Goal: Task Accomplishment & Management: Use online tool/utility

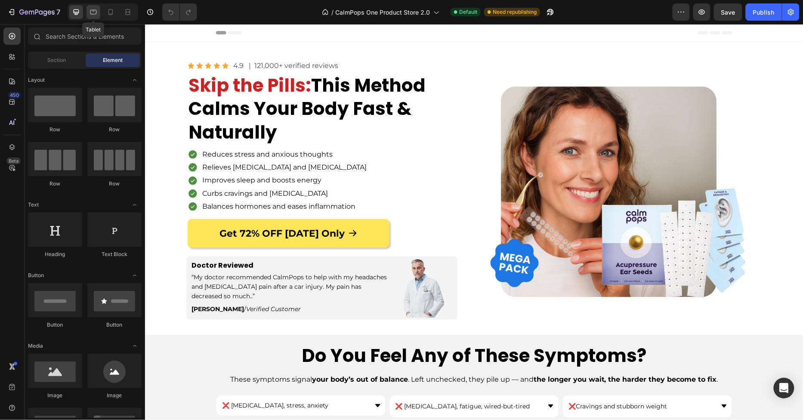
click at [95, 13] on icon at bounding box center [93, 12] width 9 height 9
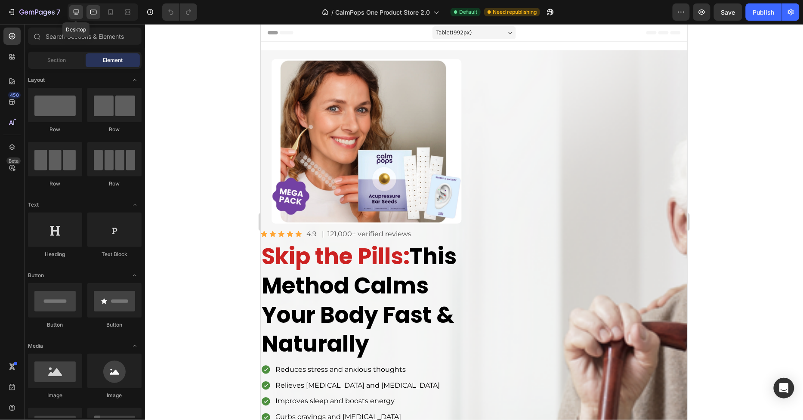
click at [80, 13] on icon at bounding box center [76, 12] width 9 height 9
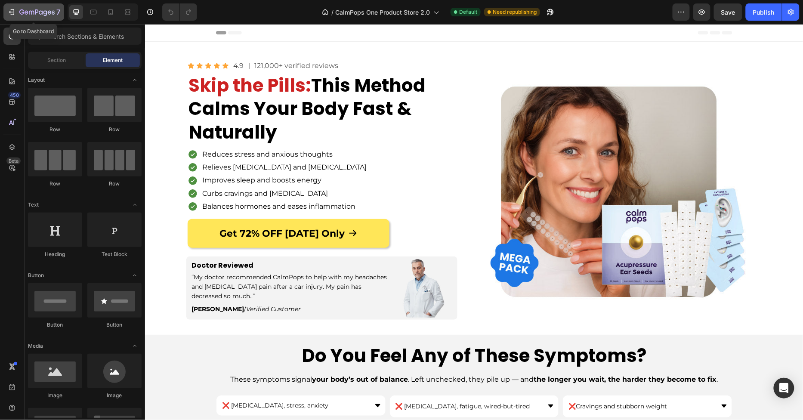
click at [40, 11] on icon "button" at bounding box center [41, 12] width 4 height 4
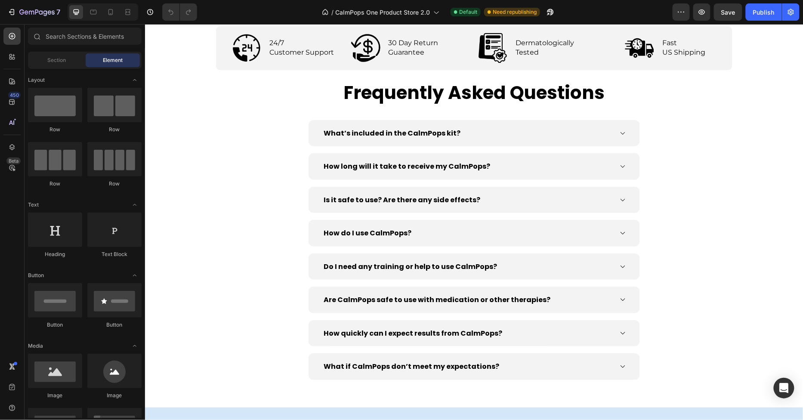
scroll to position [3015, 0]
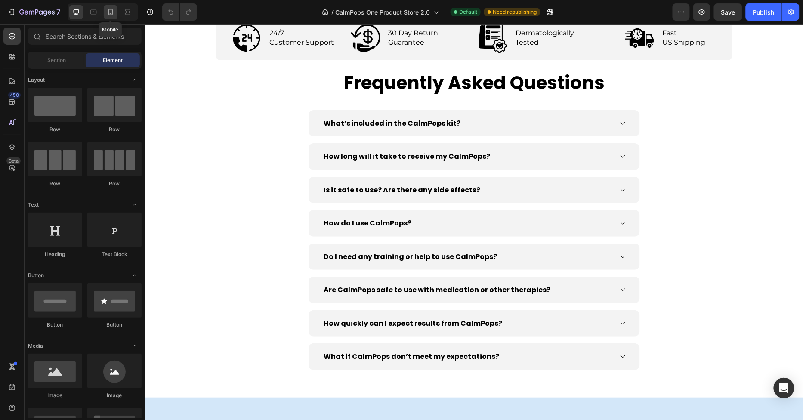
click at [113, 10] on icon at bounding box center [110, 12] width 9 height 9
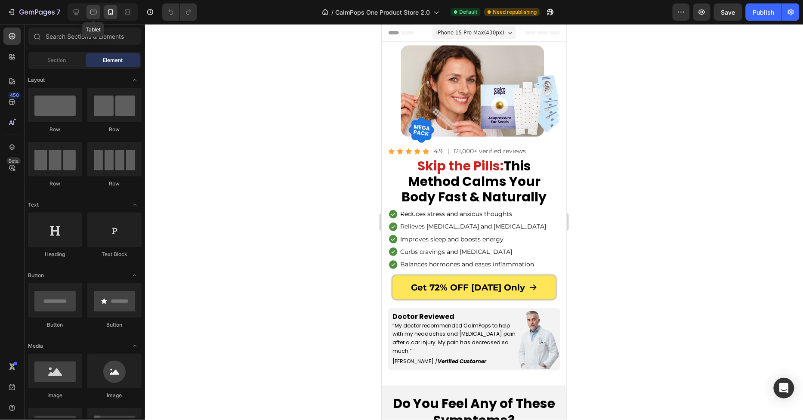
click at [93, 15] on icon at bounding box center [93, 12] width 9 height 9
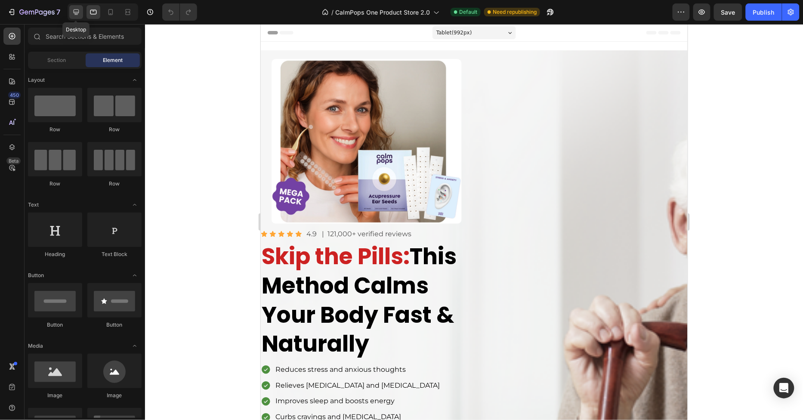
click at [78, 14] on icon at bounding box center [76, 12] width 9 height 9
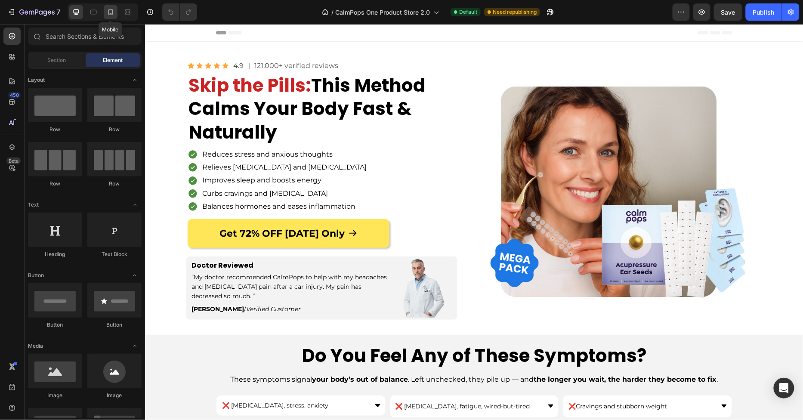
click at [106, 14] on icon at bounding box center [110, 12] width 9 height 9
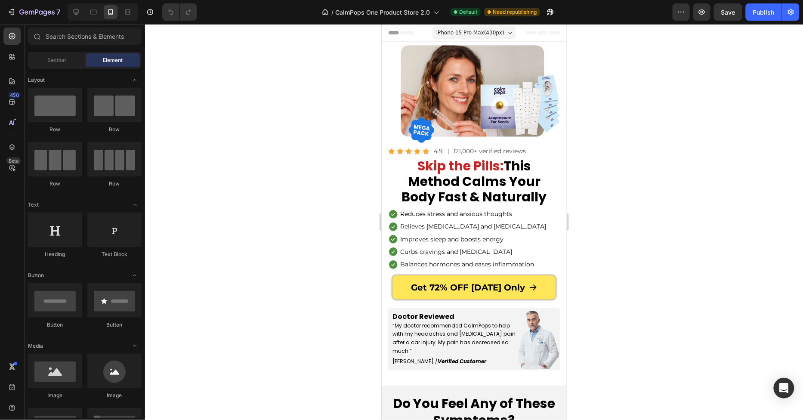
click at [93, 19] on div at bounding box center [103, 11] width 71 height 17
click at [95, 13] on icon at bounding box center [93, 12] width 9 height 9
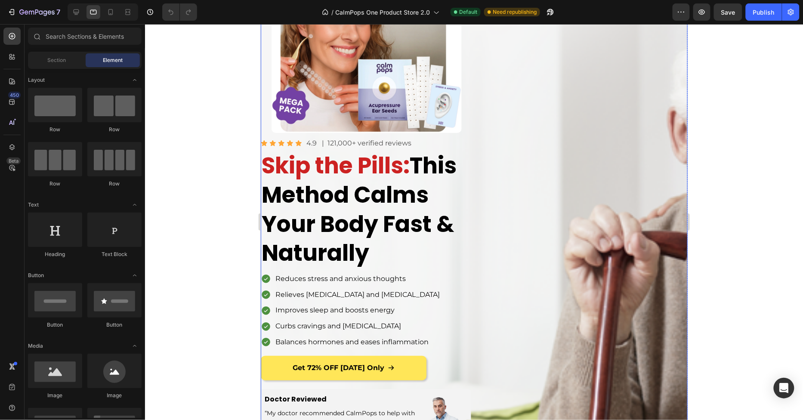
scroll to position [4, 0]
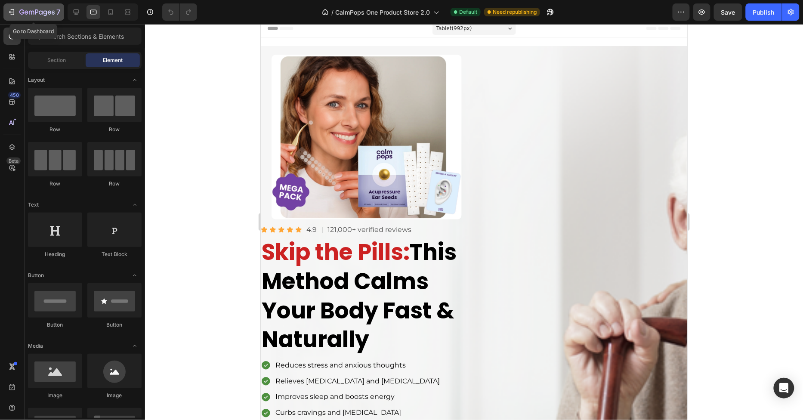
click at [17, 15] on div "7" at bounding box center [33, 12] width 53 height 10
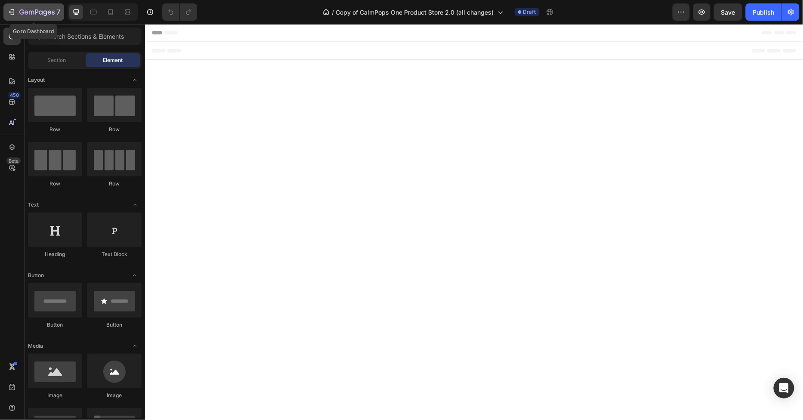
click at [11, 16] on icon "button" at bounding box center [11, 12] width 9 height 9
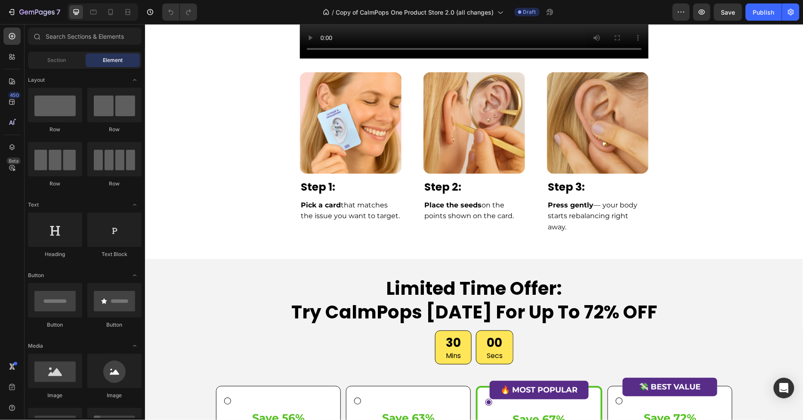
scroll to position [2727, 0]
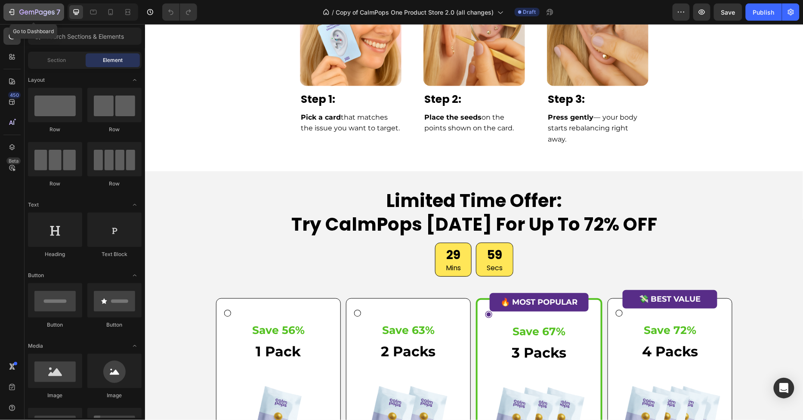
click at [15, 6] on button "7" at bounding box center [33, 11] width 61 height 17
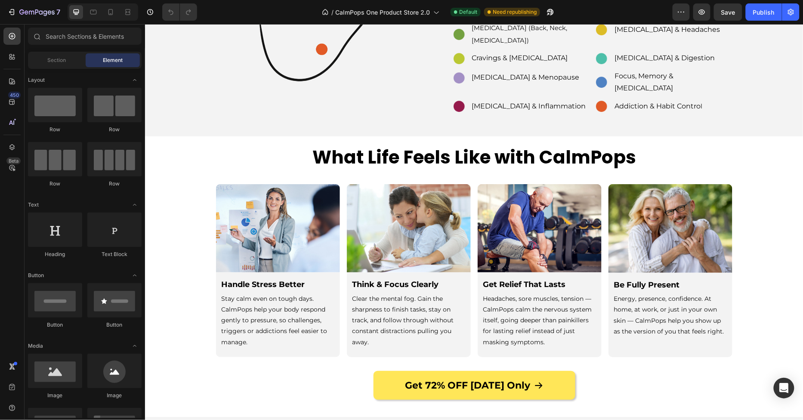
scroll to position [1197, 0]
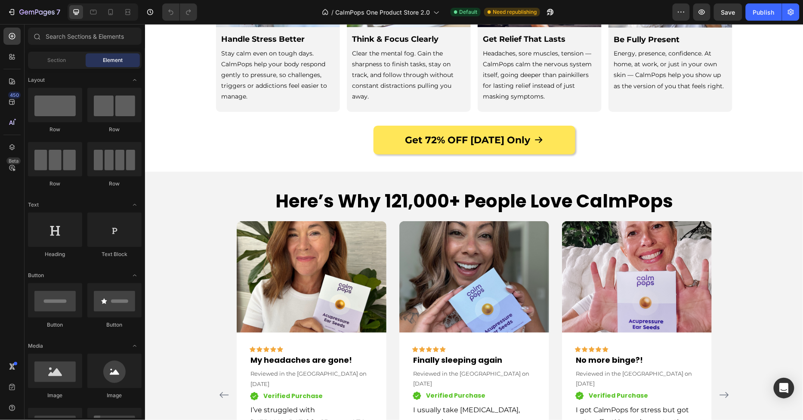
click at [100, 15] on div at bounding box center [103, 11] width 71 height 17
click at [98, 14] on div at bounding box center [93, 12] width 14 height 14
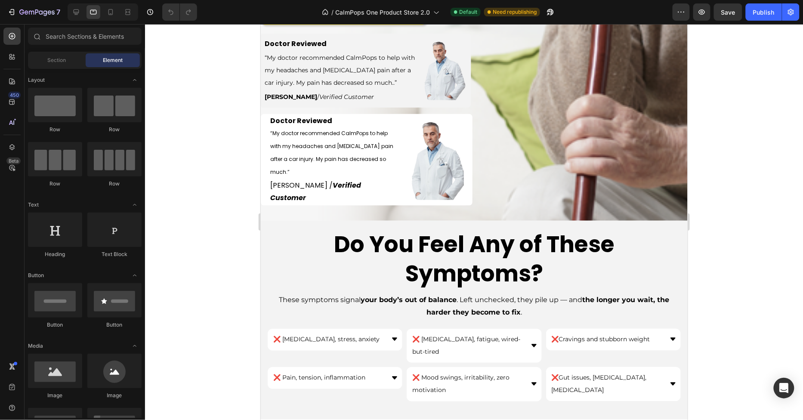
scroll to position [530, 0]
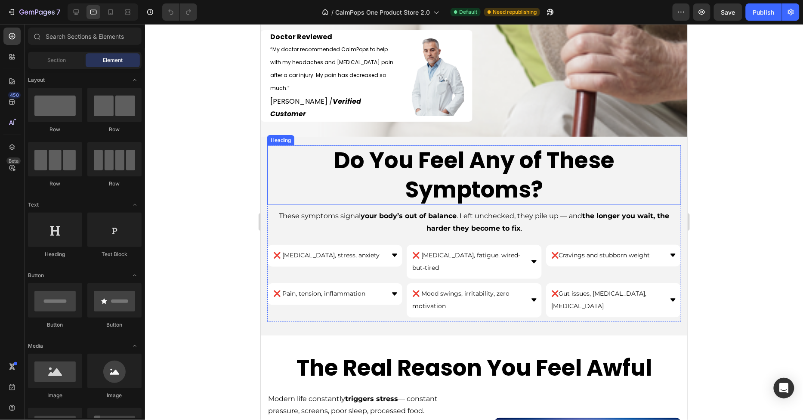
click at [487, 183] on h2 "Do You Feel Any of These Symptoms?" at bounding box center [474, 175] width 414 height 60
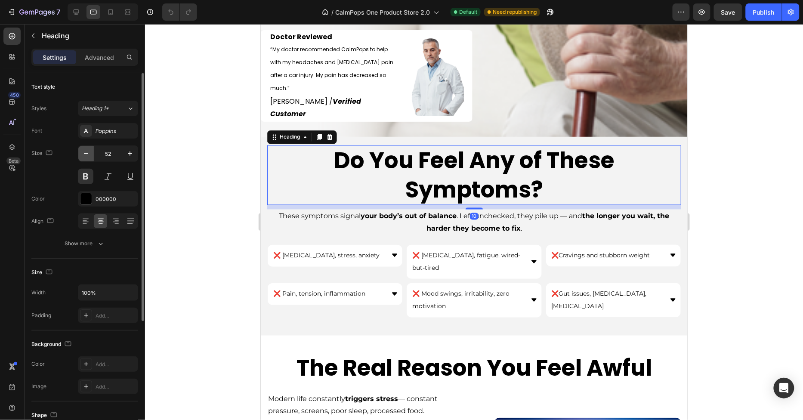
click at [86, 154] on icon "button" at bounding box center [86, 153] width 9 height 9
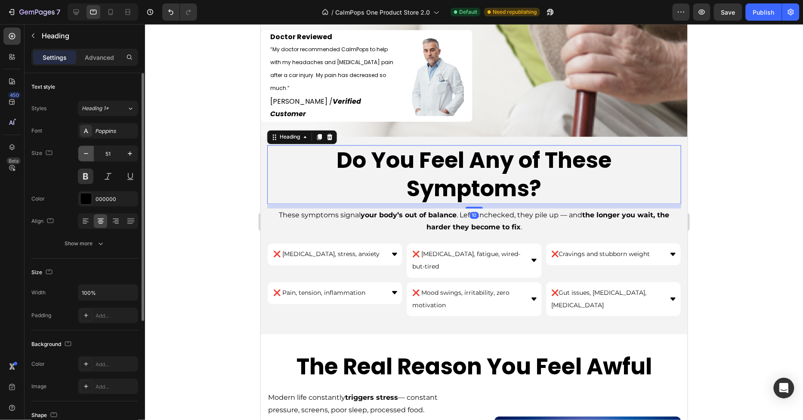
click at [86, 154] on icon "button" at bounding box center [86, 153] width 9 height 9
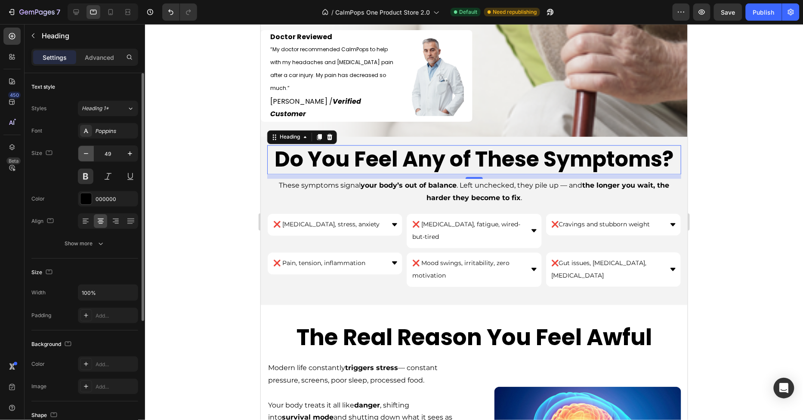
click at [86, 154] on icon "button" at bounding box center [86, 153] width 9 height 9
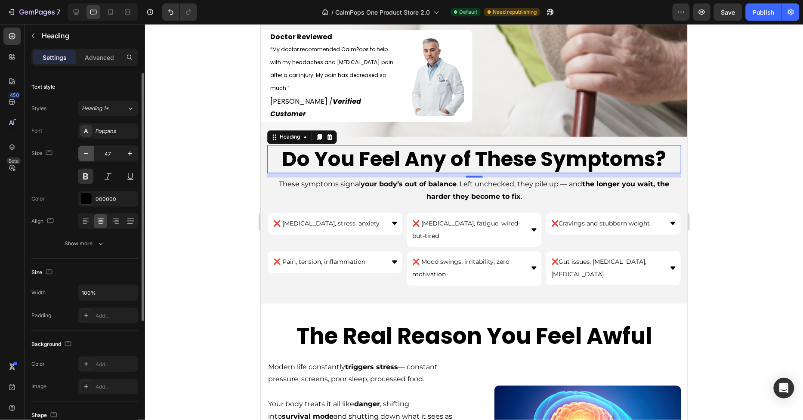
click at [86, 154] on icon "button" at bounding box center [86, 153] width 9 height 9
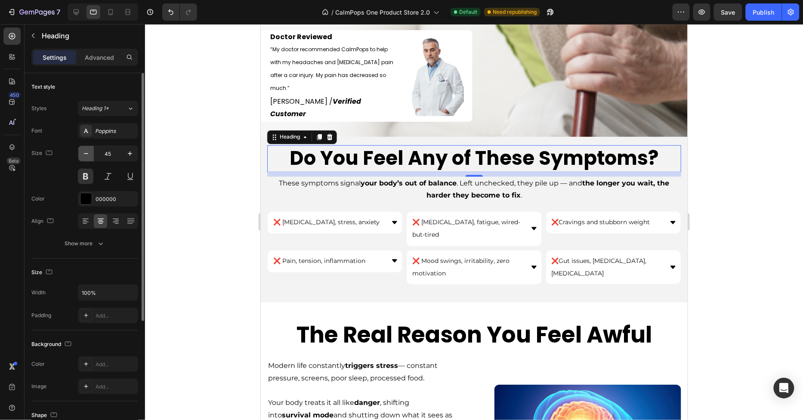
click at [86, 154] on icon "button" at bounding box center [86, 153] width 9 height 9
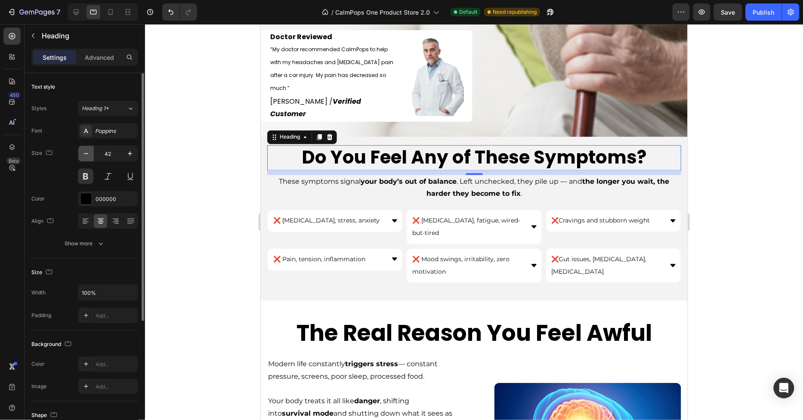
click at [86, 154] on icon "button" at bounding box center [86, 153] width 9 height 9
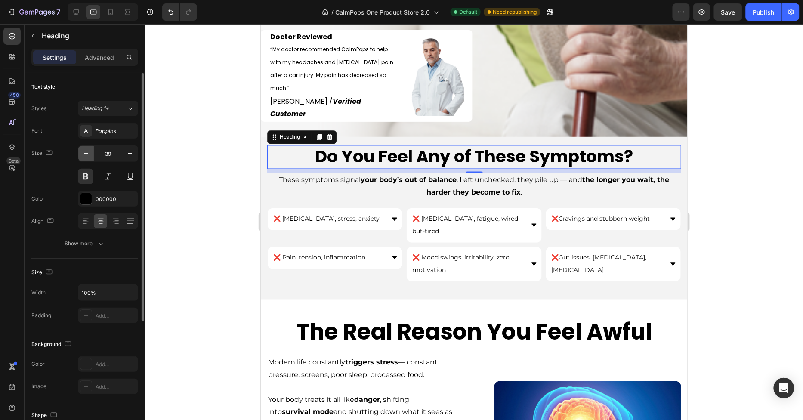
click at [86, 154] on icon "button" at bounding box center [86, 153] width 9 height 9
type input "38"
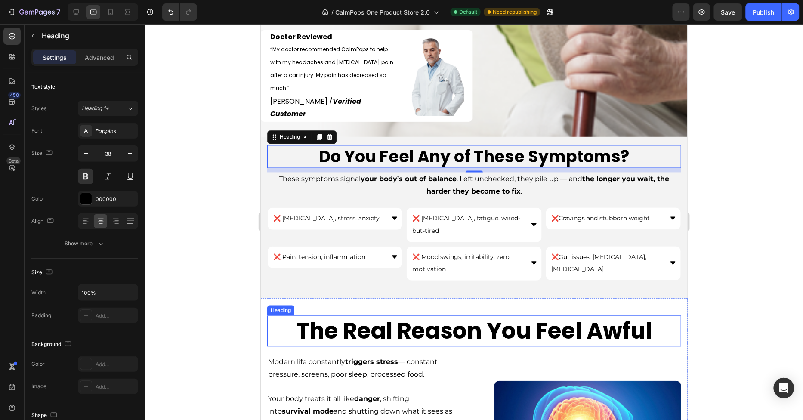
click at [373, 315] on h2 "The Real Reason You Feel Awful" at bounding box center [474, 330] width 414 height 31
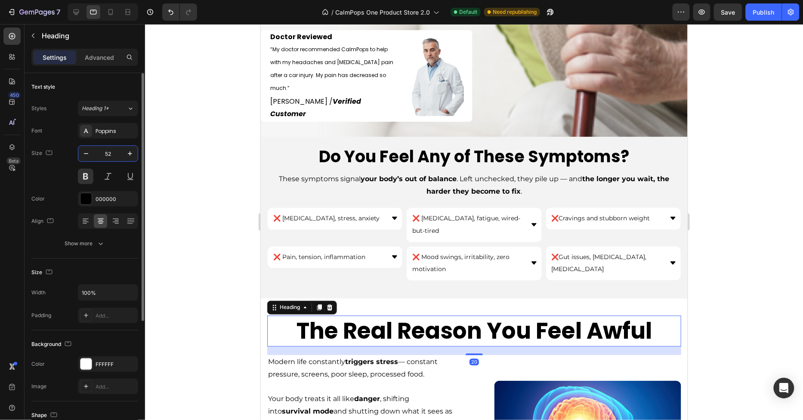
click at [94, 152] on input "52" at bounding box center [108, 153] width 28 height 15
click at [88, 152] on icon "button" at bounding box center [86, 153] width 9 height 9
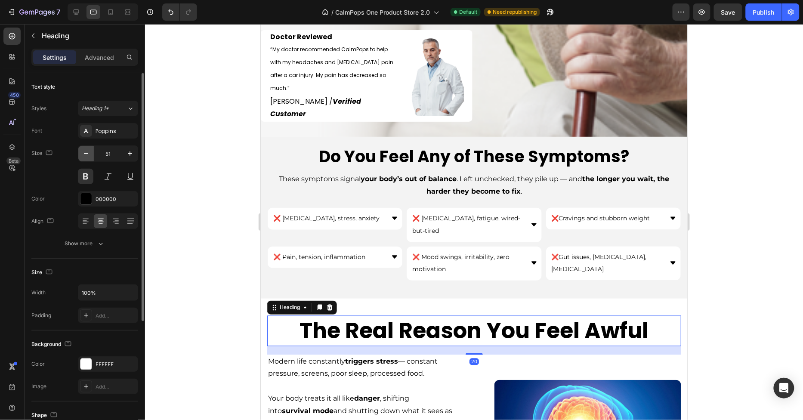
click at [88, 152] on icon "button" at bounding box center [86, 153] width 9 height 9
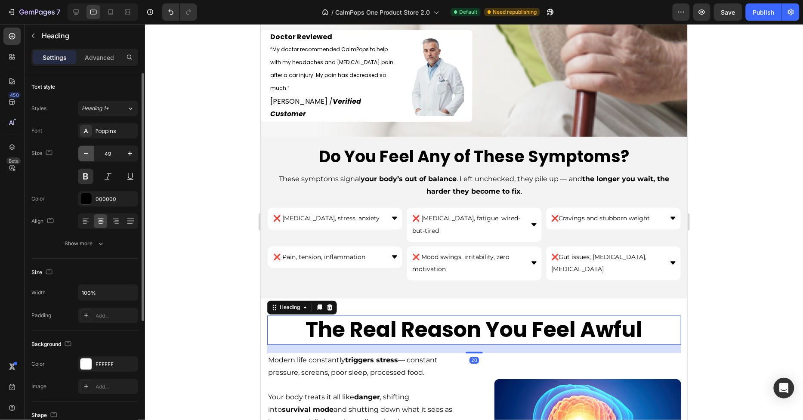
click at [88, 152] on icon "button" at bounding box center [86, 153] width 9 height 9
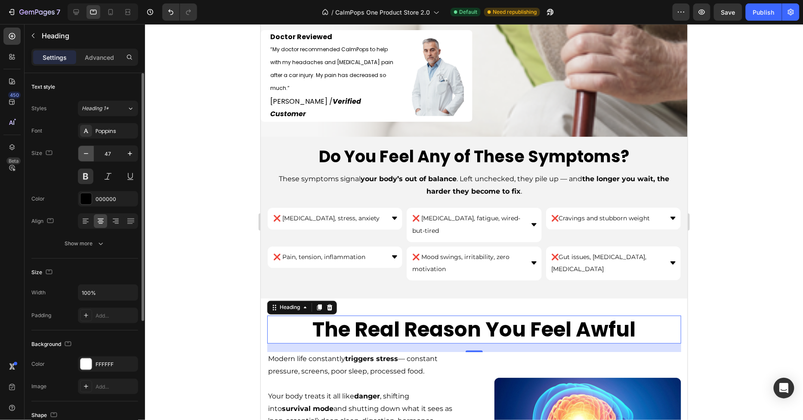
click at [88, 152] on icon "button" at bounding box center [86, 153] width 9 height 9
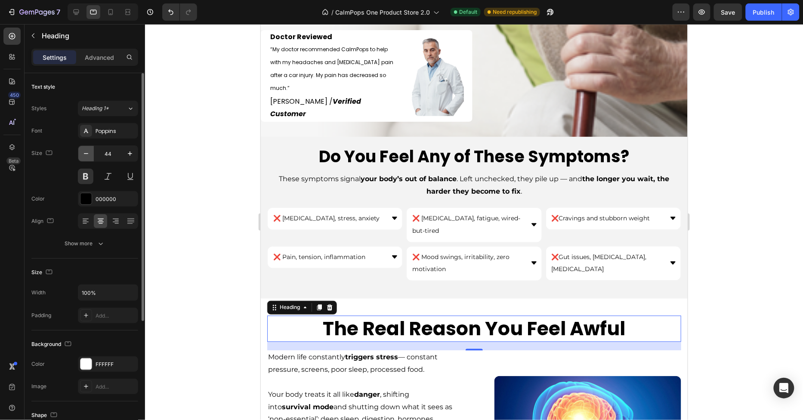
click at [88, 152] on icon "button" at bounding box center [86, 153] width 9 height 9
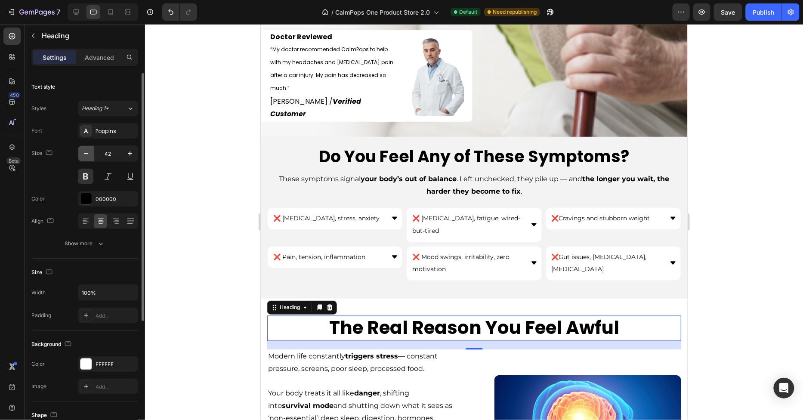
click at [88, 152] on icon "button" at bounding box center [86, 153] width 9 height 9
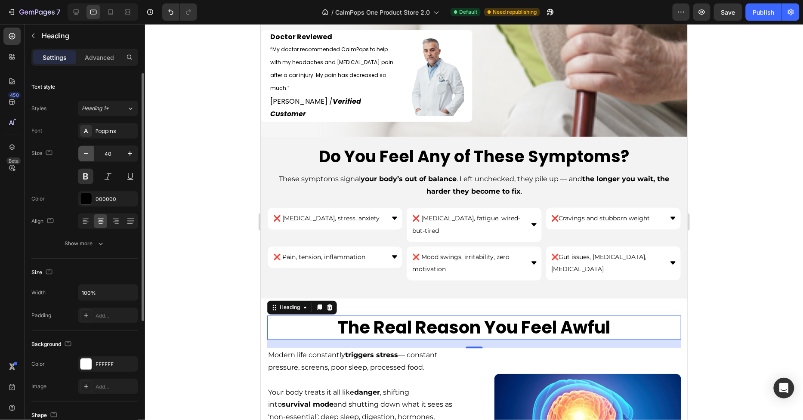
click at [88, 152] on icon "button" at bounding box center [86, 153] width 9 height 9
type input "38"
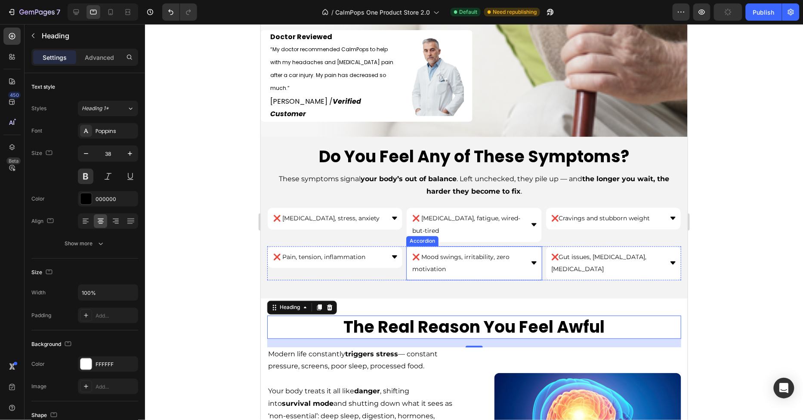
click at [485, 256] on p "❌ Mood swings, irritability, zero motivation" at bounding box center [467, 263] width 110 height 25
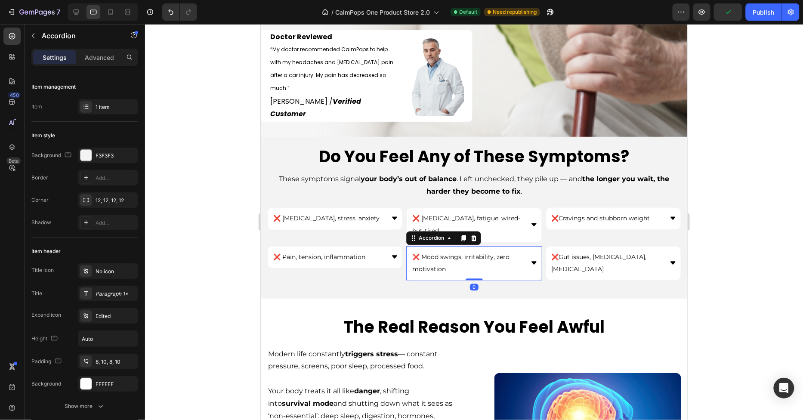
click at [527, 259] on div "❌ Mood swings, irritability, zero motivation" at bounding box center [473, 263] width 135 height 34
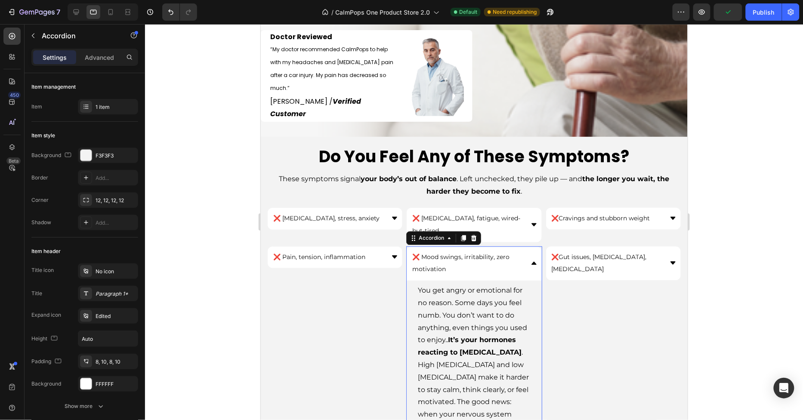
click at [527, 259] on div "❌ Mood swings, irritability, zero motivation" at bounding box center [473, 263] width 135 height 34
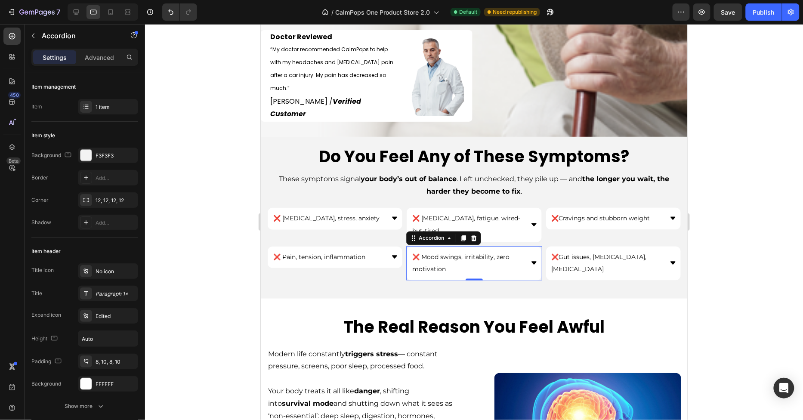
click at [512, 254] on p "❌ Mood swings, irritability, zero motivation" at bounding box center [467, 263] width 110 height 25
click at [501, 253] on span "❌ Mood swings, irritability, zero motivation" at bounding box center [460, 263] width 97 height 20
click at [498, 253] on span "❌ Mood swings, irritability, no motivation" at bounding box center [458, 263] width 92 height 20
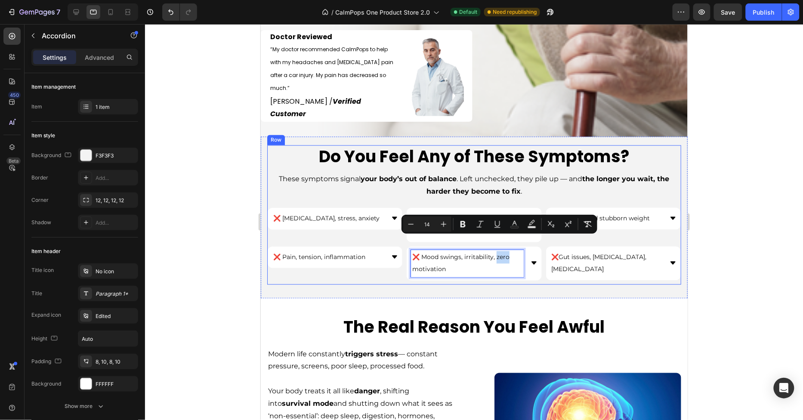
click at [580, 267] on div "Do You Feel Any of These Symptoms? Heading These symptoms signal your body’s ou…" at bounding box center [474, 214] width 414 height 139
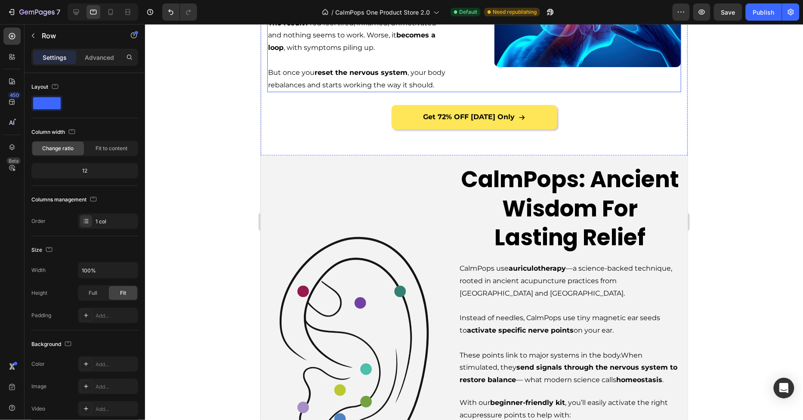
scroll to position [1025, 0]
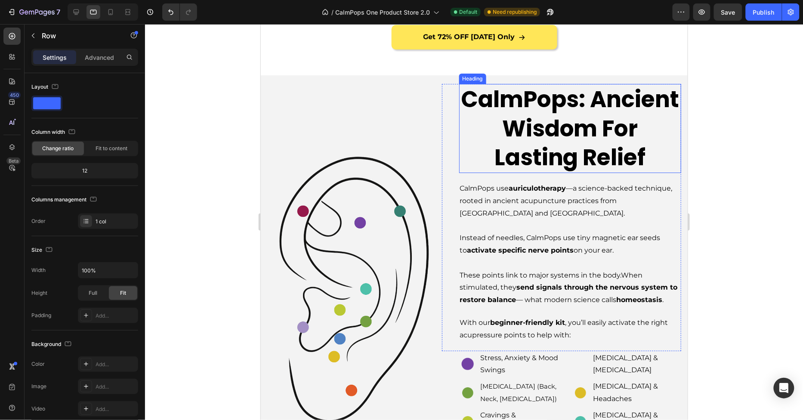
click at [541, 105] on h2 "CalmPops: Ancient Wisdom For Lasting Relief" at bounding box center [570, 127] width 222 height 89
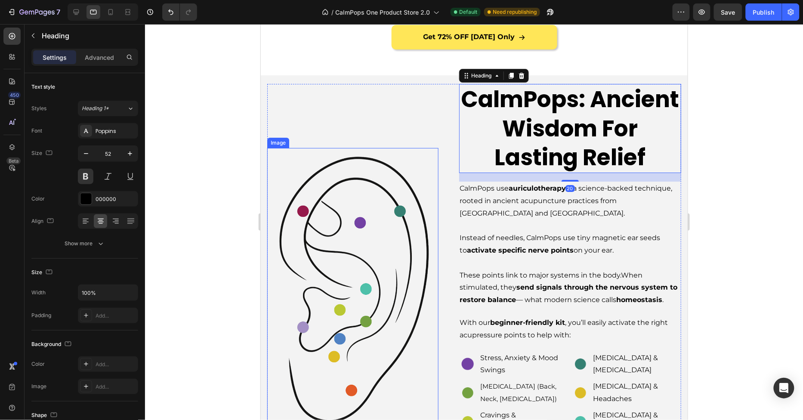
click at [323, 250] on img at bounding box center [352, 288] width 171 height 280
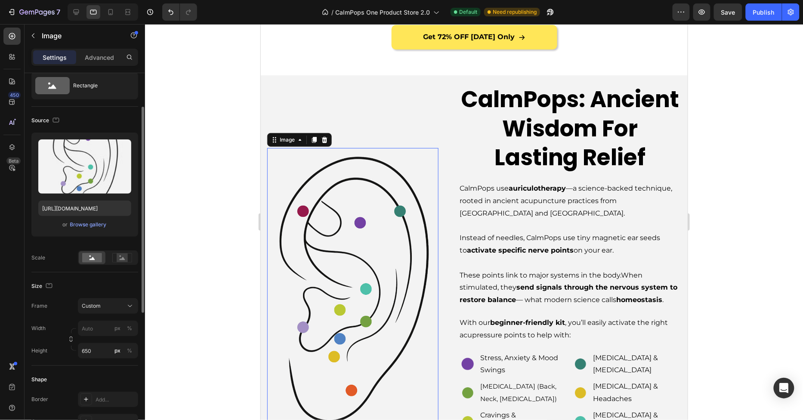
scroll to position [106, 0]
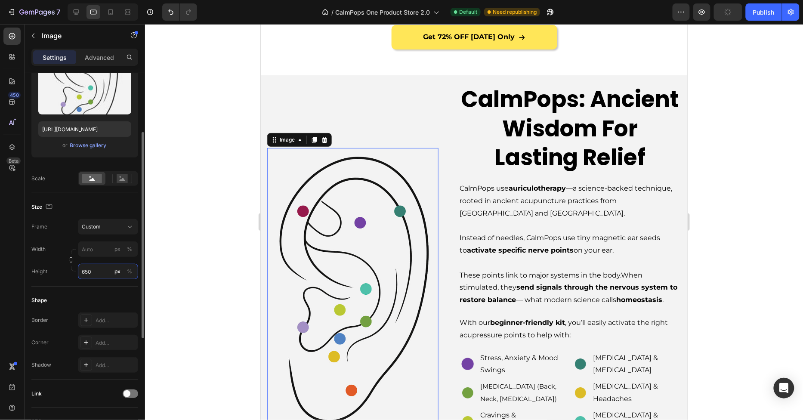
click at [96, 268] on input "650" at bounding box center [108, 271] width 60 height 15
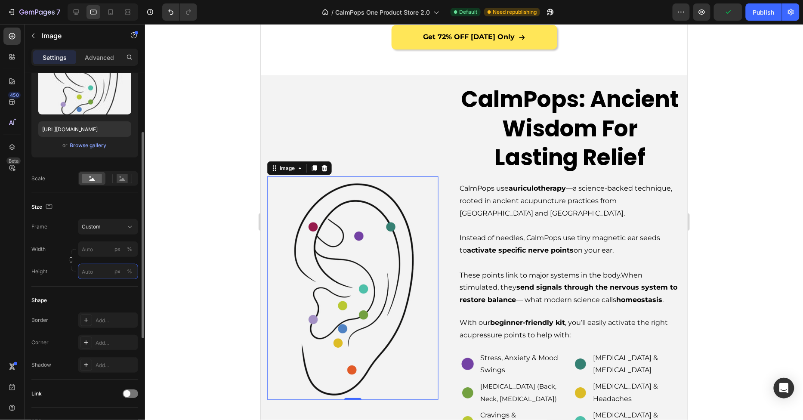
type input "0"
type input "į"
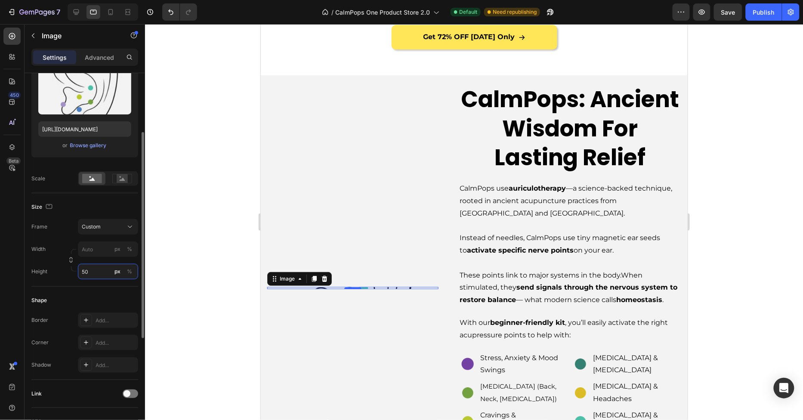
type input "500"
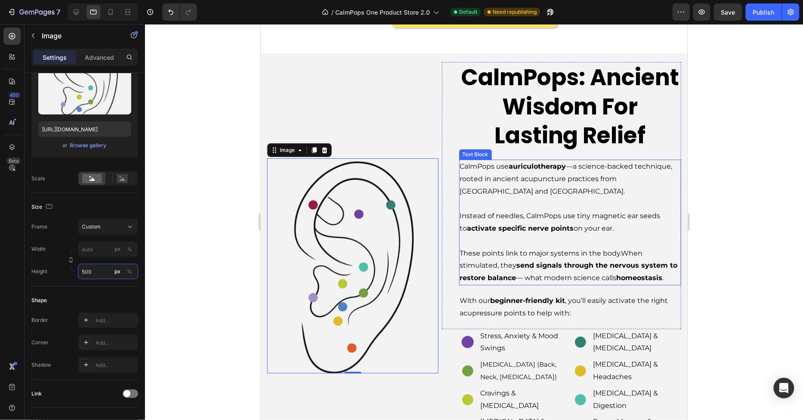
scroll to position [1039, 0]
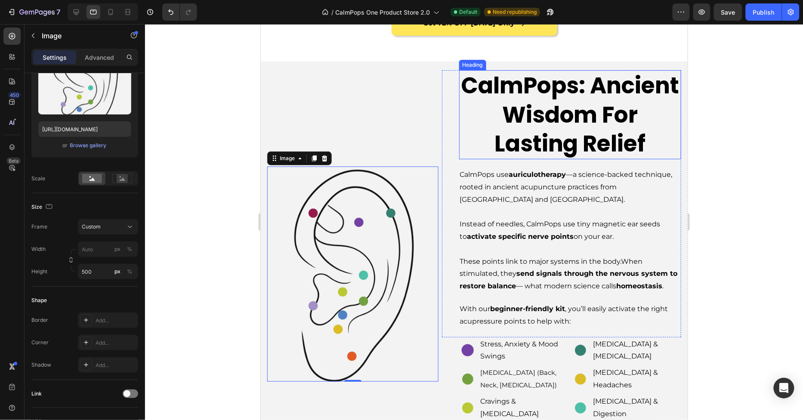
click at [551, 126] on h2 "CalmPops: Ancient Wisdom For Lasting Relief" at bounding box center [570, 114] width 222 height 89
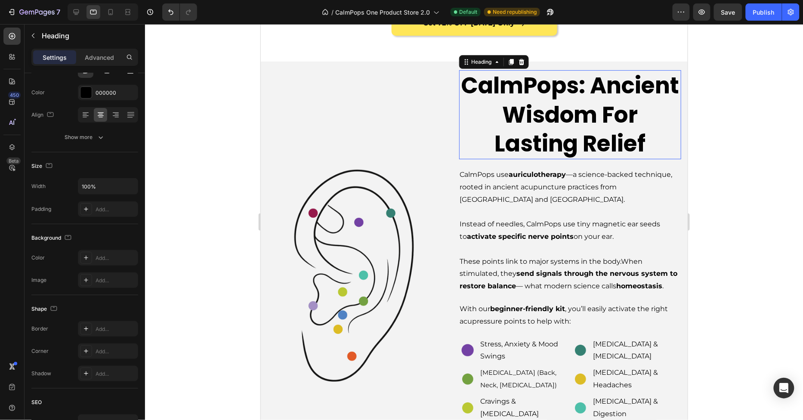
scroll to position [0, 0]
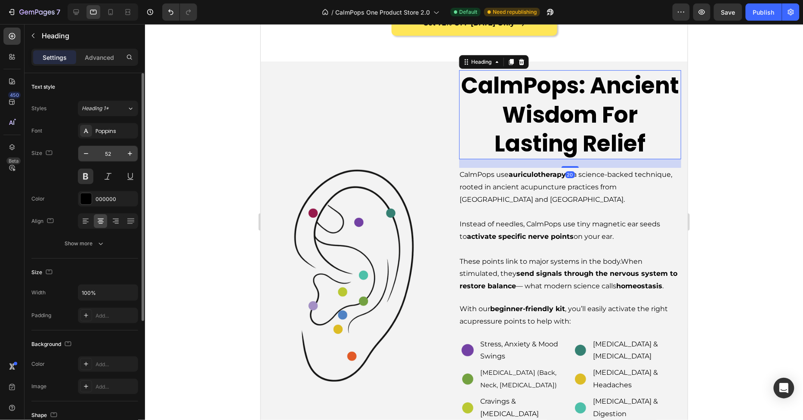
click at [110, 154] on input "52" at bounding box center [108, 153] width 28 height 15
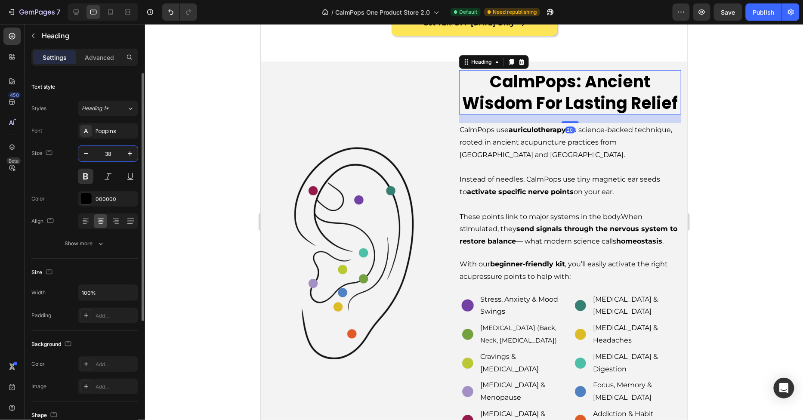
type input "38"
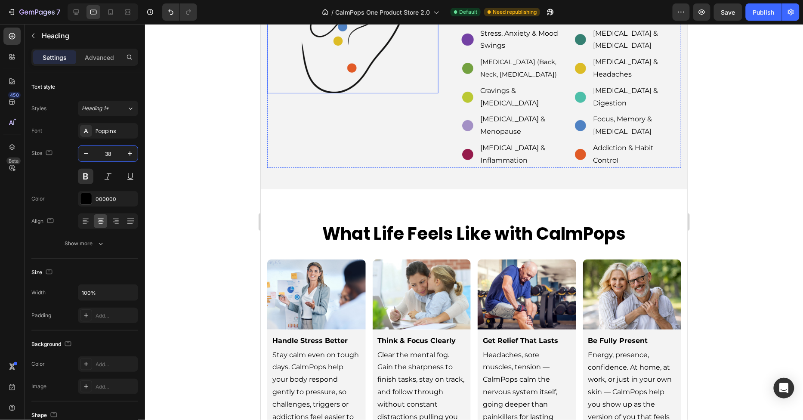
scroll to position [1317, 0]
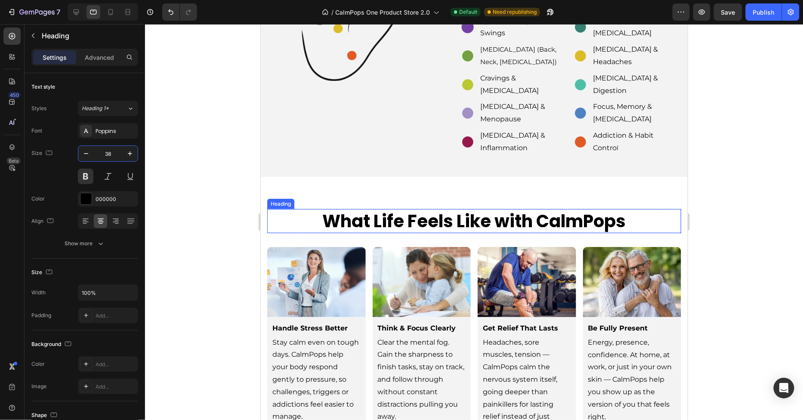
click at [367, 209] on h2 "What Life Feels Like with CalmPops" at bounding box center [474, 221] width 414 height 24
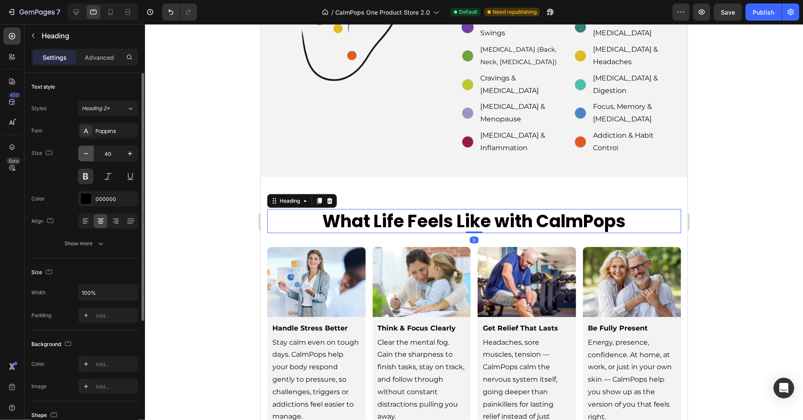
click at [86, 146] on button "button" at bounding box center [85, 153] width 15 height 15
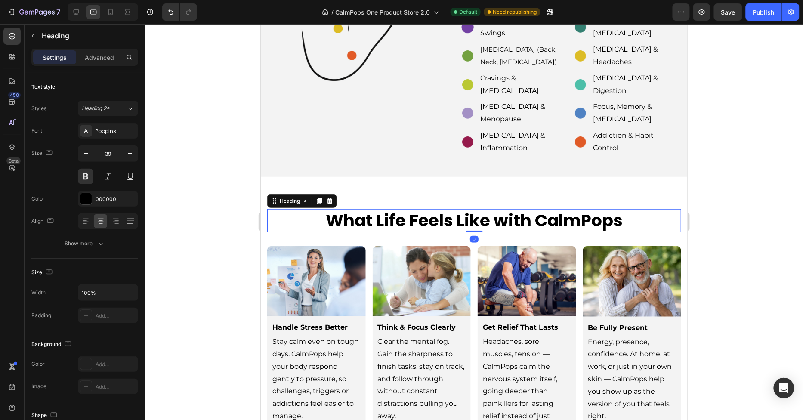
type input "38"
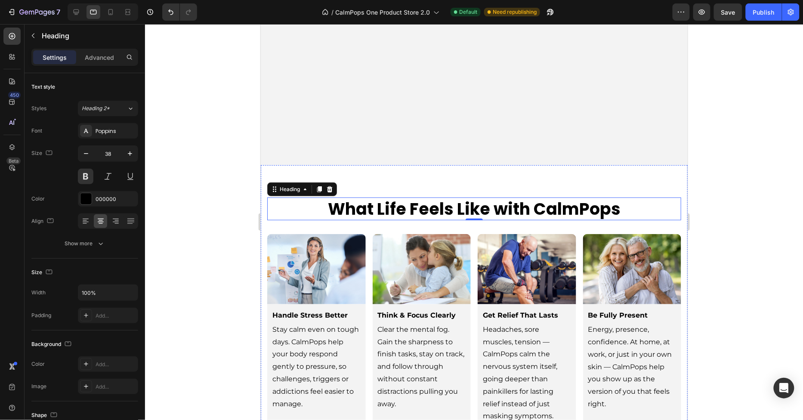
scroll to position [1581, 0]
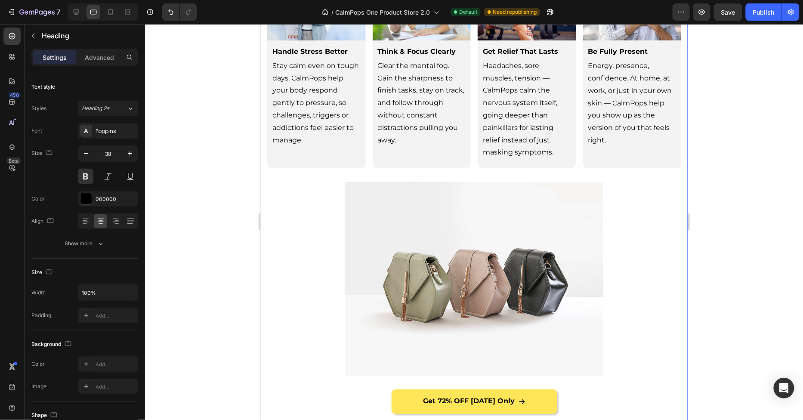
click at [262, 227] on div "What Life Feels Like with CalmPops Heading 0 Row Image Handle Stress Better Tex…" at bounding box center [473, 173] width 427 height 545
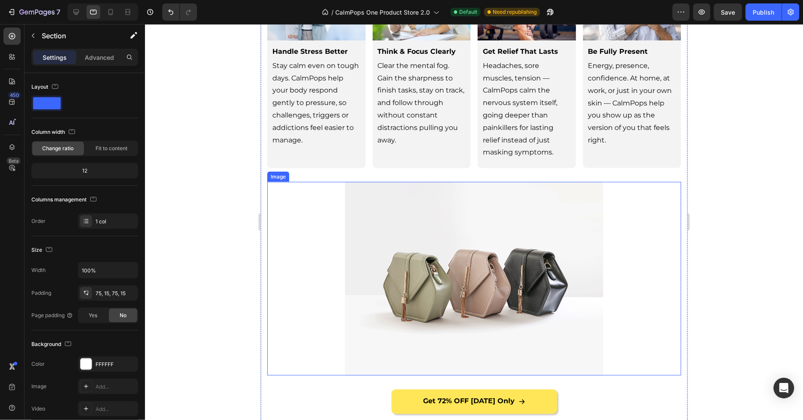
click at [303, 224] on div at bounding box center [474, 279] width 414 height 194
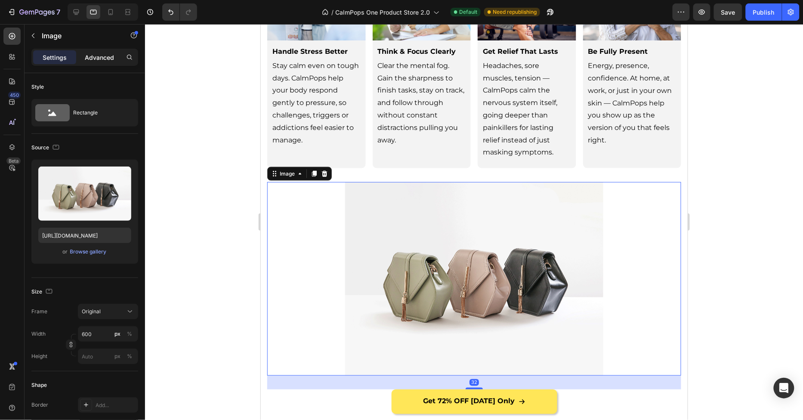
click at [102, 53] on p "Advanced" at bounding box center [99, 57] width 29 height 9
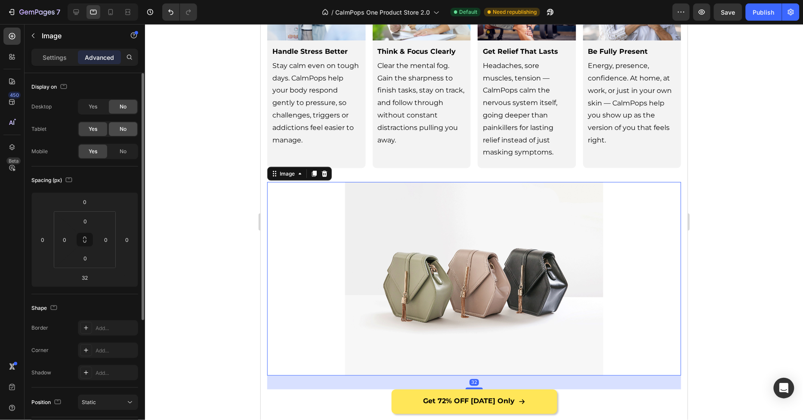
click at [125, 132] on span "No" at bounding box center [123, 129] width 7 height 8
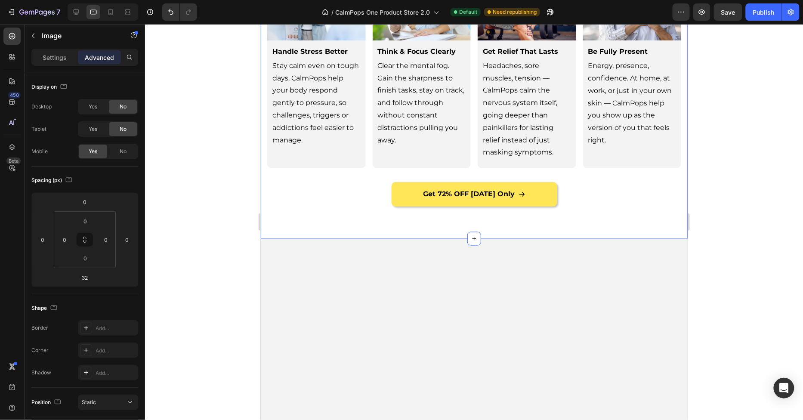
click at [312, 184] on div "Get 72% OFF [DATE] Only Button" at bounding box center [474, 194] width 414 height 25
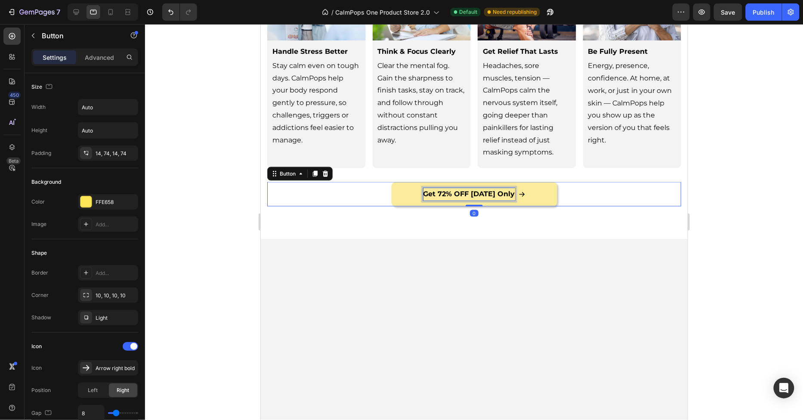
click at [455, 188] on p "Get 72% OFF [DATE] Only" at bounding box center [469, 194] width 92 height 12
click at [469, 188] on p "Get 72% OFF [DATE] Only" at bounding box center [469, 194] width 92 height 12
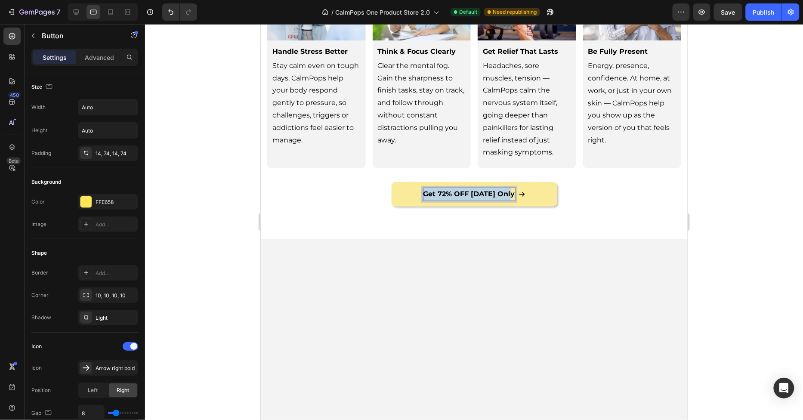
click at [469, 188] on p "Get 72% OFF [DATE] Only" at bounding box center [469, 194] width 92 height 12
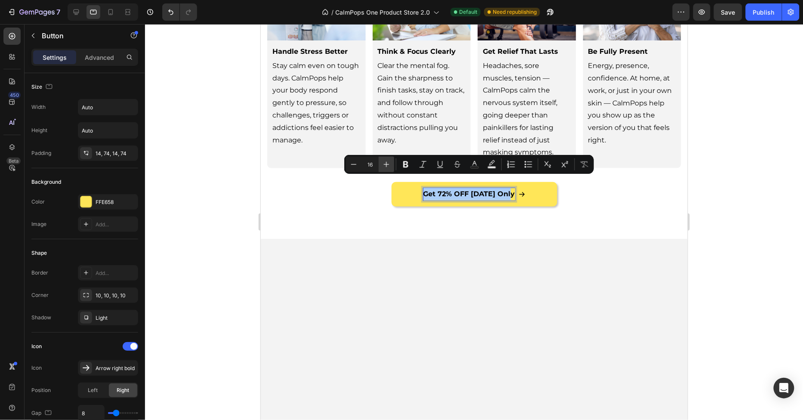
click at [392, 166] on button "Plus" at bounding box center [386, 164] width 15 height 15
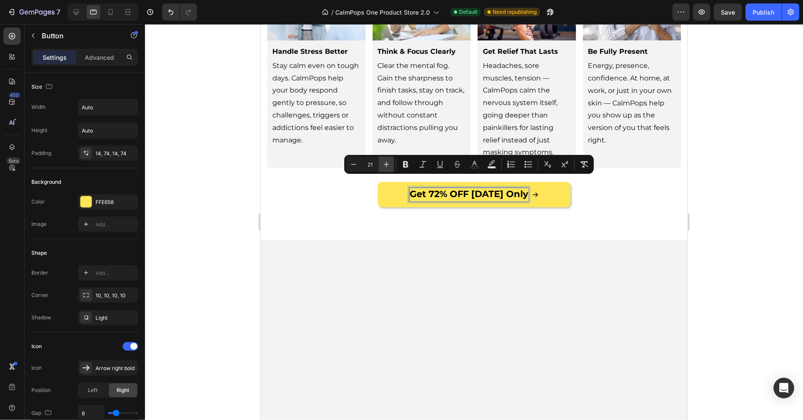
click at [392, 166] on button "Plus" at bounding box center [386, 164] width 15 height 15
click at [358, 165] on button "Minus" at bounding box center [353, 164] width 15 height 15
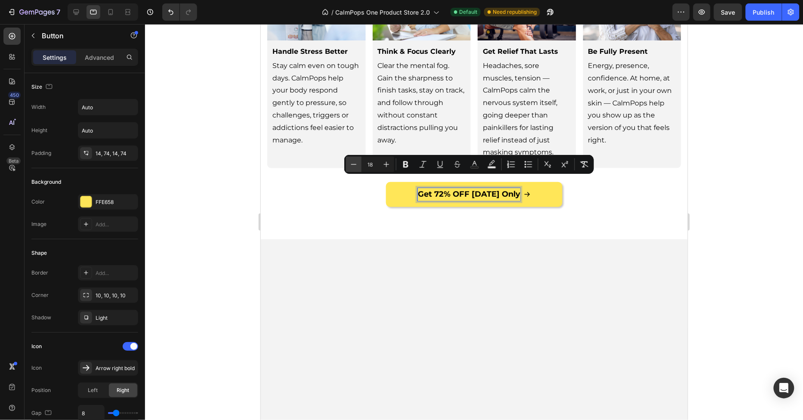
click at [358, 165] on button "Minus" at bounding box center [353, 164] width 15 height 15
type input "15"
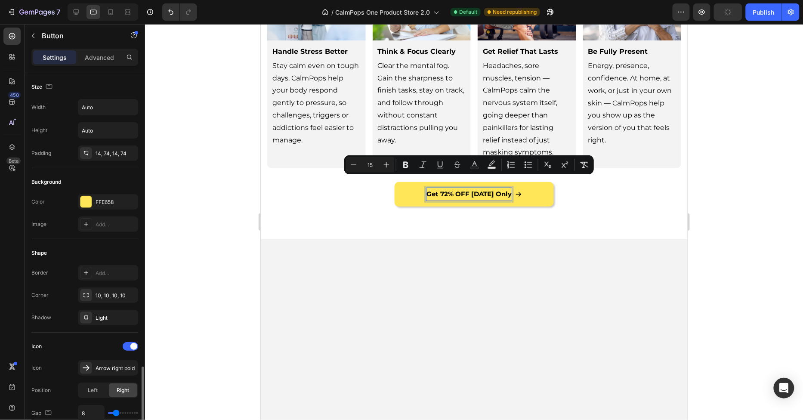
scroll to position [194, 0]
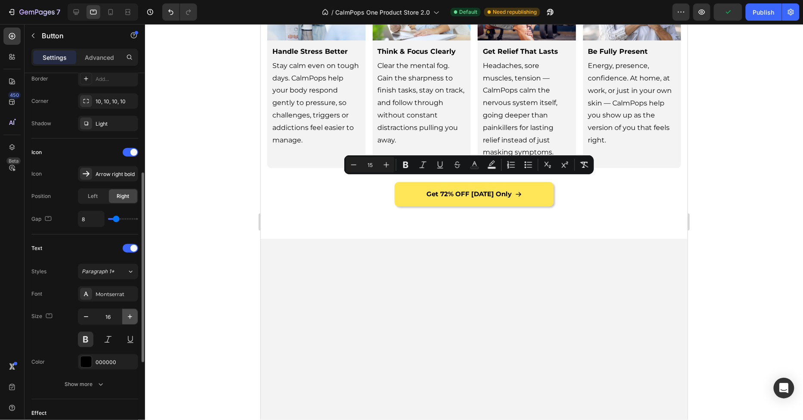
click at [128, 319] on button "button" at bounding box center [129, 316] width 15 height 15
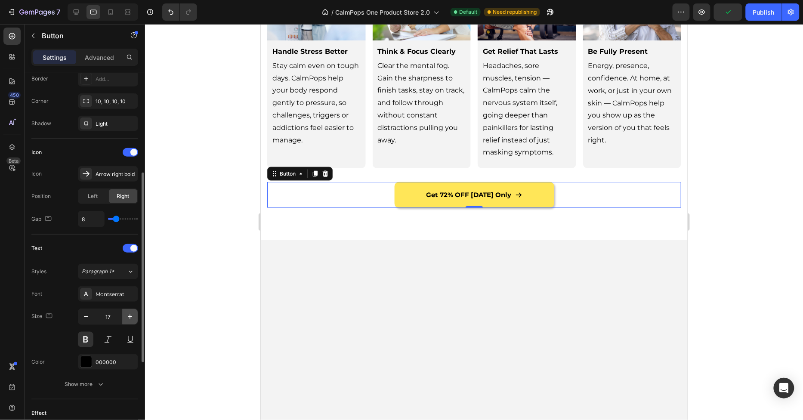
click at [128, 319] on button "button" at bounding box center [129, 316] width 15 height 15
type input "20"
type input "16"
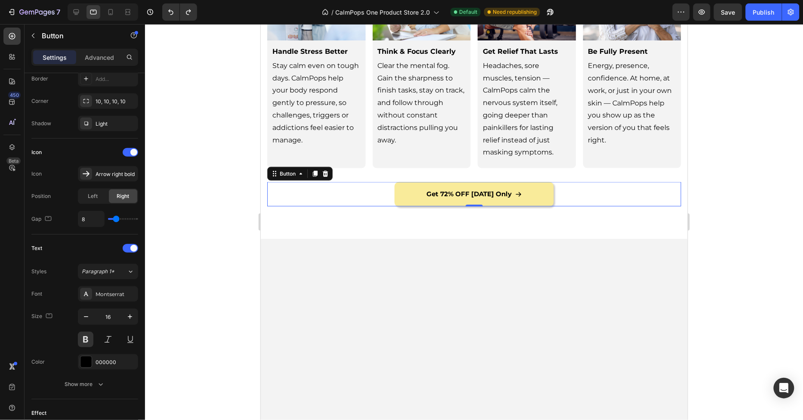
click at [443, 182] on link "Get 72% OFF [DATE] Only" at bounding box center [473, 194] width 159 height 25
click at [439, 189] on span "Get 72% OFF [DATE] Only" at bounding box center [468, 193] width 85 height 8
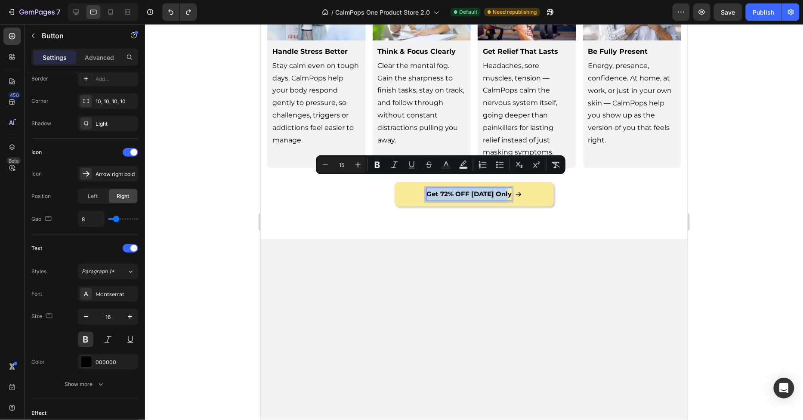
click at [439, 189] on span "Get 72% OFF [DATE] Only" at bounding box center [468, 193] width 85 height 8
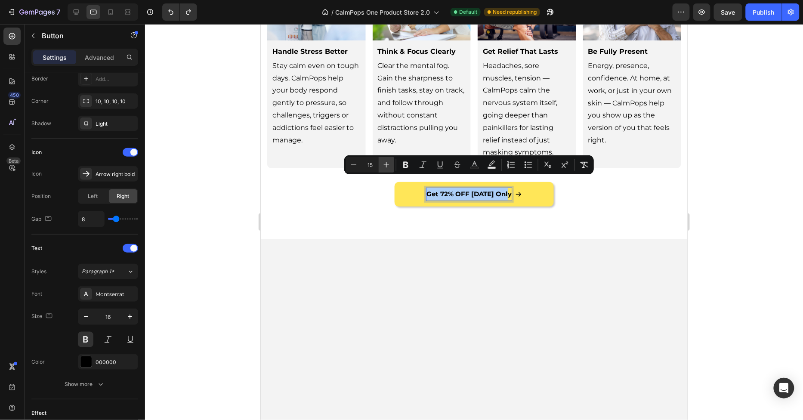
click at [383, 164] on icon "Editor contextual toolbar" at bounding box center [386, 164] width 9 height 9
click at [358, 168] on button "Minus" at bounding box center [353, 164] width 15 height 15
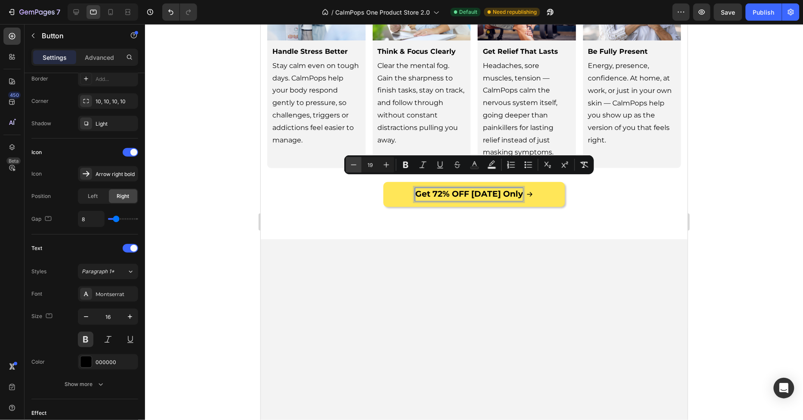
type input "18"
click at [364, 189] on div "Get 72% OFF Today Only Button 0" at bounding box center [474, 194] width 414 height 25
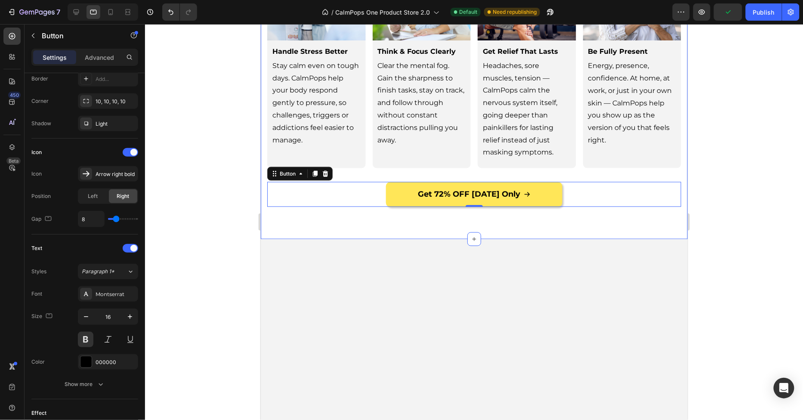
click at [358, 222] on div "What Life Feels Like with CalmPops Heading Row Image Handle Stress Better Text …" at bounding box center [473, 70] width 427 height 338
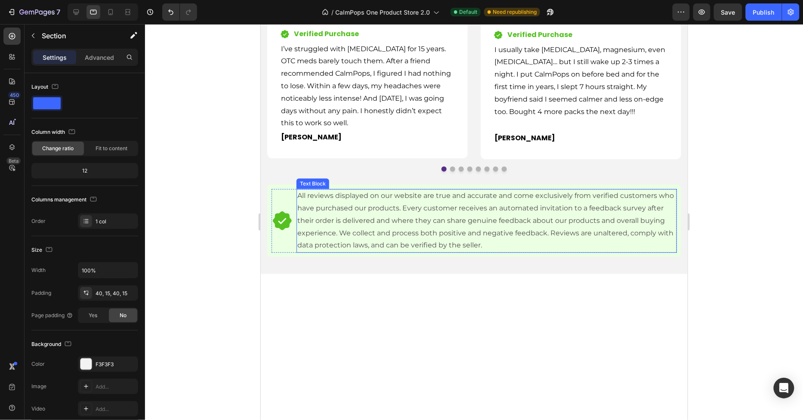
scroll to position [1979, 0]
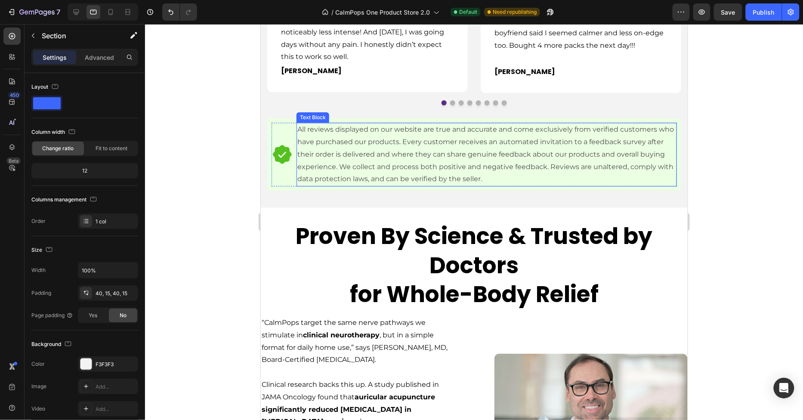
click at [305, 185] on p "All reviews displayed on our website are true and accurate and come exclusively…" at bounding box center [486, 154] width 379 height 62
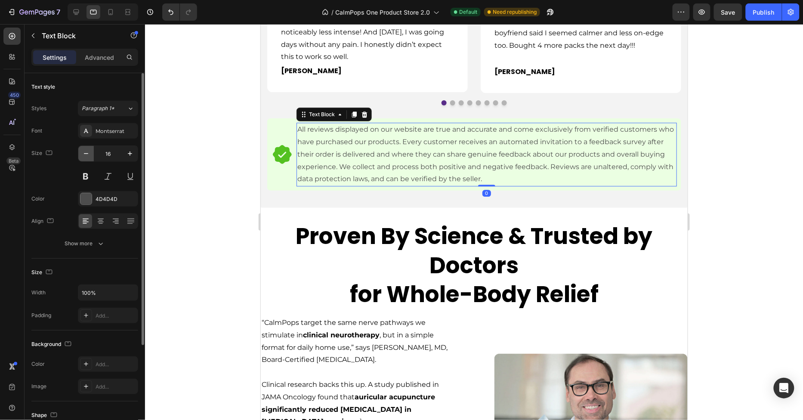
click at [88, 155] on icon "button" at bounding box center [86, 153] width 9 height 9
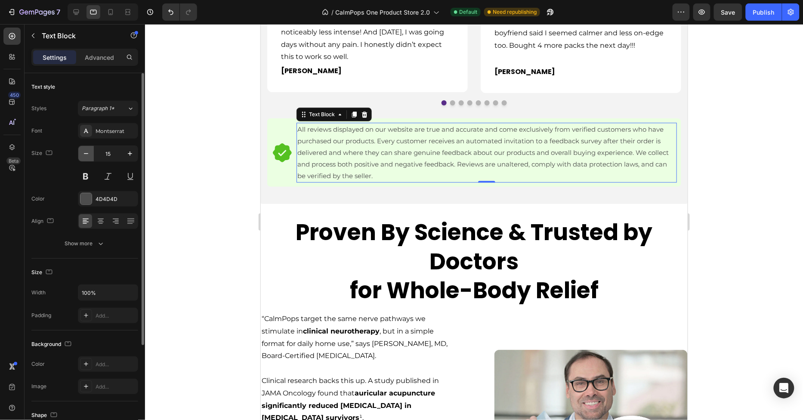
click at [87, 155] on icon "button" at bounding box center [86, 153] width 9 height 9
type input "14"
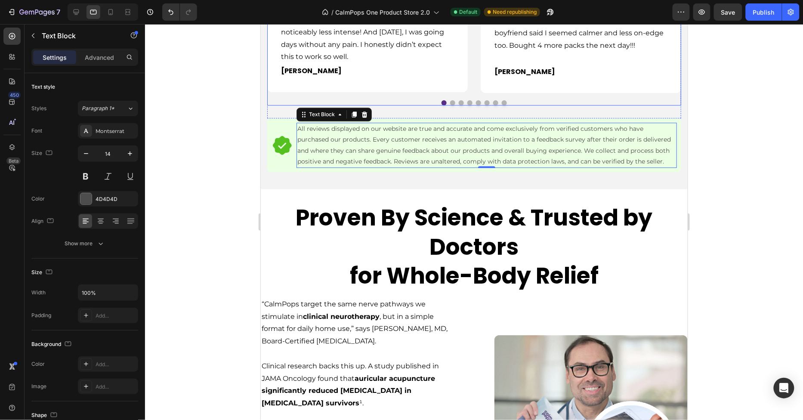
click at [469, 93] on div "Image Icon Icon Icon Icon Icon Row My headaches are gone! Text block Reviewed i…" at bounding box center [474, 2] width 414 height 181
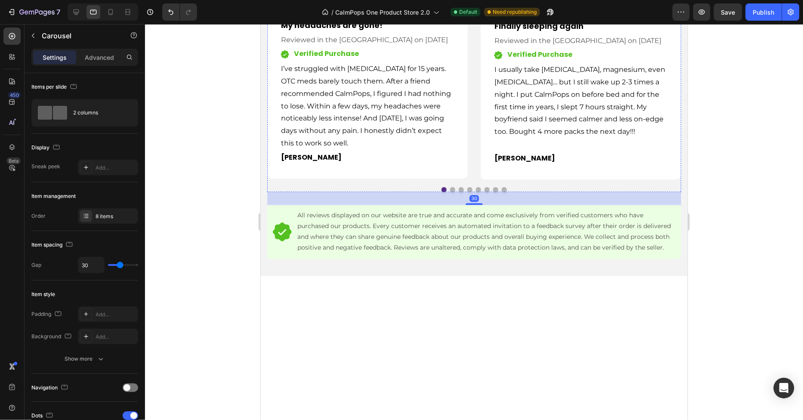
scroll to position [1753, 0]
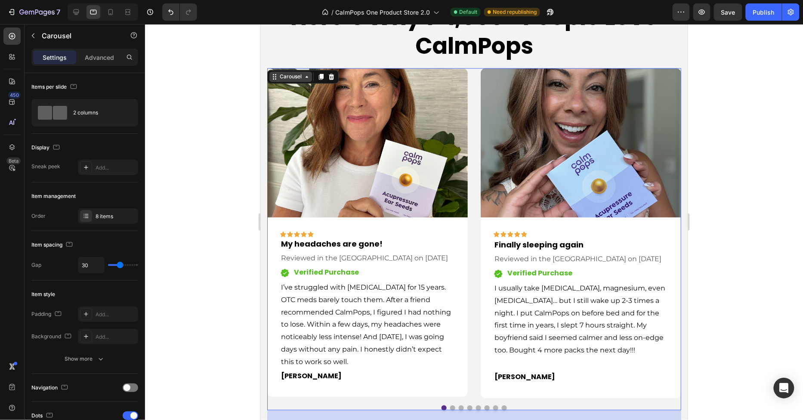
click at [295, 77] on div "Carousel" at bounding box center [290, 77] width 25 height 8
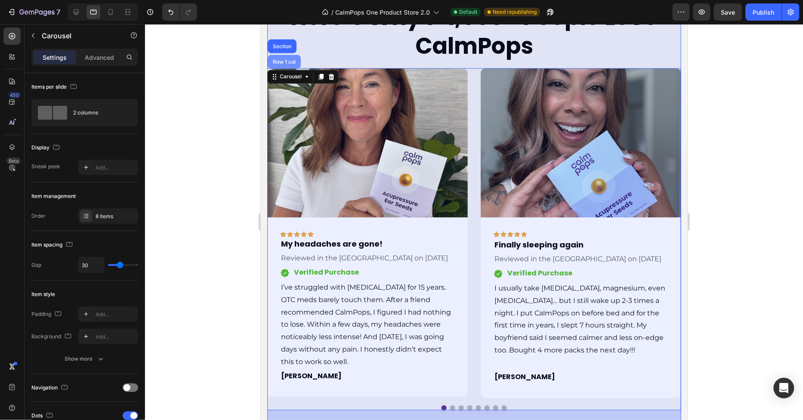
click at [288, 64] on div "Row 1 col" at bounding box center [283, 62] width 33 height 14
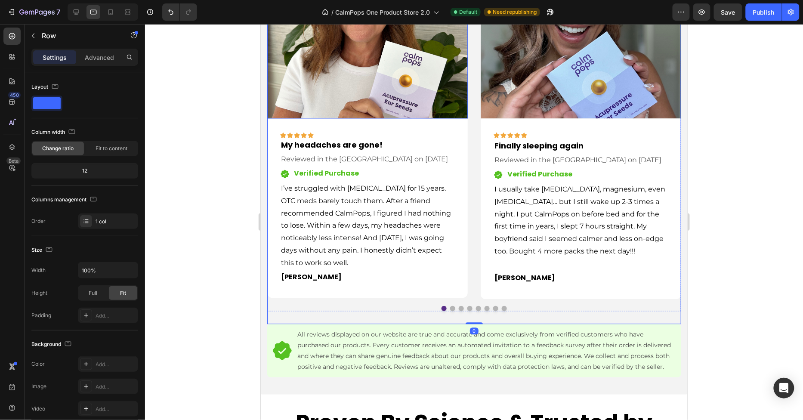
scroll to position [1855, 0]
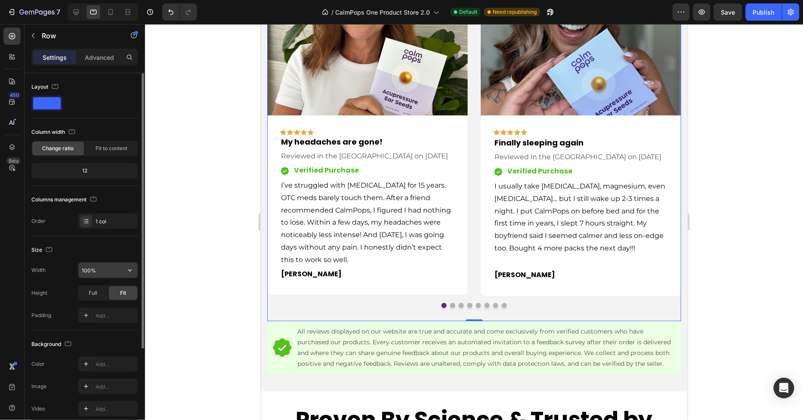
click at [105, 274] on input "100%" at bounding box center [107, 269] width 59 height 15
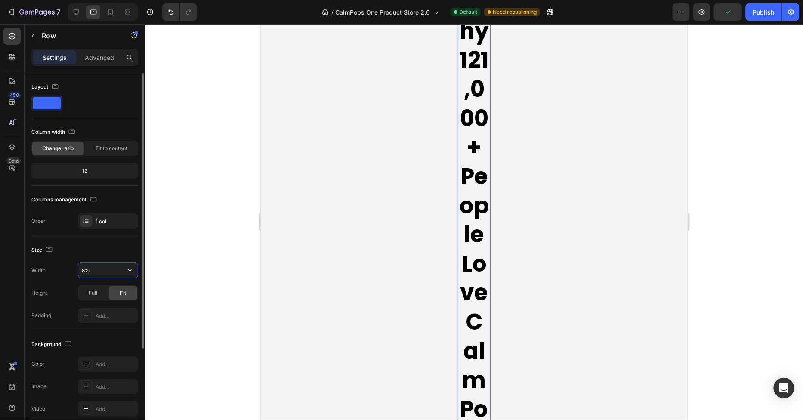
type input "80%"
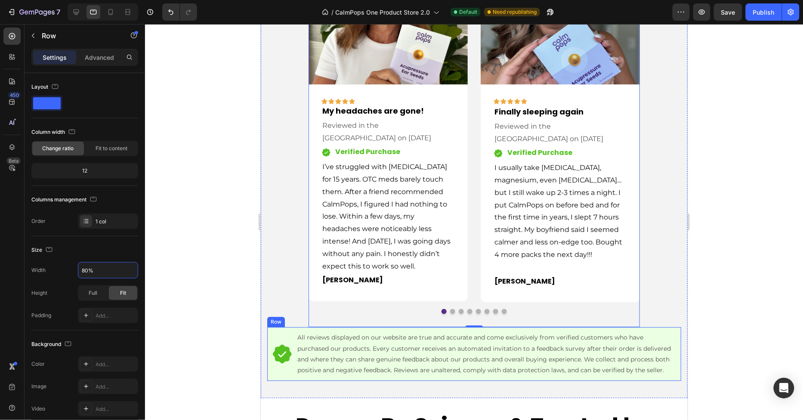
click at [275, 375] on div "Icon All reviews displayed on our website are true and accurate and come exclus…" at bounding box center [474, 354] width 414 height 54
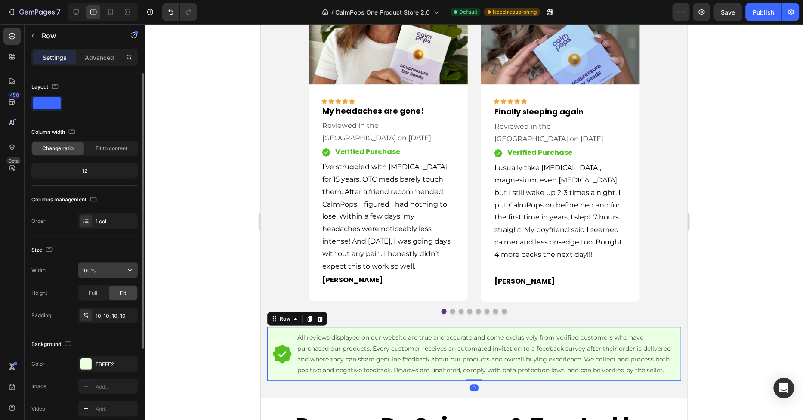
click at [82, 274] on input "100%" at bounding box center [107, 269] width 59 height 15
type input "80%"
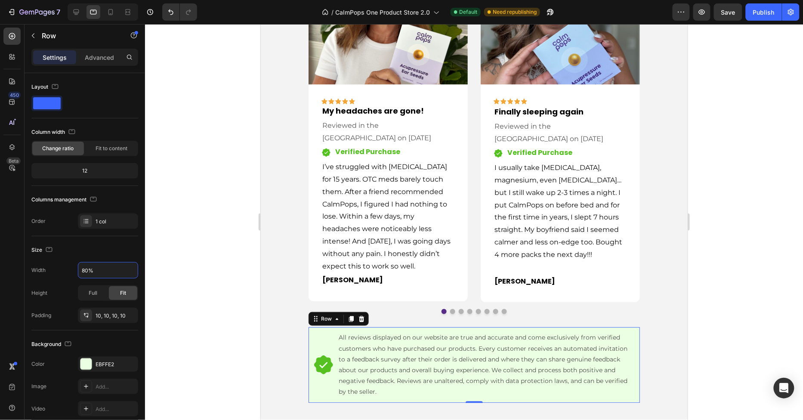
click at [237, 296] on div at bounding box center [474, 222] width 658 height 396
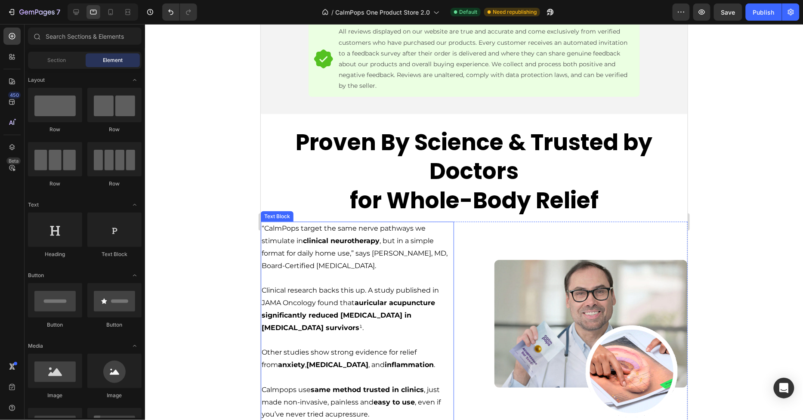
scroll to position [2180, 0]
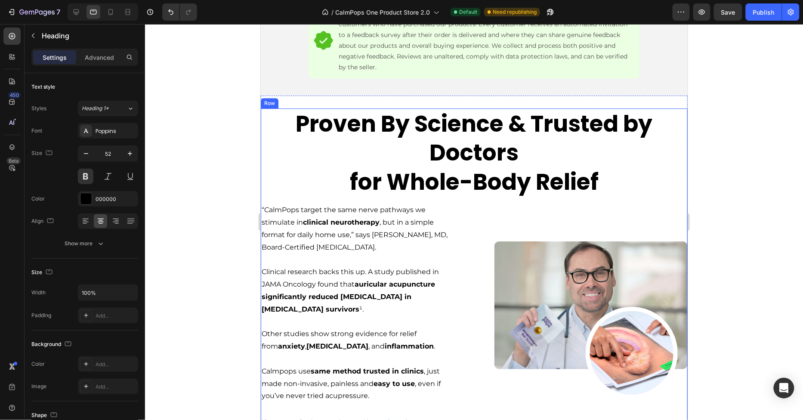
click at [364, 191] on h2 "Proven By Science & Trusted by Doctors for Whole-Body Relief" at bounding box center [473, 152] width 427 height 89
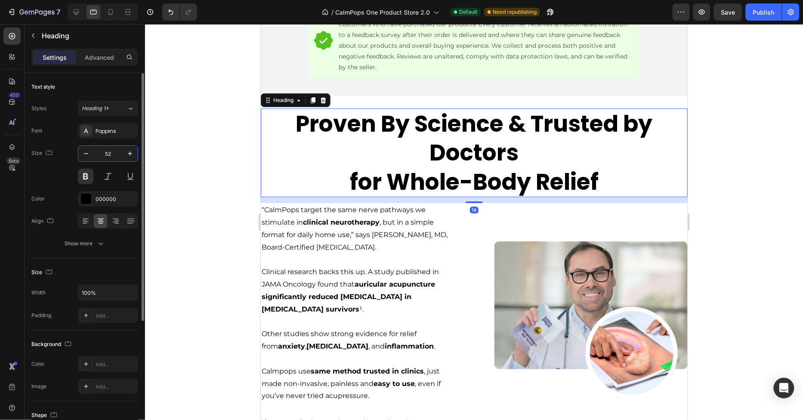
click at [109, 156] on input "52" at bounding box center [108, 153] width 28 height 15
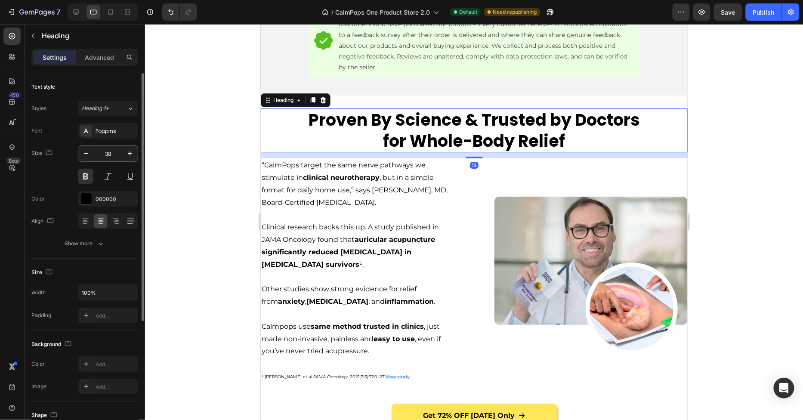
type input "38"
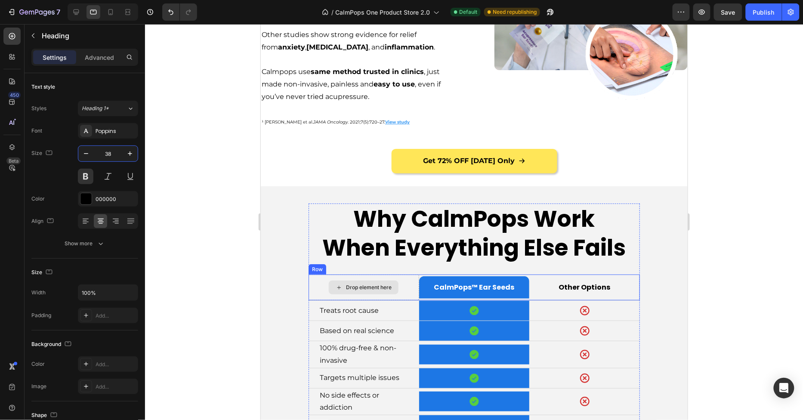
scroll to position [2523, 0]
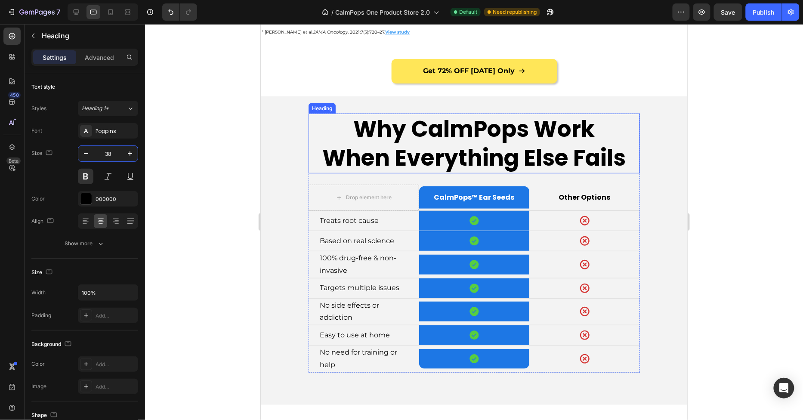
click at [370, 154] on h2 "Why CalmPops Work When Everything Else Fails" at bounding box center [473, 143] width 331 height 60
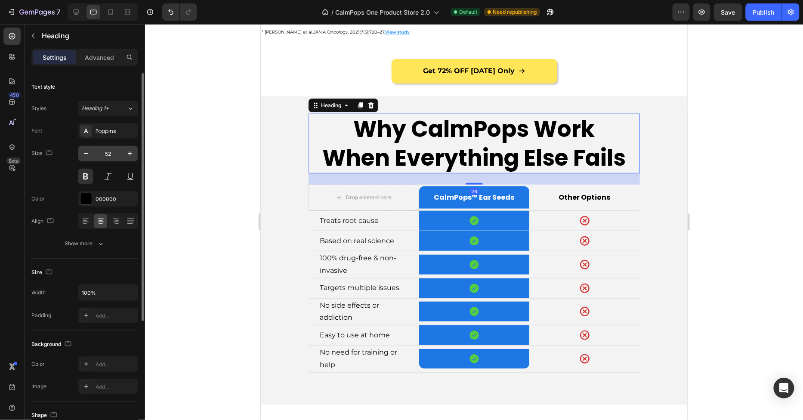
click at [108, 155] on input "52" at bounding box center [108, 153] width 28 height 15
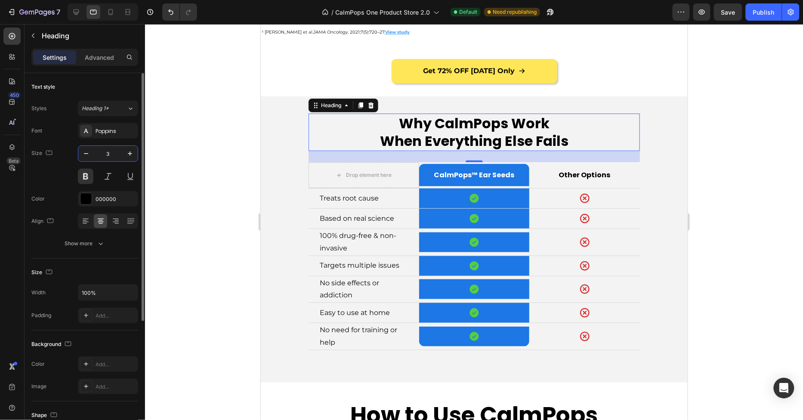
type input "38"
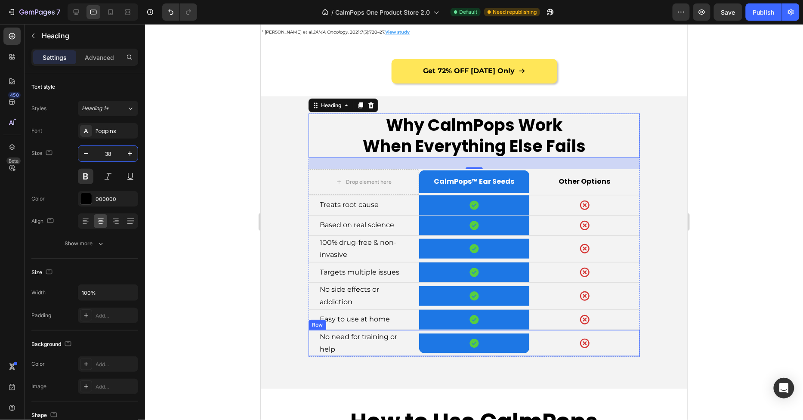
scroll to position [2632, 0]
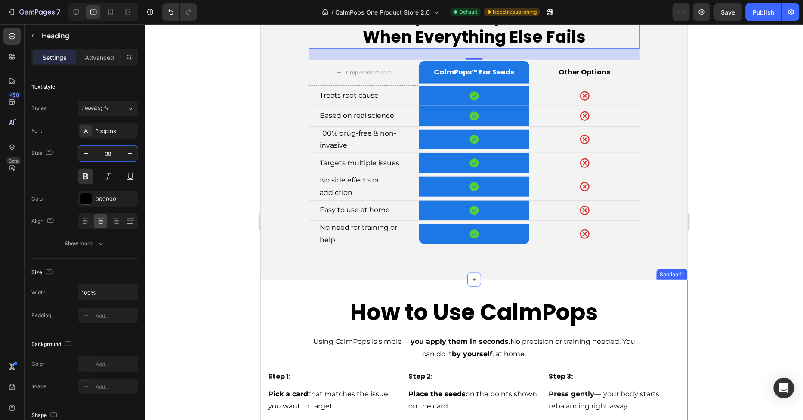
click at [415, 303] on h2 "How to Use CalmPops" at bounding box center [473, 311] width 331 height 31
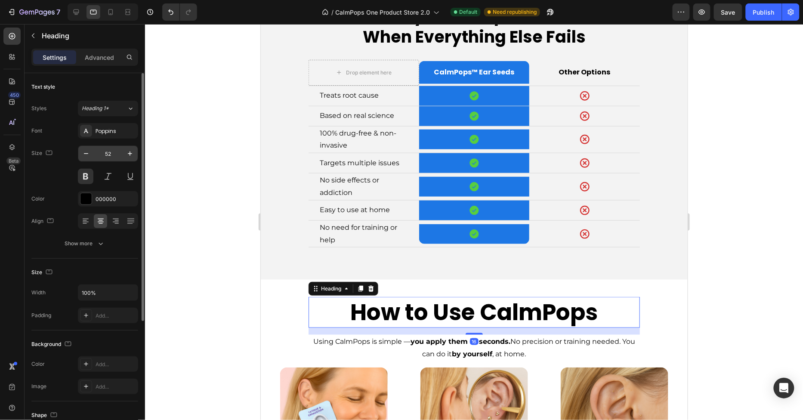
click at [103, 157] on input "52" at bounding box center [108, 153] width 28 height 15
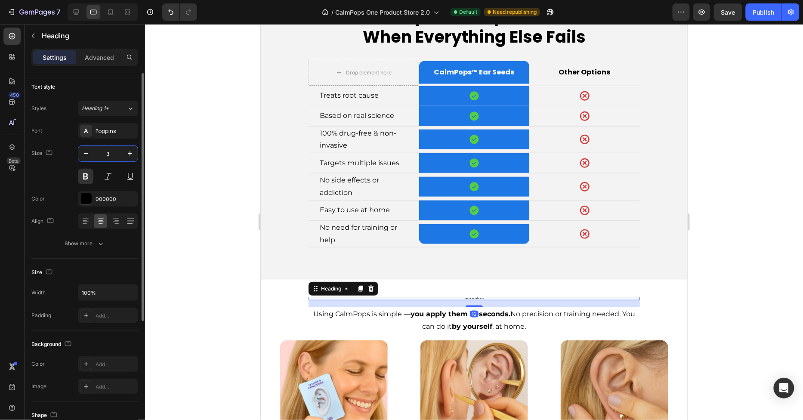
type input "38"
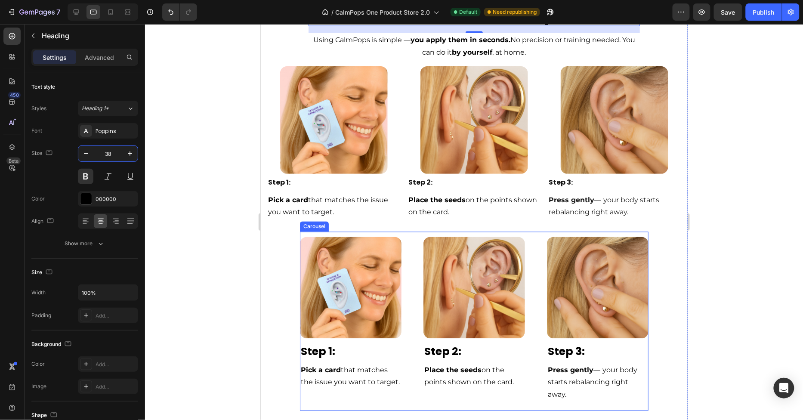
scroll to position [2925, 0]
click at [416, 390] on div "Image Row Step 1: Text Block Pick a card that matches the issue you want to tar…" at bounding box center [473, 320] width 349 height 179
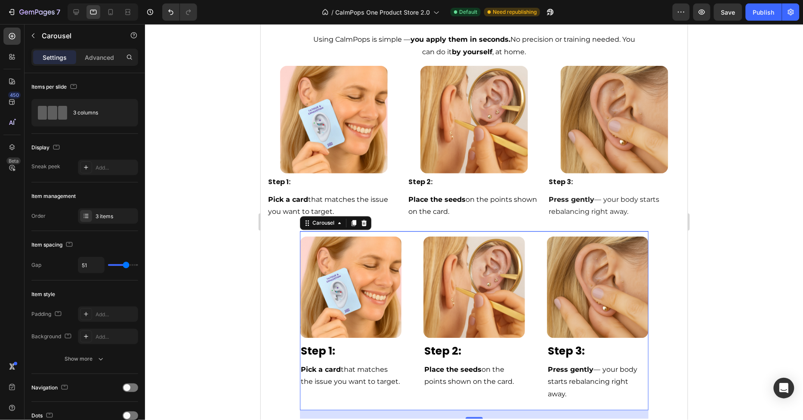
click at [102, 67] on div "Settings Advanced" at bounding box center [85, 61] width 120 height 25
click at [102, 64] on div "Settings Advanced" at bounding box center [84, 57] width 107 height 17
click at [99, 53] on p "Advanced" at bounding box center [99, 57] width 29 height 9
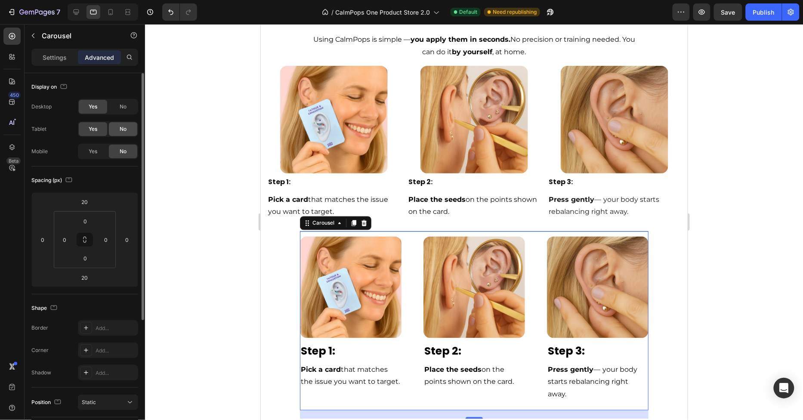
click at [121, 129] on span "No" at bounding box center [123, 129] width 7 height 8
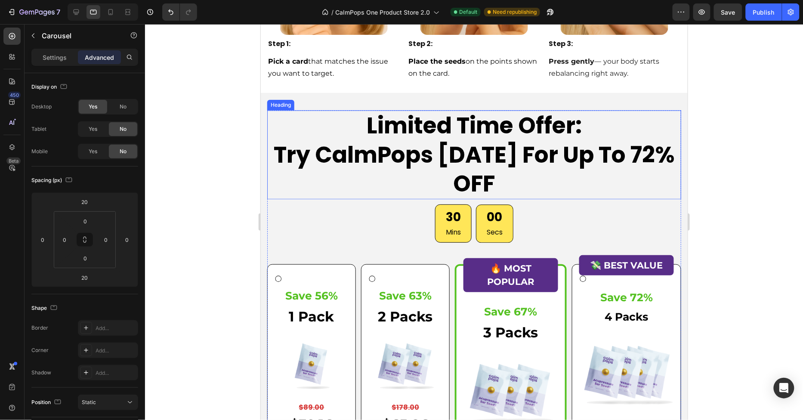
scroll to position [3083, 0]
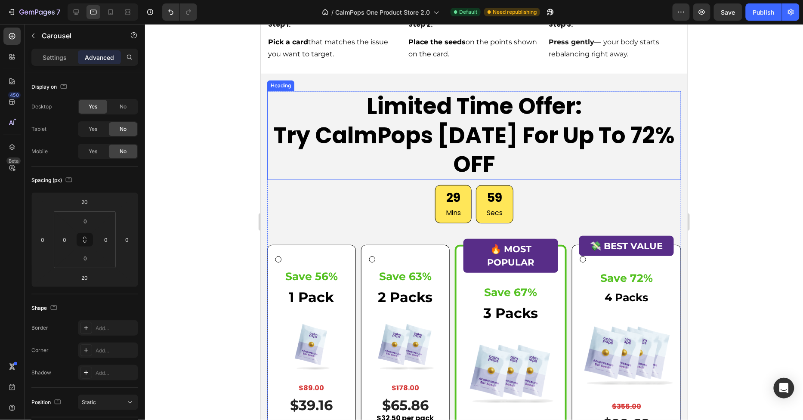
click at [379, 141] on h2 "Limited Time Offer: Try CalmPops [DATE] For Up To 72% OFF" at bounding box center [474, 134] width 414 height 89
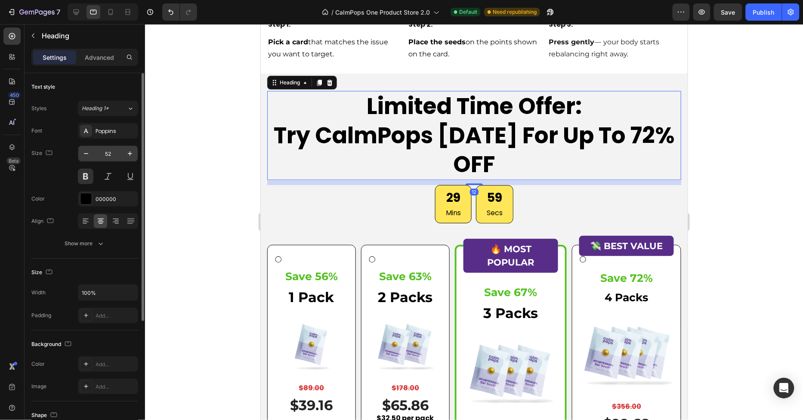
click at [107, 160] on input "52" at bounding box center [108, 153] width 28 height 15
type input "38"
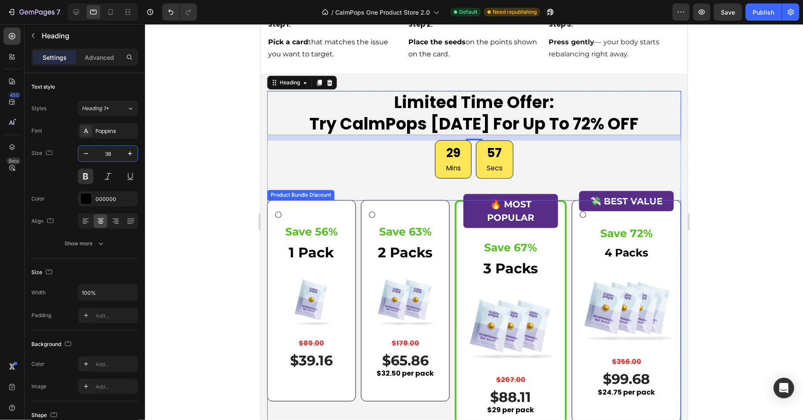
scroll to position [3238, 0]
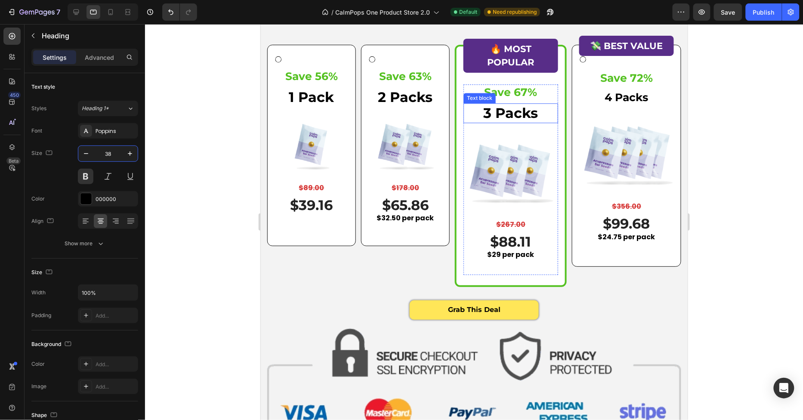
click at [508, 109] on p "3 Packs" at bounding box center [510, 113] width 93 height 18
click at [523, 133] on img at bounding box center [510, 170] width 95 height 95
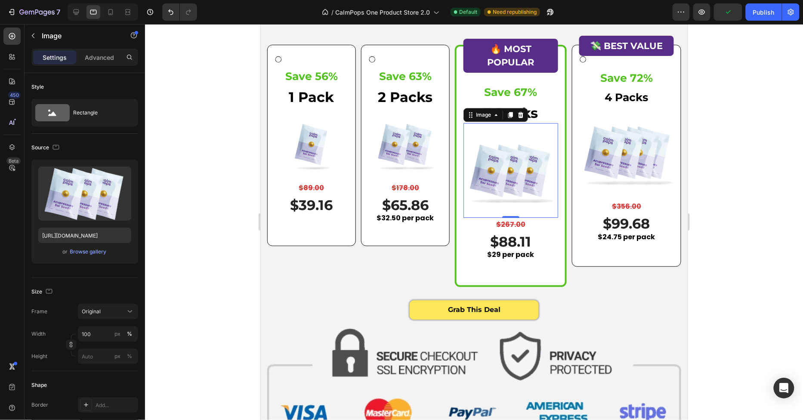
scroll to position [3454, 0]
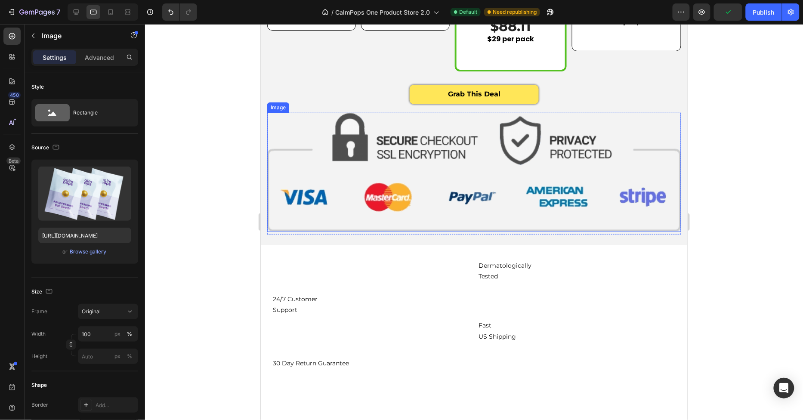
click at [471, 199] on img at bounding box center [474, 171] width 414 height 119
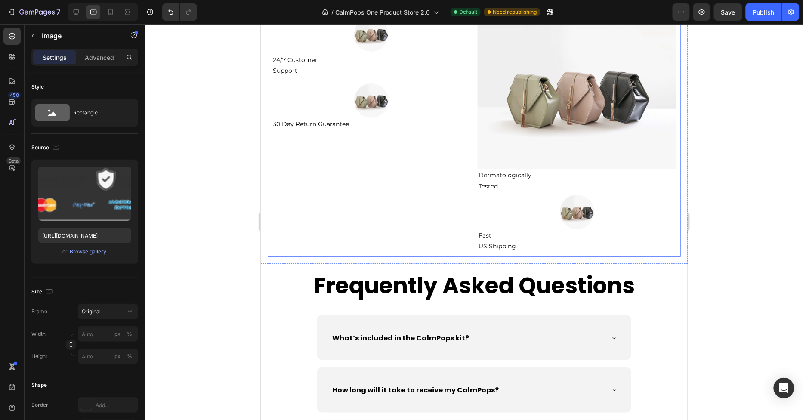
scroll to position [3694, 0]
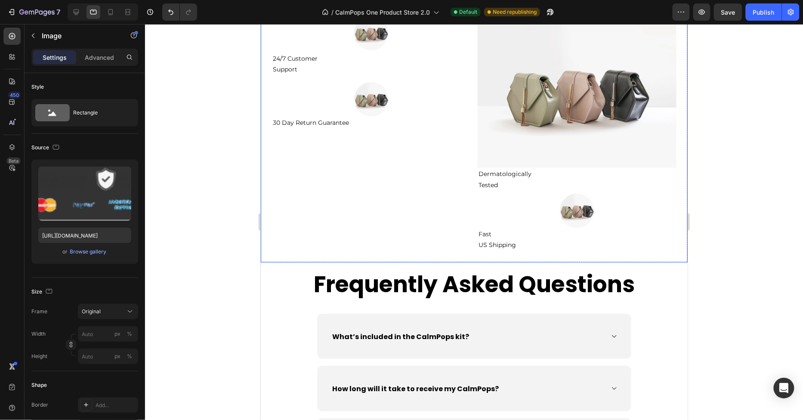
click at [264, 247] on div "Image 24/7 Customer Support Text Block Image 30 Day Return Guarantee Text Block…" at bounding box center [473, 133] width 427 height 258
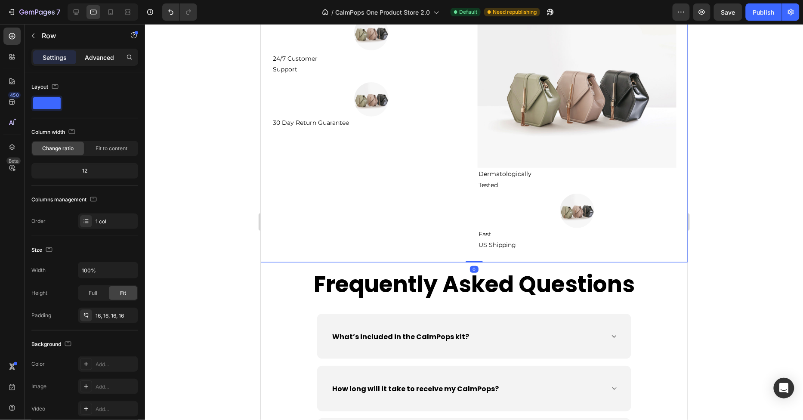
click at [101, 59] on p "Advanced" at bounding box center [99, 57] width 29 height 9
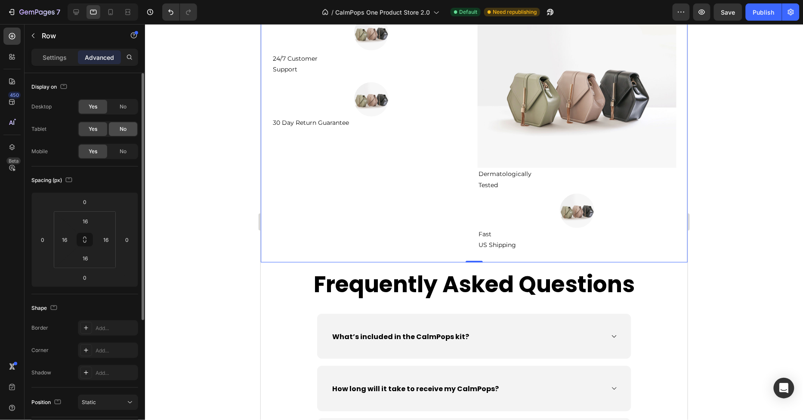
click at [118, 130] on div "No" at bounding box center [123, 129] width 28 height 14
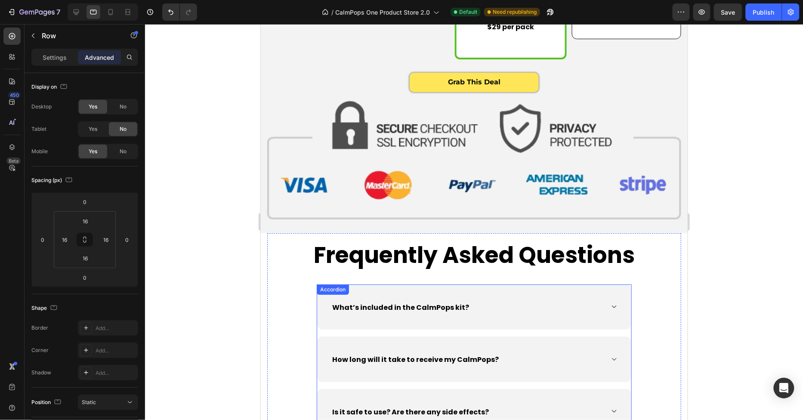
scroll to position [3450, 0]
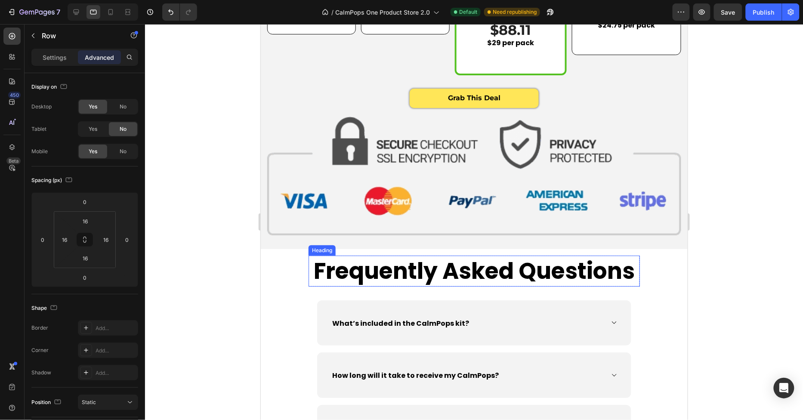
click at [361, 267] on h2 "Frequently Asked Questions" at bounding box center [473, 270] width 331 height 31
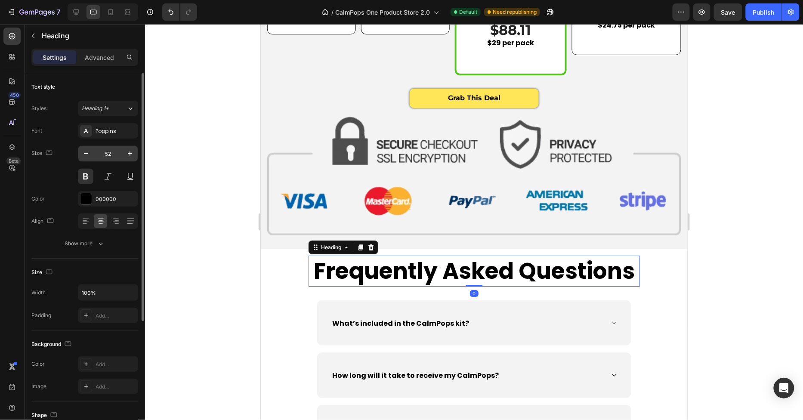
click at [108, 151] on input "52" at bounding box center [108, 153] width 28 height 15
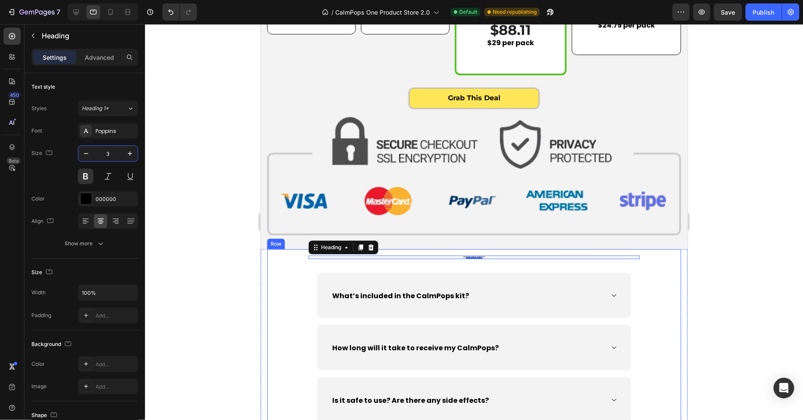
type input "38"
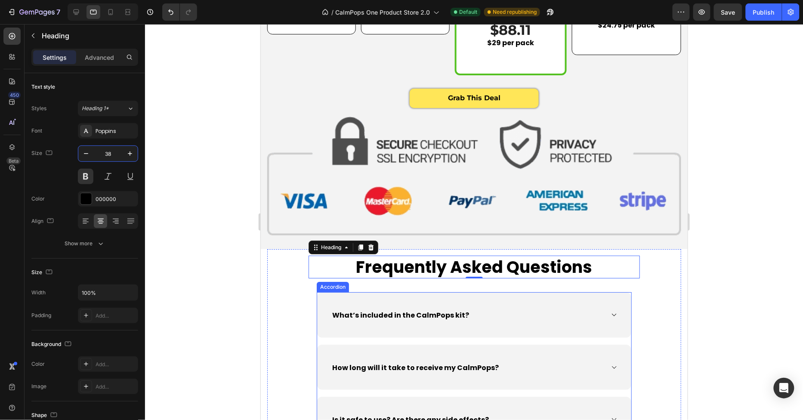
click at [349, 332] on div "What’s included in the CalmPops kit?" at bounding box center [474, 315] width 314 height 46
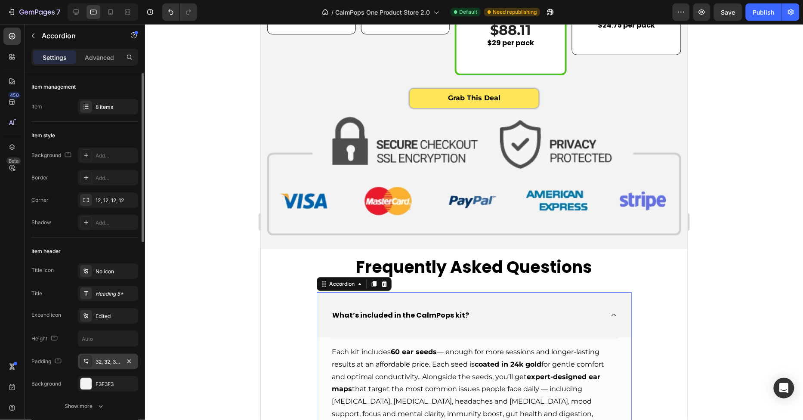
click at [113, 359] on div "32, 32, 32, 32" at bounding box center [108, 362] width 25 height 8
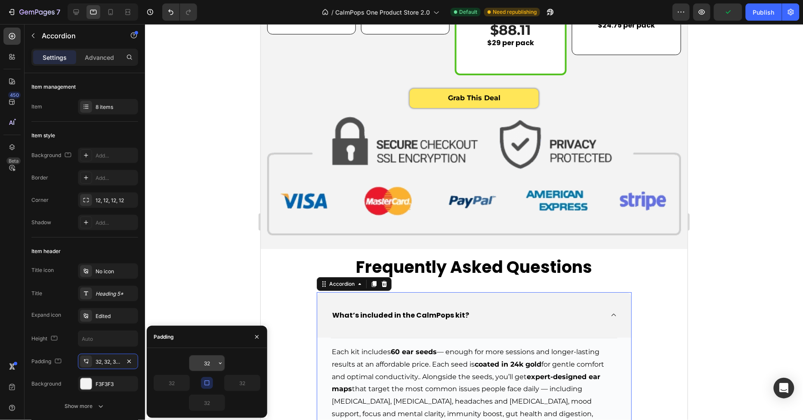
click at [206, 361] on input "32" at bounding box center [206, 362] width 35 height 15
type input "5"
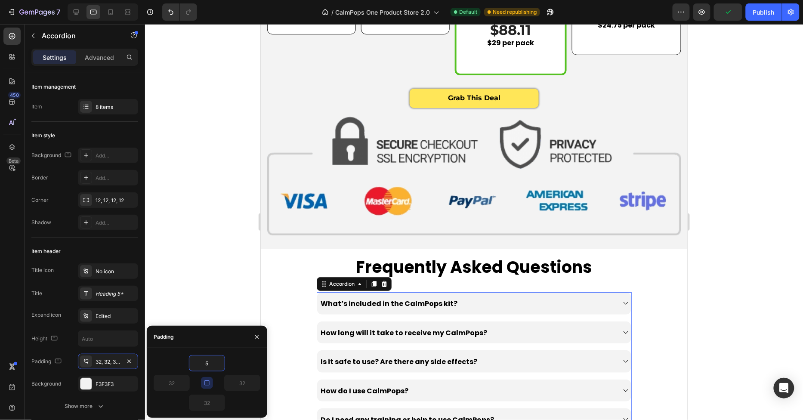
click at [227, 281] on div at bounding box center [474, 222] width 658 height 396
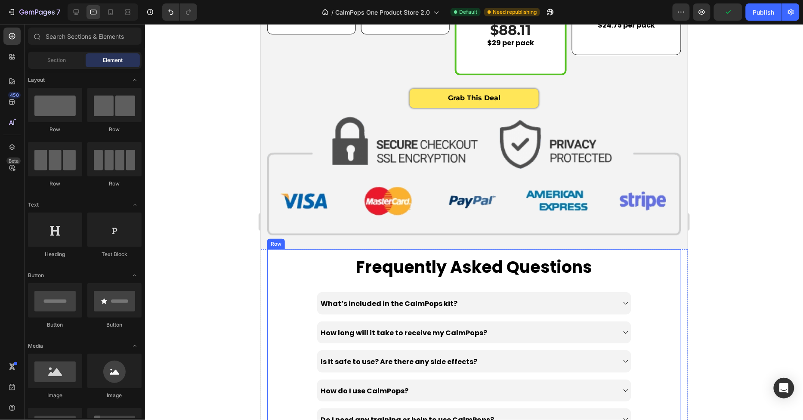
scroll to position [3365, 0]
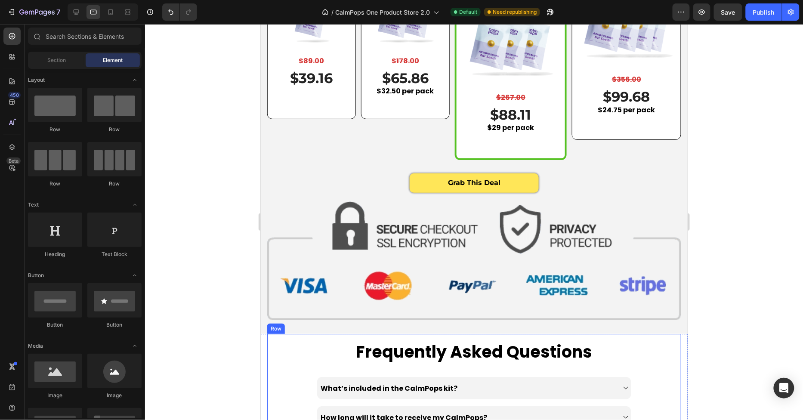
click at [402, 252] on img at bounding box center [474, 260] width 414 height 119
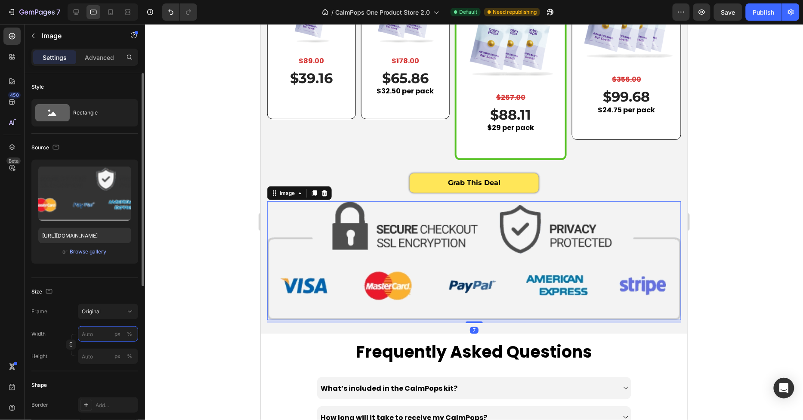
click at [92, 333] on input "px %" at bounding box center [108, 333] width 60 height 15
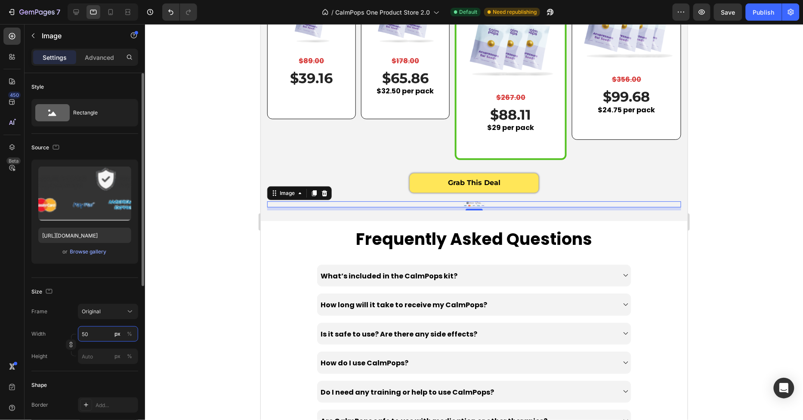
type input "5"
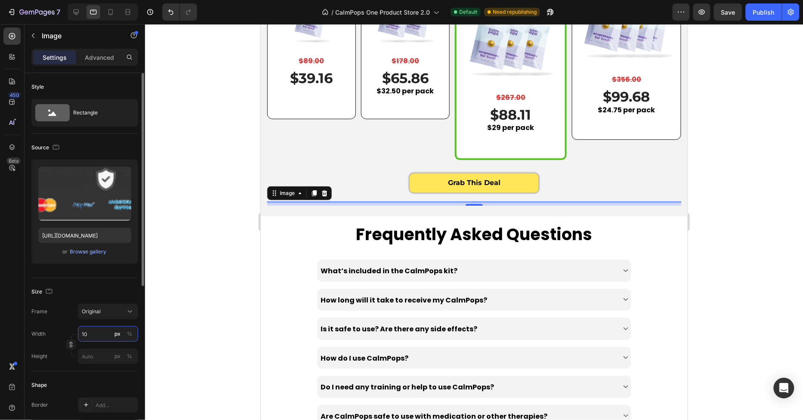
type input "1"
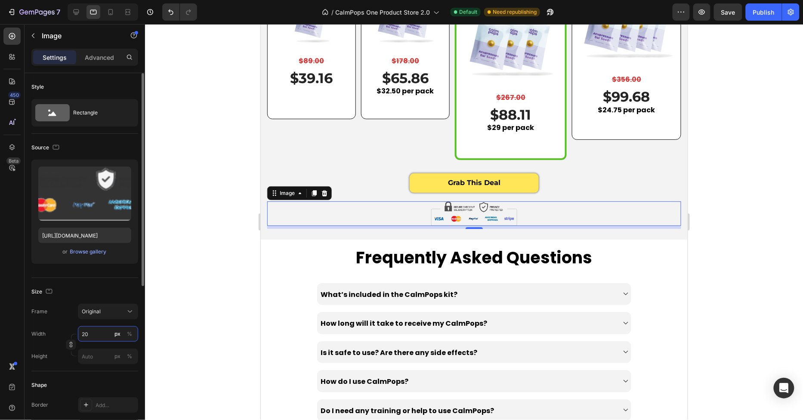
type input "2"
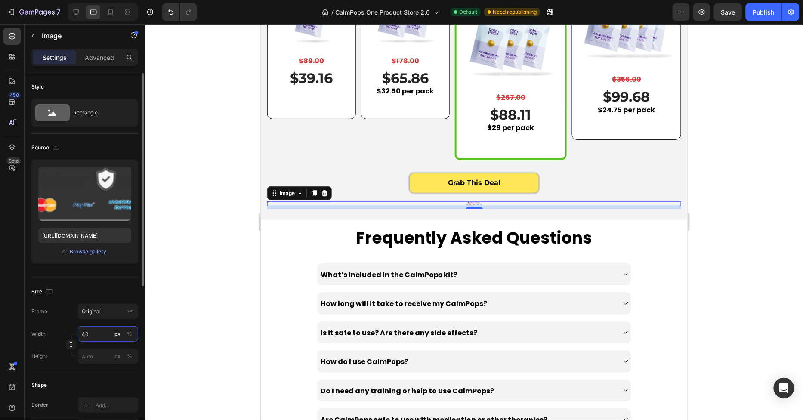
type input "400"
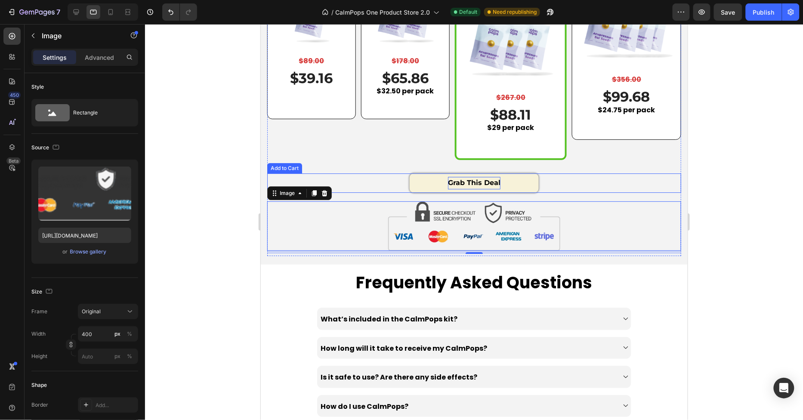
click at [458, 179] on strong "Grab This Deal" at bounding box center [473, 182] width 52 height 12
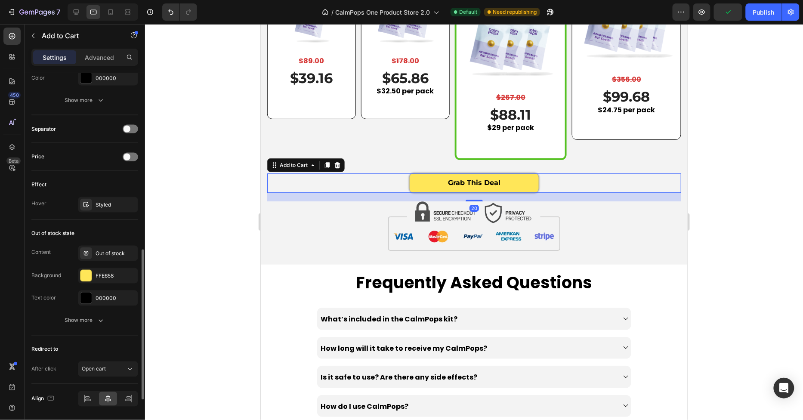
scroll to position [447, 0]
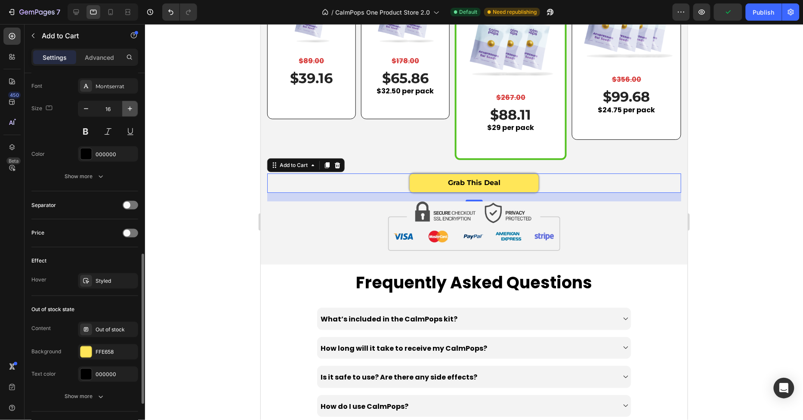
click at [126, 106] on icon "button" at bounding box center [130, 109] width 9 height 9
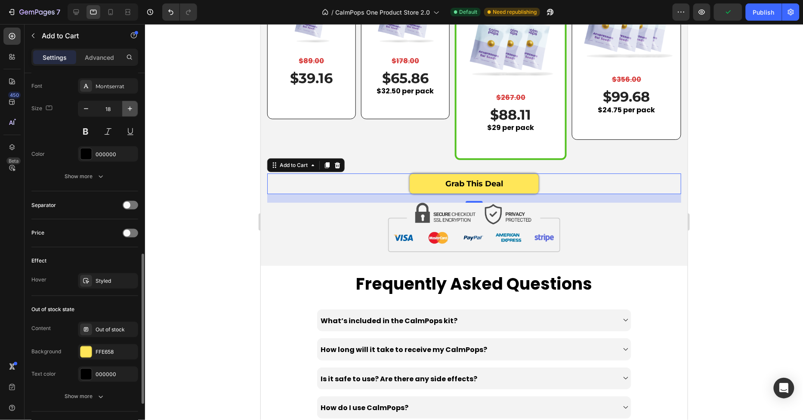
click at [126, 106] on icon "button" at bounding box center [130, 109] width 9 height 9
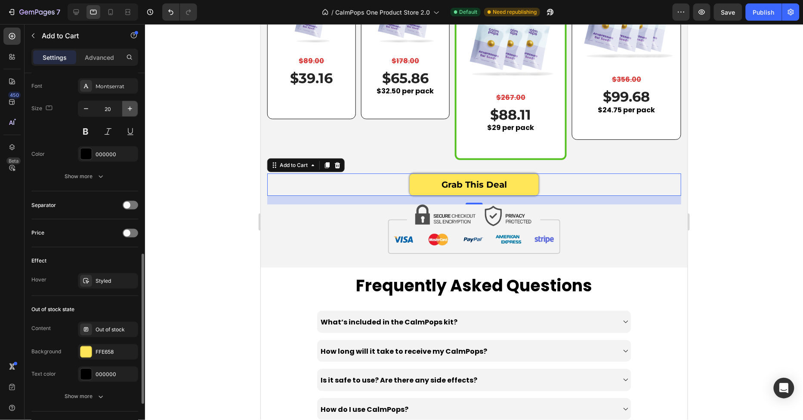
click at [126, 106] on icon "button" at bounding box center [130, 109] width 9 height 9
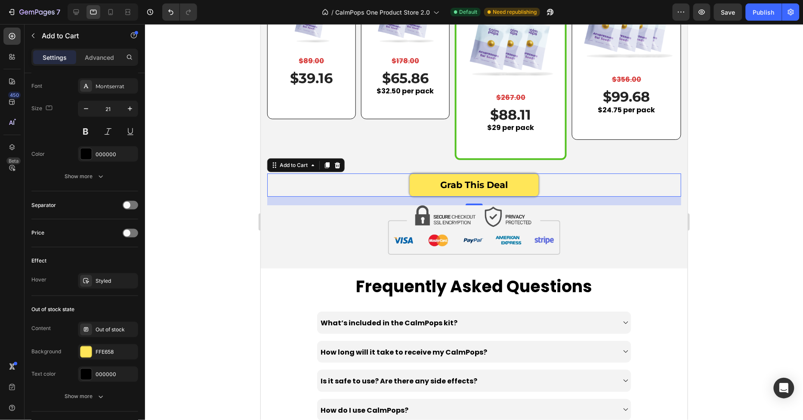
type input "22"
click at [374, 147] on div "Save 56% Heading 1 Pack Text block Image $89.00 Product Price Product Price Row…" at bounding box center [474, 38] width 414 height 242
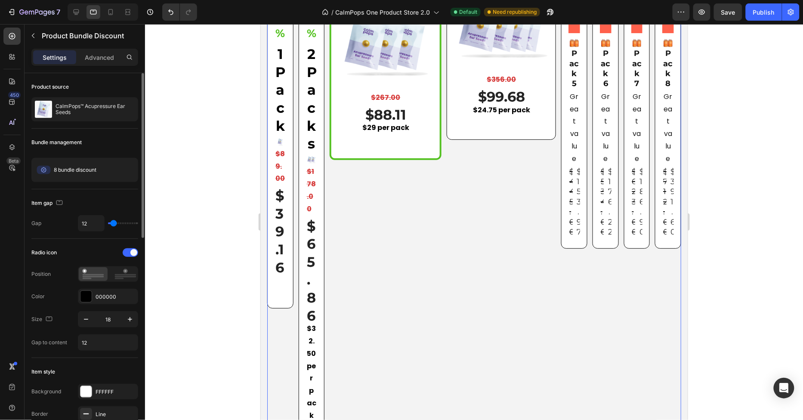
scroll to position [3341, 0]
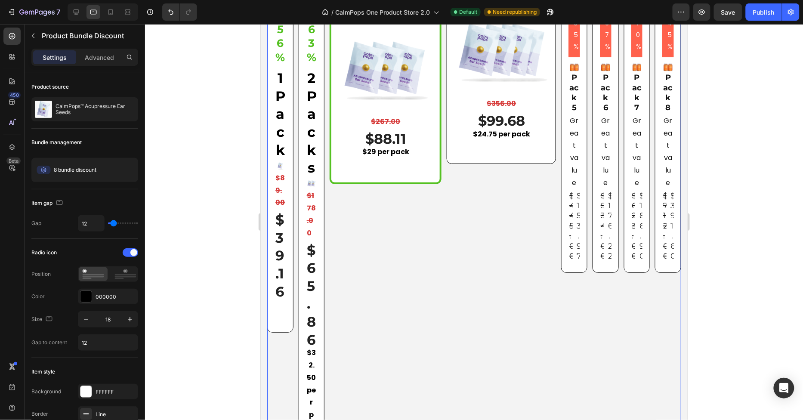
click at [535, 229] on div "Save 56% Heading 1 Pack Text block Image $89.00 Product Price Product Price Row…" at bounding box center [474, 204] width 414 height 526
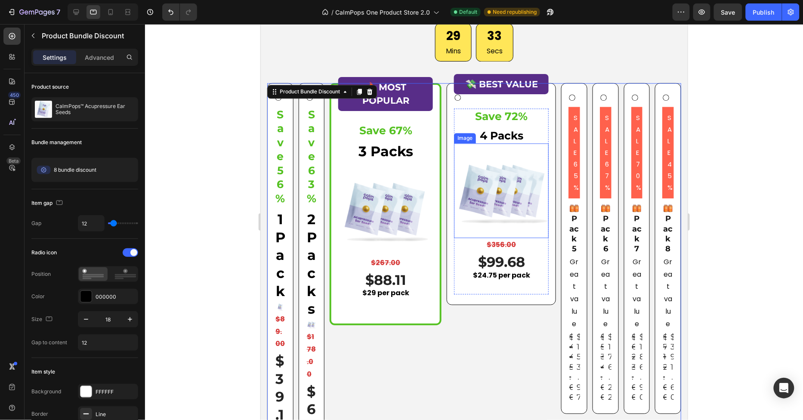
scroll to position [3159, 0]
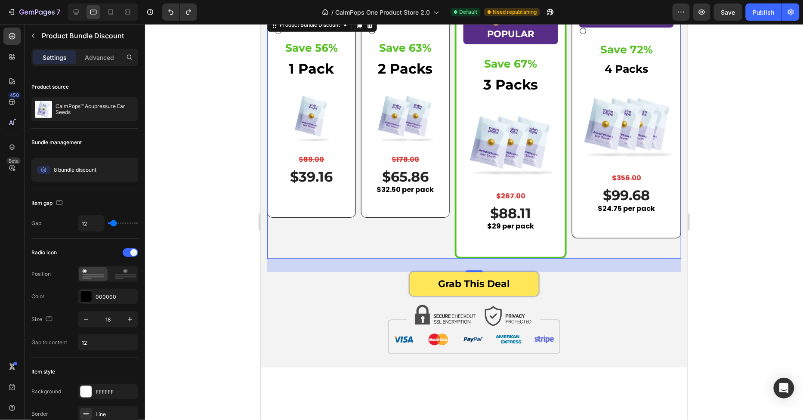
click at [607, 244] on div "Save 56% Heading 1 Pack Text block Image $89.00 Product Price Product Price Row…" at bounding box center [474, 137] width 414 height 242
click at [605, 299] on div "Grab This Deal Add to Cart" at bounding box center [474, 288] width 414 height 33
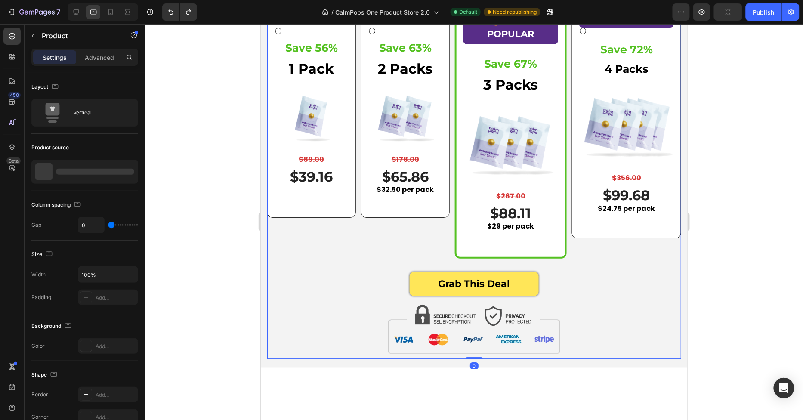
click at [593, 252] on div "Save 56% Heading 1 Pack Text block Image $89.00 Product Price Product Price Row…" at bounding box center [474, 137] width 414 height 242
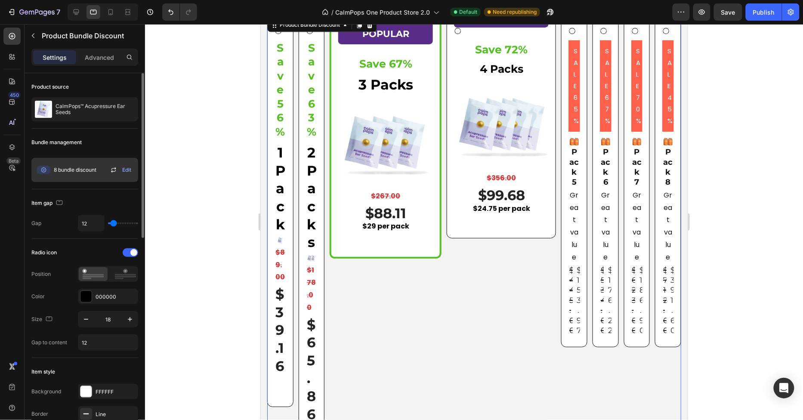
click at [53, 173] on div "8 bundle discount" at bounding box center [66, 169] width 62 height 17
click at [123, 172] on span "Edit" at bounding box center [126, 170] width 9 height 8
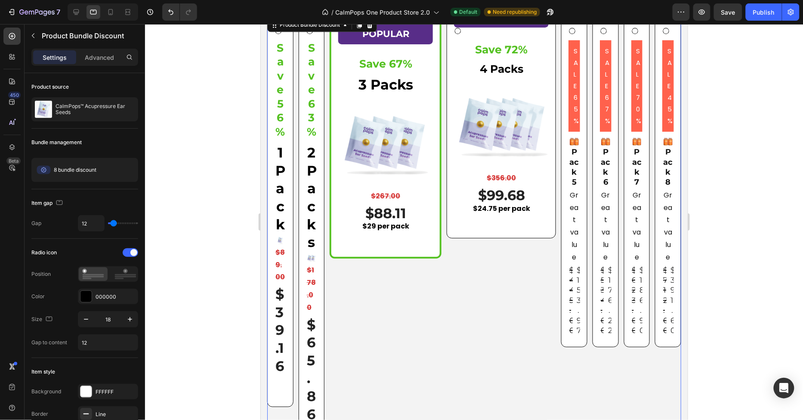
click at [587, 164] on div "Save 56% Heading 1 Pack Text block Image $89.00 Product Price Product Price Row…" at bounding box center [474, 279] width 414 height 526
click at [580, 163] on div "SALE 65% Product Badge Image Pack 5 Text Block Great value Text Block $445.00 P…" at bounding box center [574, 181] width 26 height 331
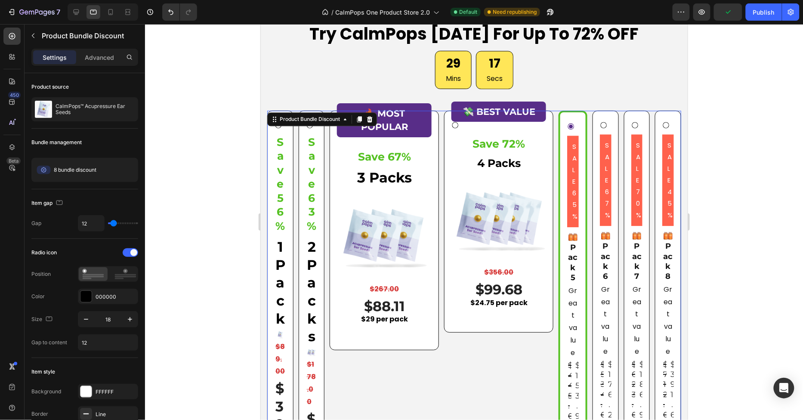
scroll to position [3054, 0]
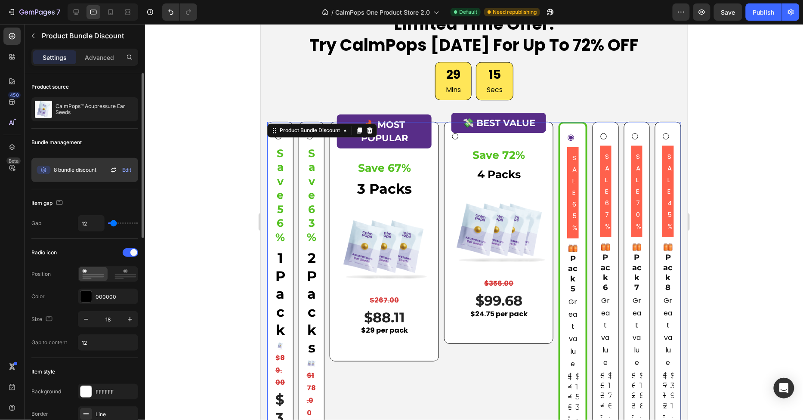
click at [63, 168] on span "8 bundle discount" at bounding box center [75, 170] width 43 height 8
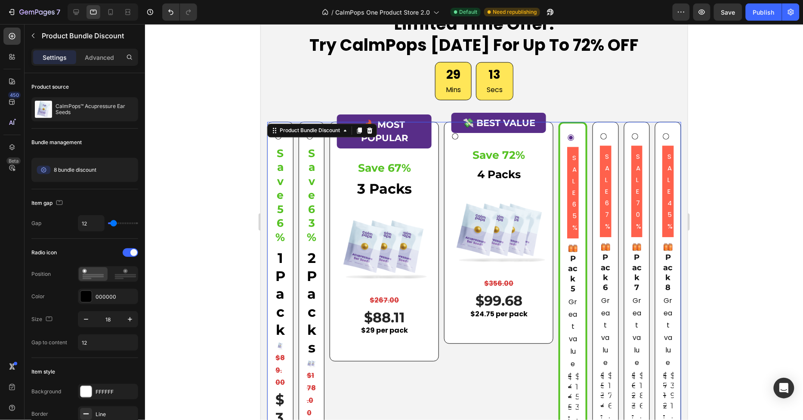
click at [118, 6] on div at bounding box center [103, 11] width 71 height 17
click at [116, 8] on div at bounding box center [111, 12] width 14 height 14
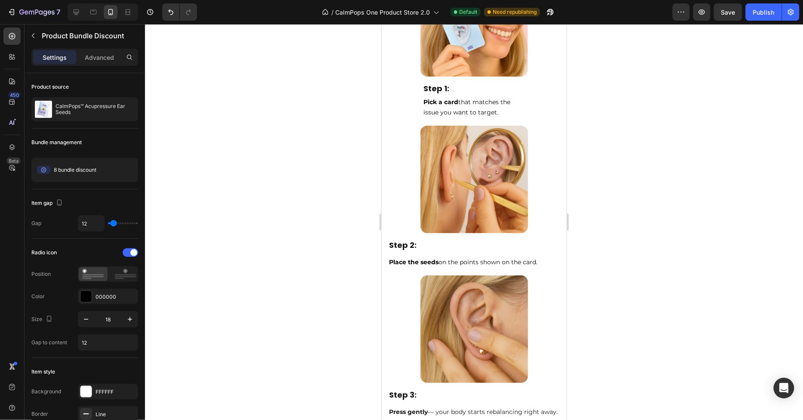
scroll to position [3843, 0]
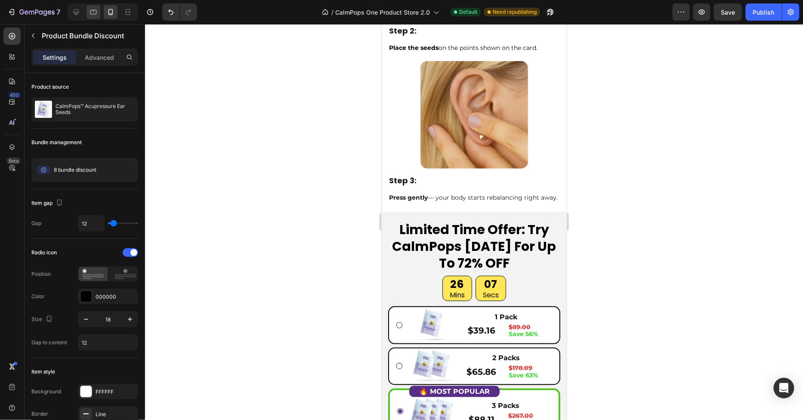
click at [121, 19] on div at bounding box center [128, 12] width 14 height 14
click at [98, 19] on div at bounding box center [103, 11] width 71 height 17
click at [95, 14] on icon at bounding box center [93, 12] width 6 height 5
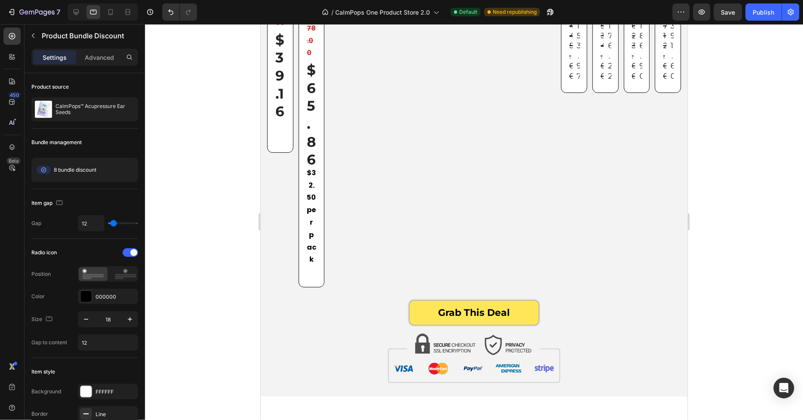
scroll to position [3190, 0]
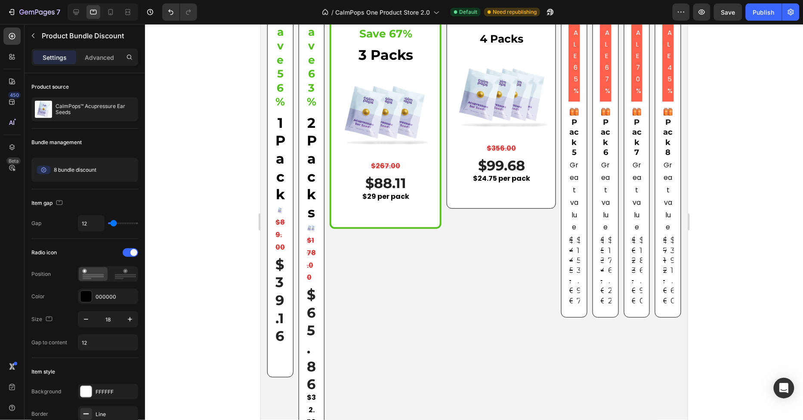
click at [432, 292] on div "Save 56% Heading 1 Pack Text block Image $89.00 Product Price Product Price Row…" at bounding box center [474, 249] width 414 height 526
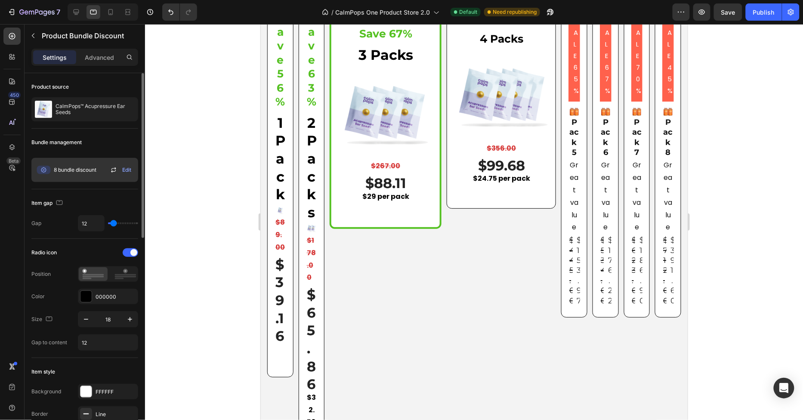
click at [80, 171] on span "8 bundle discount" at bounding box center [75, 170] width 43 height 8
click at [46, 170] on icon at bounding box center [44, 170] width 14 height 9
click at [116, 172] on icon at bounding box center [113, 170] width 10 height 10
click at [94, 110] on p "CalmPops™ Acupressure Ear Seeds" at bounding box center [95, 109] width 79 height 12
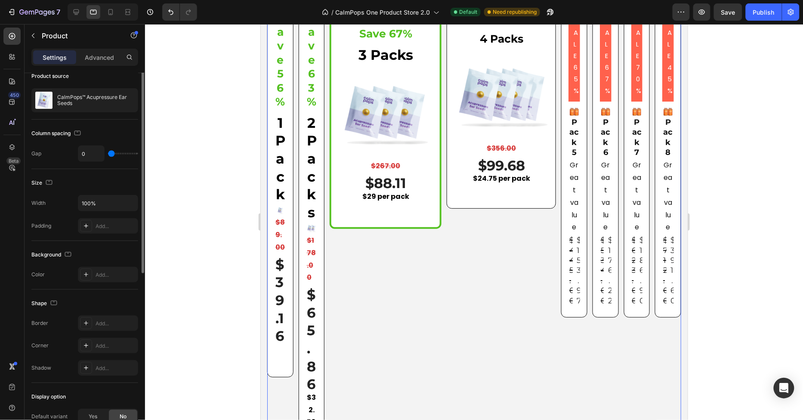
scroll to position [0, 0]
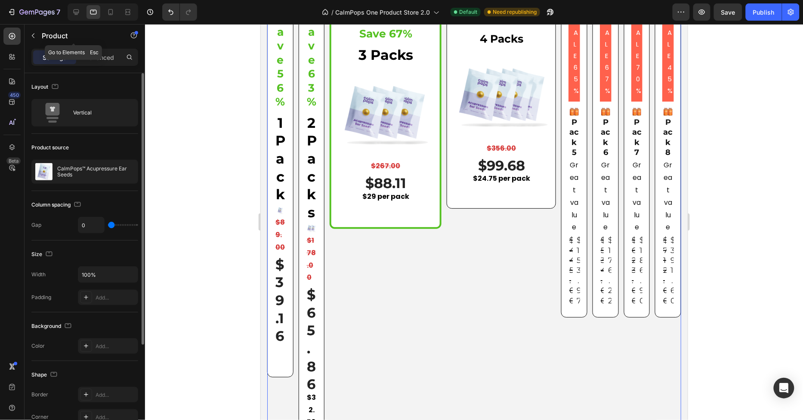
click at [36, 31] on button "button" at bounding box center [33, 36] width 14 height 14
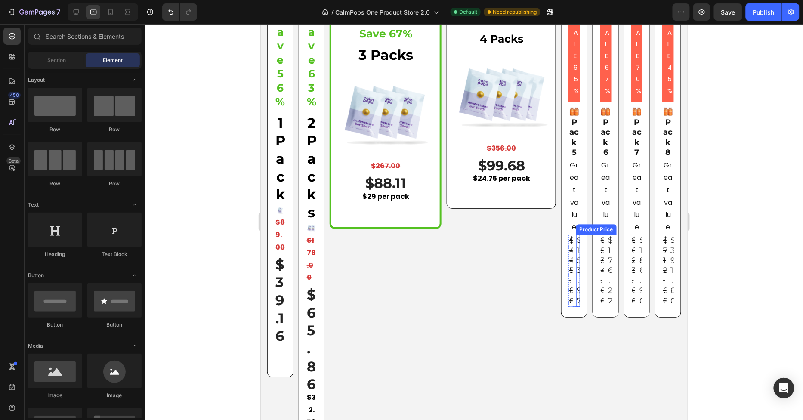
click at [573, 234] on div "$445.00 Product Price Product Price $153.97 Product Price Product Price Row" at bounding box center [574, 270] width 12 height 72
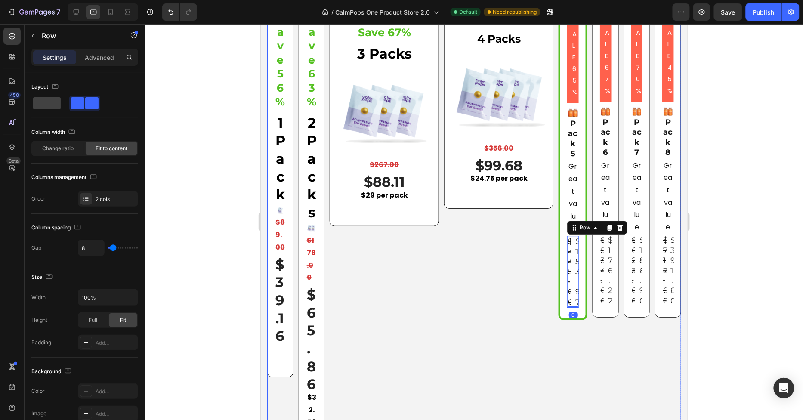
click at [546, 236] on div "Save 56% Heading 1 Pack Text block Image $89.00 Product Price Product Price Row…" at bounding box center [474, 249] width 414 height 526
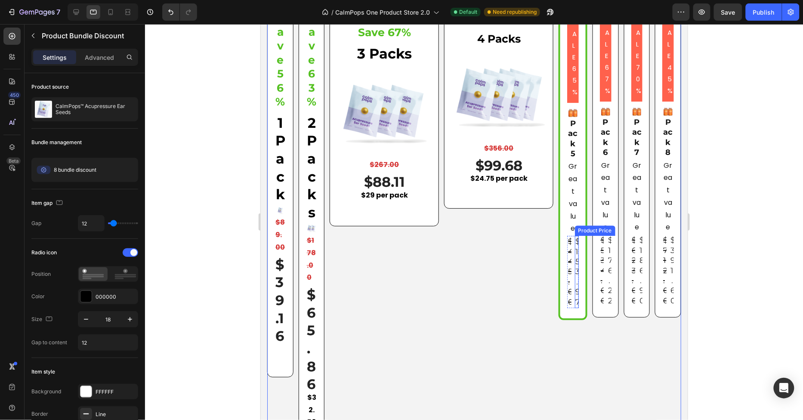
click at [576, 252] on div "$153.97" at bounding box center [576, 271] width 4 height 72
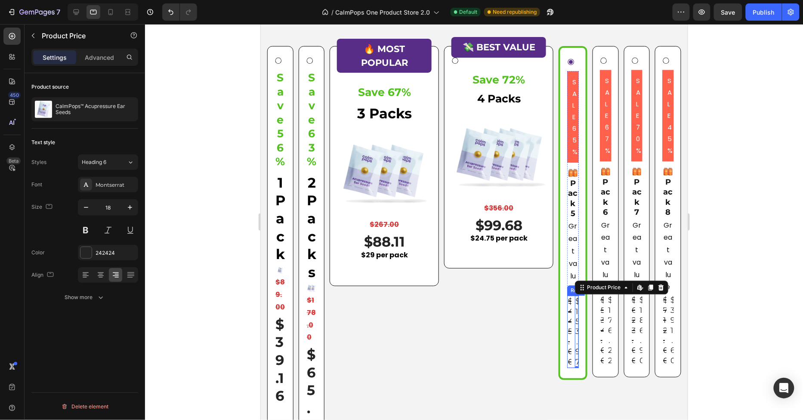
scroll to position [3089, 0]
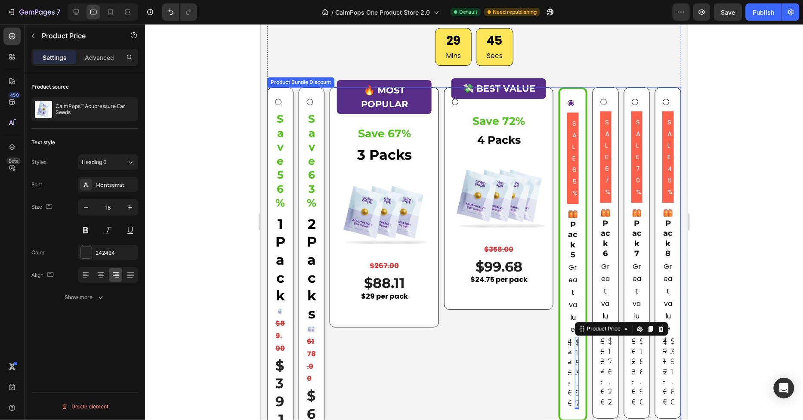
click at [583, 117] on div "SALE 65% Product Badge Image Pack 5 Text Block Great value Text Block $445.00 P…" at bounding box center [572, 254] width 29 height 334
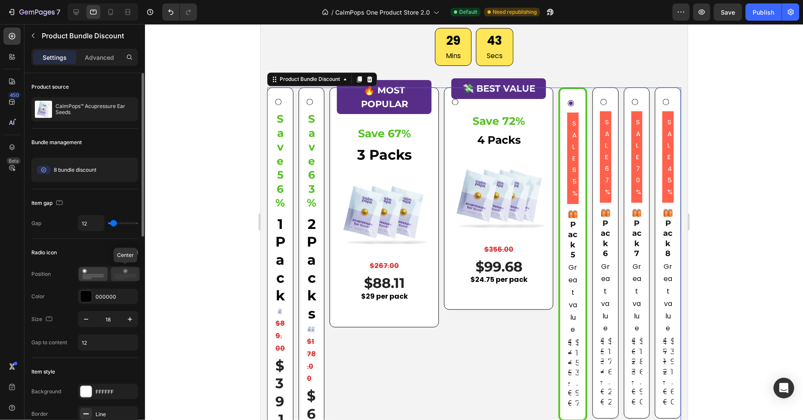
click at [130, 272] on icon at bounding box center [125, 274] width 22 height 10
click at [104, 273] on icon at bounding box center [93, 274] width 22 height 10
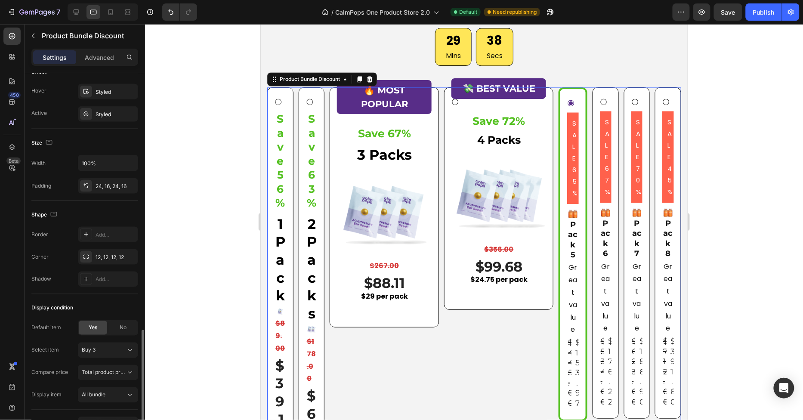
scroll to position [466, 0]
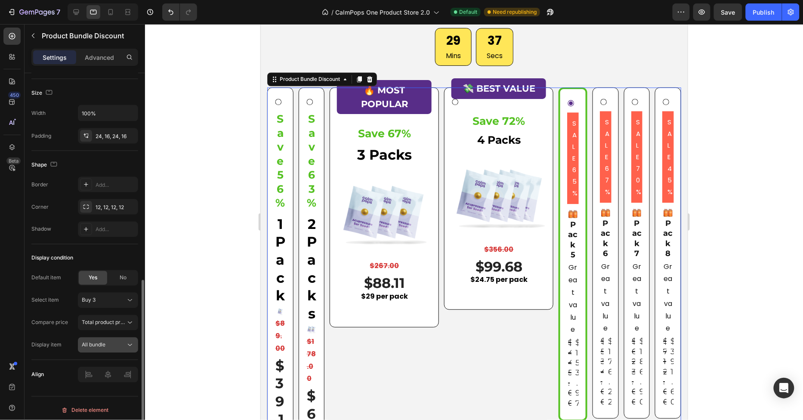
click at [107, 337] on button "All bundle" at bounding box center [108, 344] width 60 height 15
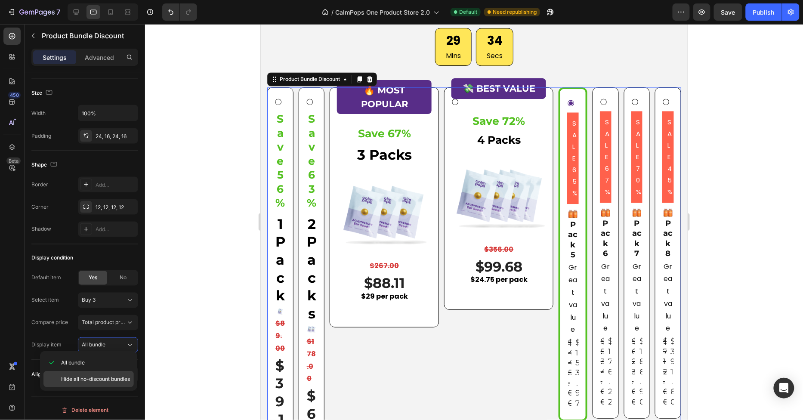
click at [105, 373] on div "Hide all no-discount bundles" at bounding box center [88, 379] width 90 height 16
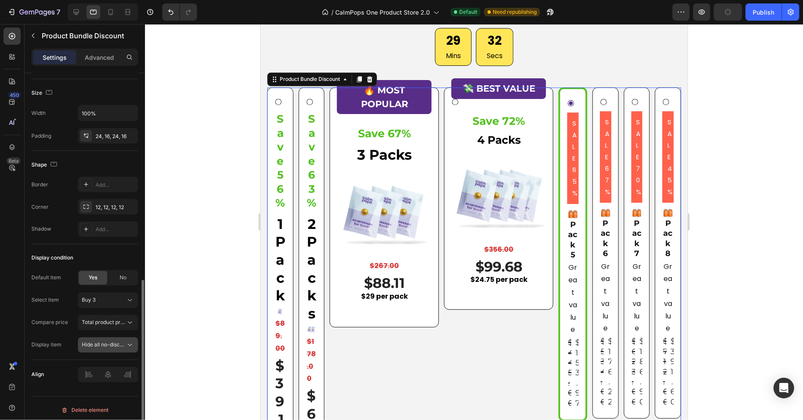
click at [111, 342] on span "Hide all no-discount bundles" at bounding box center [116, 345] width 69 height 6
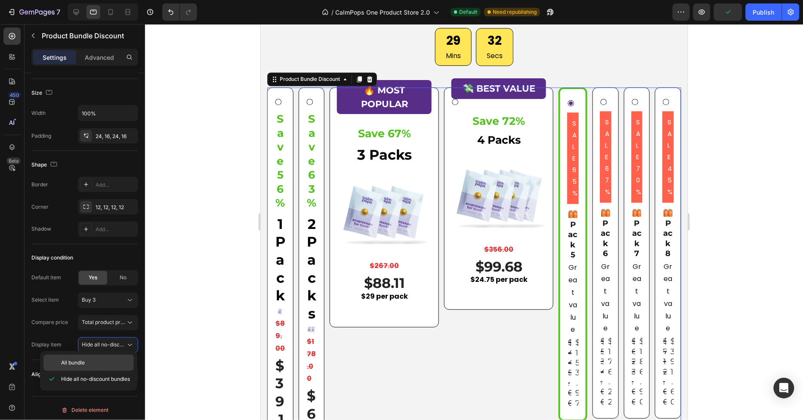
click at [104, 360] on p "All bundle" at bounding box center [95, 363] width 69 height 8
click at [549, 324] on div "Save 56% Heading 1 Pack Text block Image $89.00 Product Price Product Price Row…" at bounding box center [474, 350] width 414 height 526
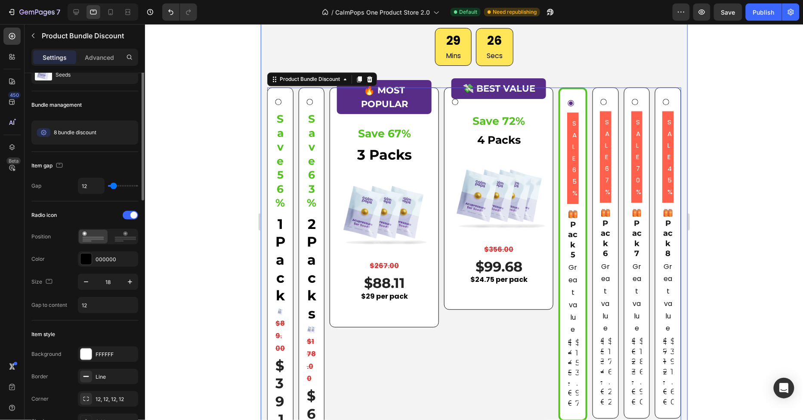
scroll to position [0, 0]
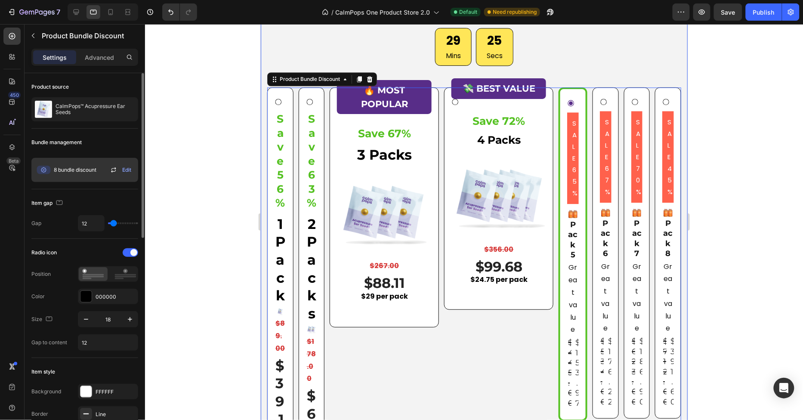
click at [66, 176] on div "8 bundle discount" at bounding box center [66, 169] width 62 height 17
click at [132, 170] on div "Edit" at bounding box center [121, 170] width 26 height 10
click at [127, 170] on span "Edit" at bounding box center [126, 170] width 9 height 8
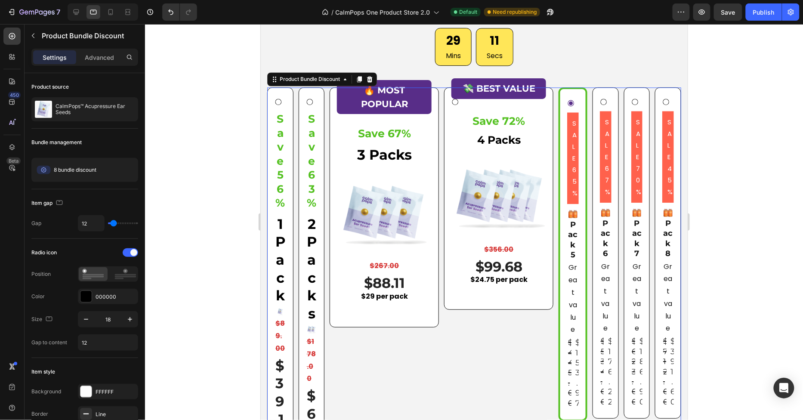
click at [588, 111] on div "Save 56% Heading 1 Pack Text block Image $89.00 Product Price Product Price Row…" at bounding box center [474, 350] width 414 height 526
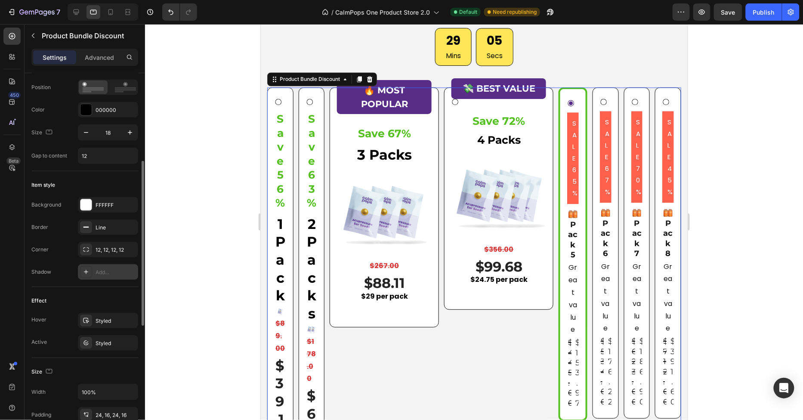
scroll to position [243, 0]
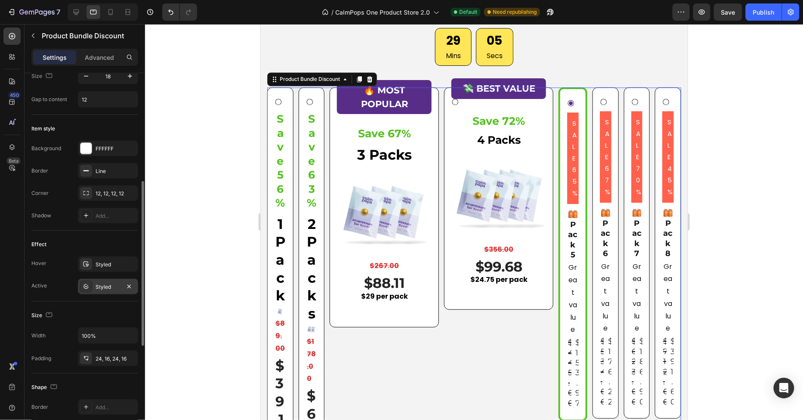
click at [110, 283] on div "Styled" at bounding box center [108, 287] width 25 height 8
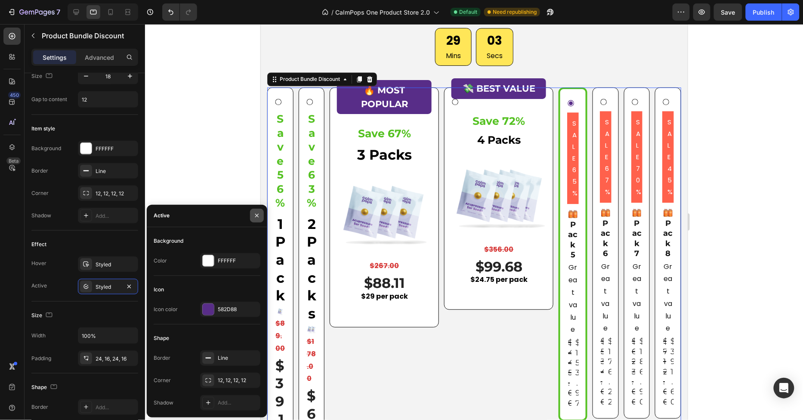
click at [256, 216] on icon "button" at bounding box center [256, 215] width 3 height 3
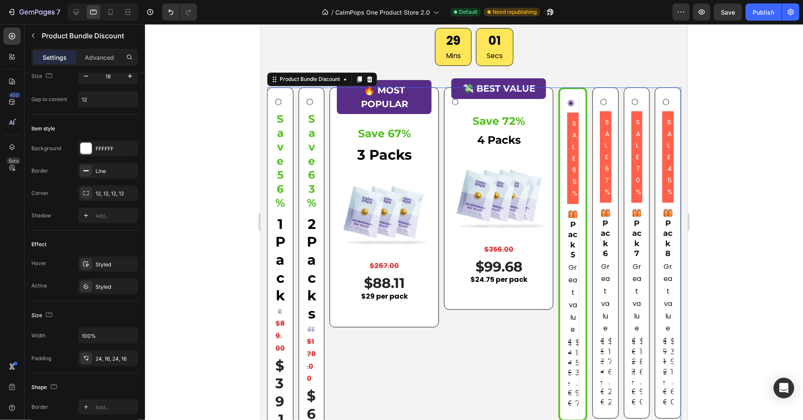
click at [558, 302] on div "SALE 65% Product Badge Image Pack 5 Text Block Great value Text Block $445.00 P…" at bounding box center [572, 254] width 29 height 334
click at [577, 310] on div "Great value" at bounding box center [573, 298] width 12 height 76
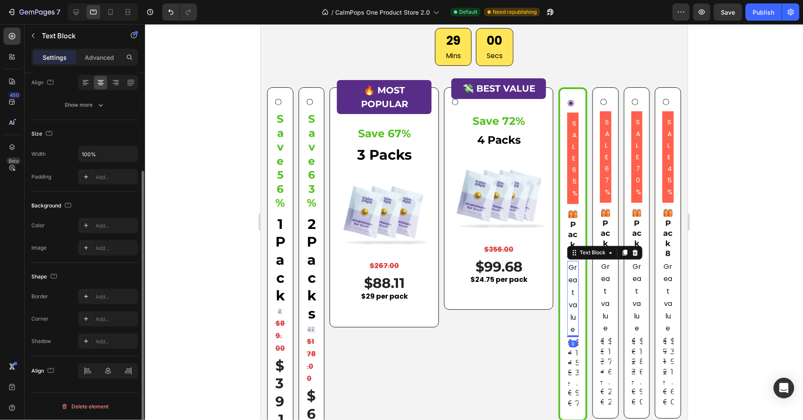
scroll to position [0, 0]
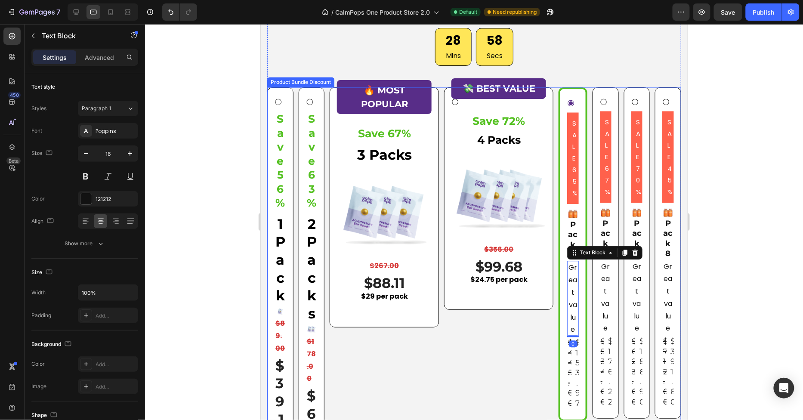
click at [537, 379] on div "Save 56% Heading 1 Pack Text block Image $89.00 Product Price Product Price Row…" at bounding box center [474, 350] width 414 height 526
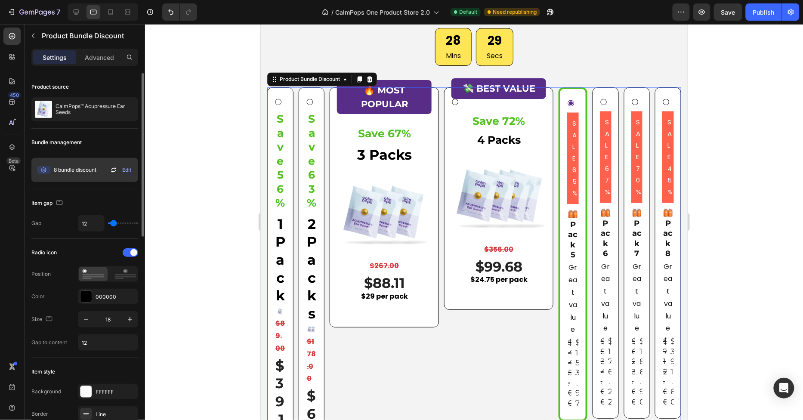
click at [114, 169] on icon at bounding box center [113, 170] width 10 height 10
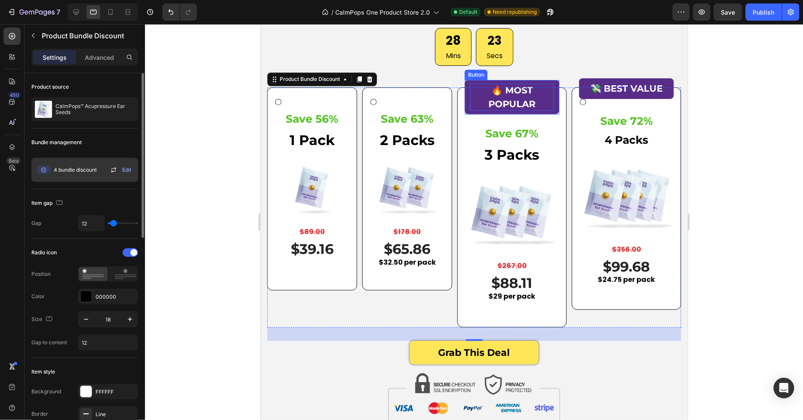
click at [505, 93] on p "🔥 MOST POPULAR" at bounding box center [511, 96] width 84 height 27
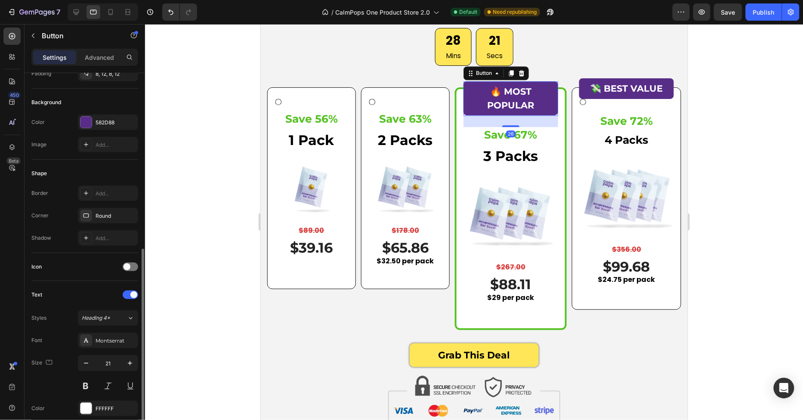
scroll to position [220, 0]
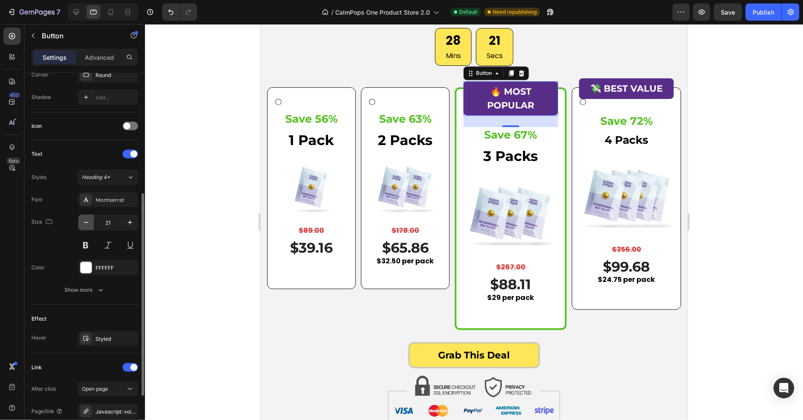
click at [86, 221] on icon "button" at bounding box center [86, 222] width 9 height 9
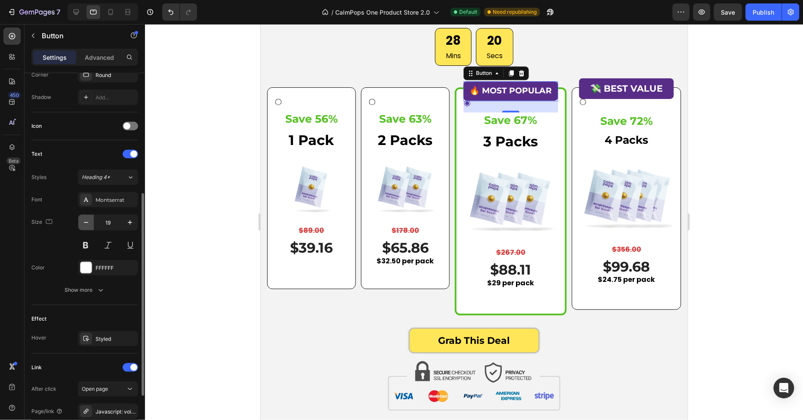
click at [86, 221] on icon "button" at bounding box center [86, 222] width 9 height 9
type input "17"
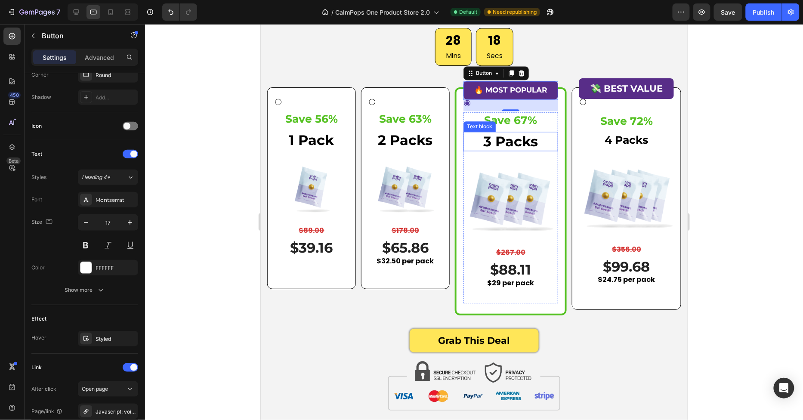
click at [492, 142] on p "3 Packs" at bounding box center [510, 141] width 93 height 18
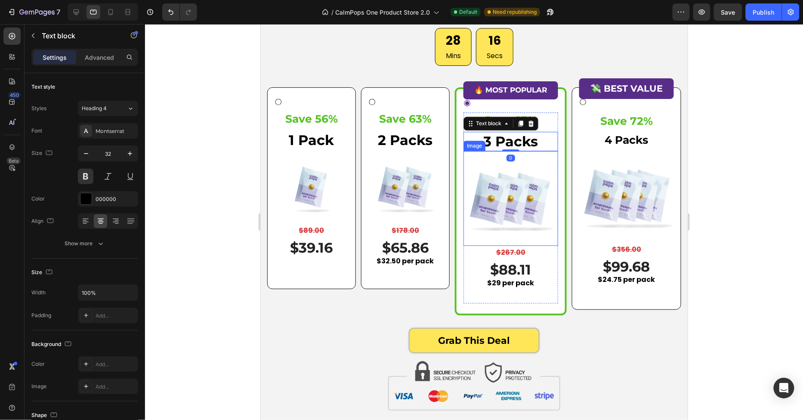
click at [508, 175] on img at bounding box center [510, 198] width 95 height 95
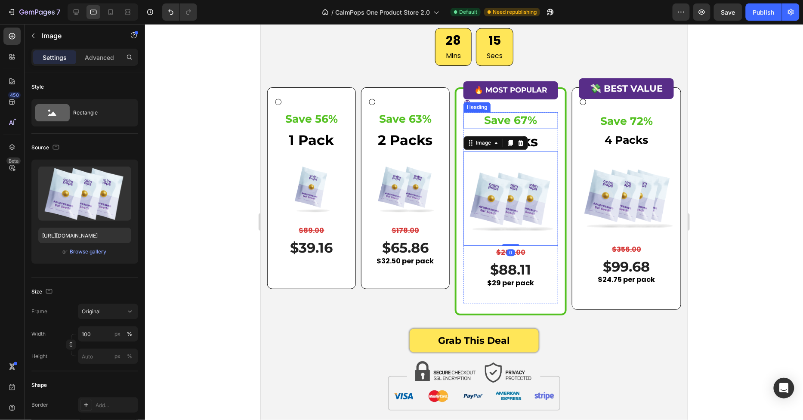
click at [504, 122] on h3 "Save 67%" at bounding box center [510, 120] width 95 height 16
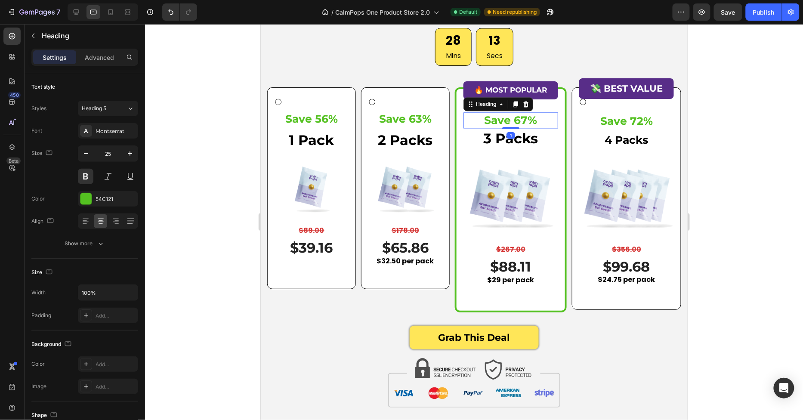
drag, startPoint x: 512, startPoint y: 130, endPoint x: 515, endPoint y: 111, distance: 19.5
click at [515, 111] on div "🔥 MOST POPULAR Button Save 67% Heading 1 3 Packs Text block Image $267.00 Produ…" at bounding box center [510, 199] width 95 height 201
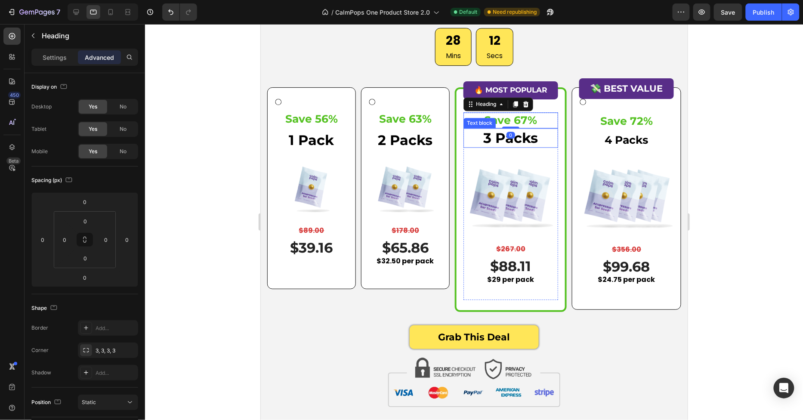
click at [487, 133] on p "3 Packs" at bounding box center [510, 138] width 93 height 18
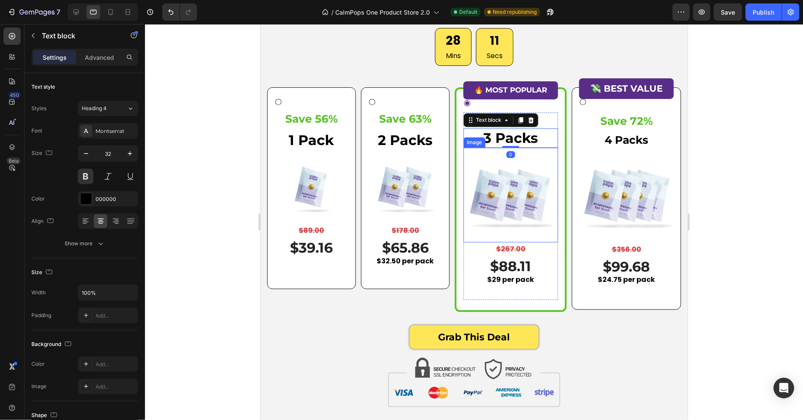
click at [501, 160] on img at bounding box center [510, 194] width 95 height 95
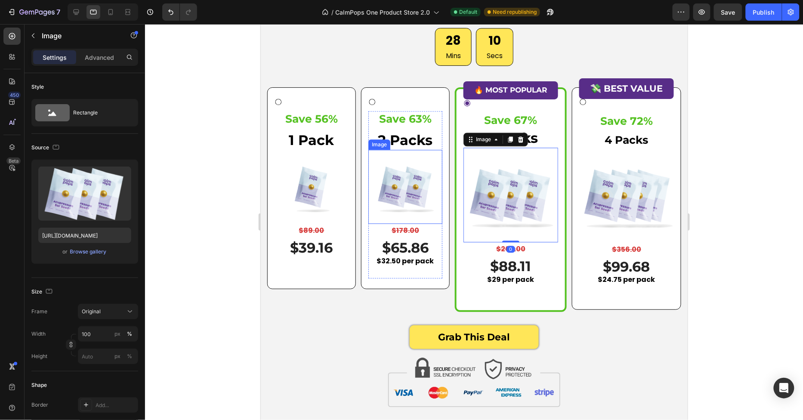
click at [388, 195] on img at bounding box center [405, 186] width 74 height 74
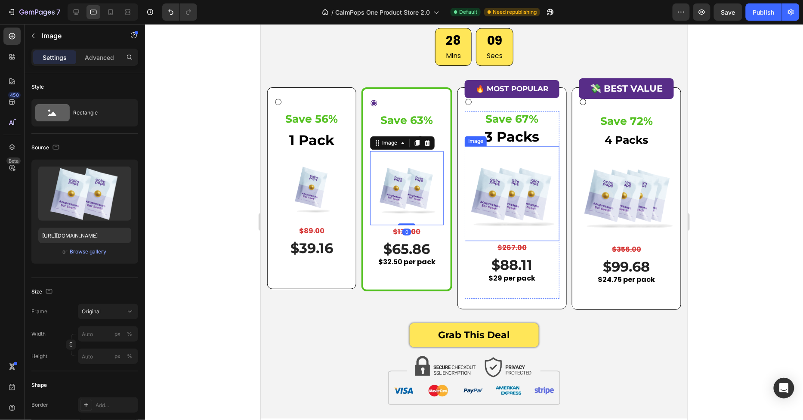
click at [516, 202] on img at bounding box center [511, 193] width 95 height 95
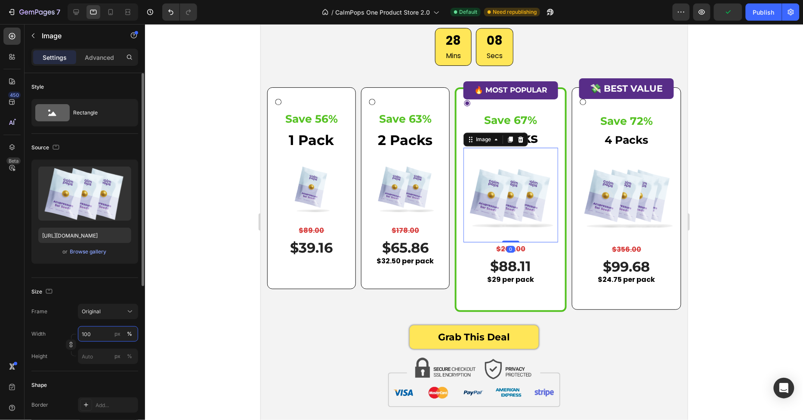
click at [91, 334] on input "100" at bounding box center [108, 333] width 60 height 15
click at [174, 337] on div at bounding box center [474, 222] width 658 height 396
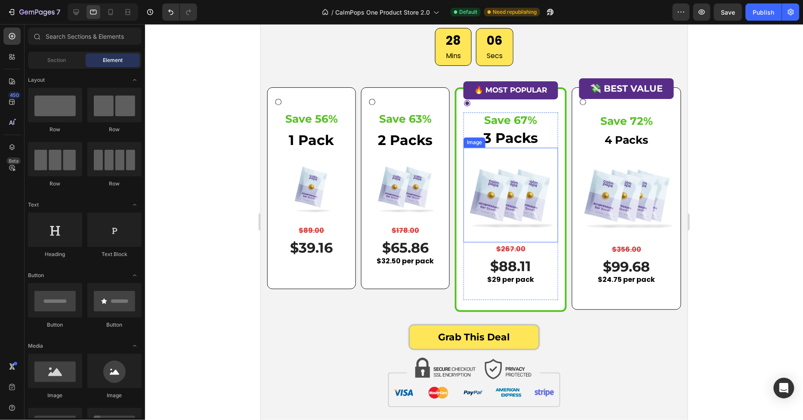
click at [487, 192] on img at bounding box center [510, 194] width 95 height 95
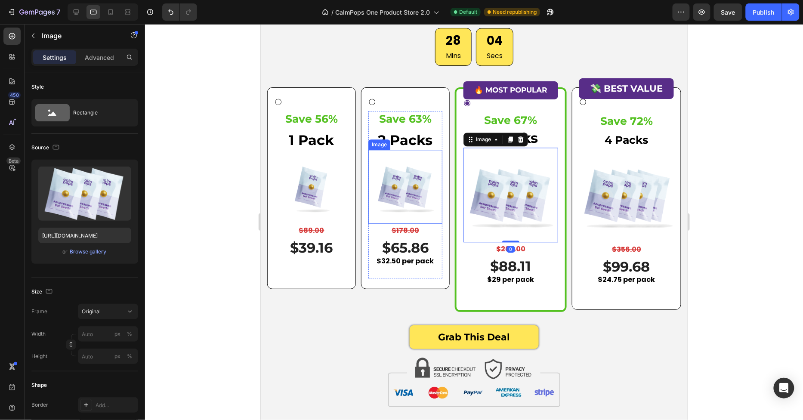
click at [423, 192] on img at bounding box center [405, 186] width 74 height 74
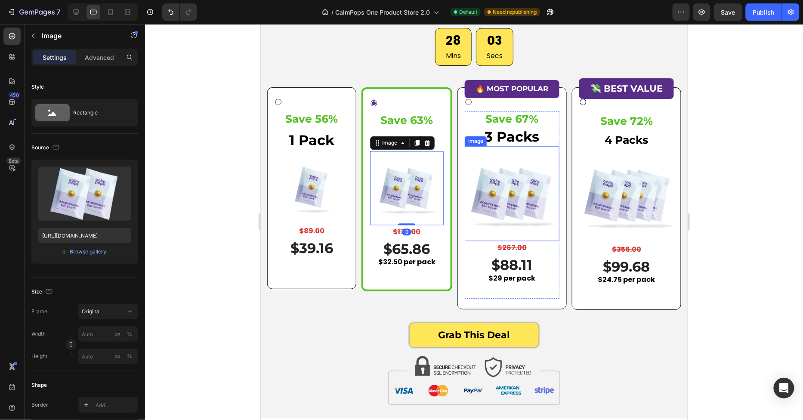
click at [509, 207] on img at bounding box center [511, 193] width 95 height 95
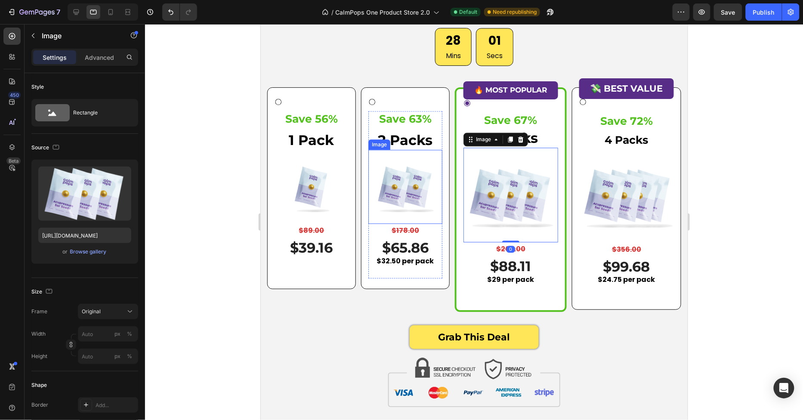
click at [417, 195] on img at bounding box center [405, 186] width 74 height 74
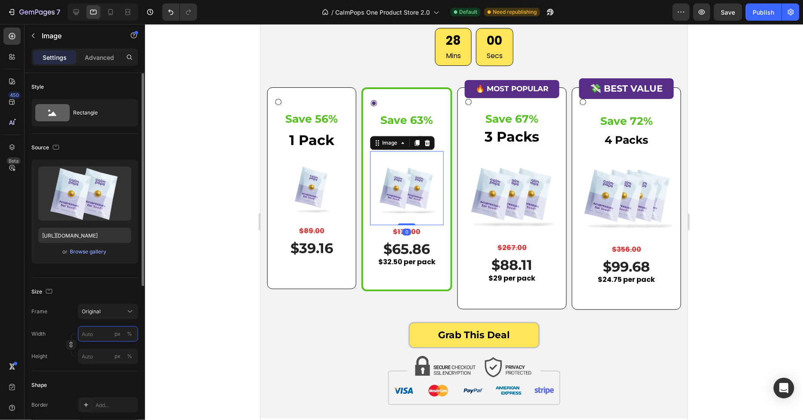
click at [101, 336] on input "px %" at bounding box center [108, 333] width 60 height 15
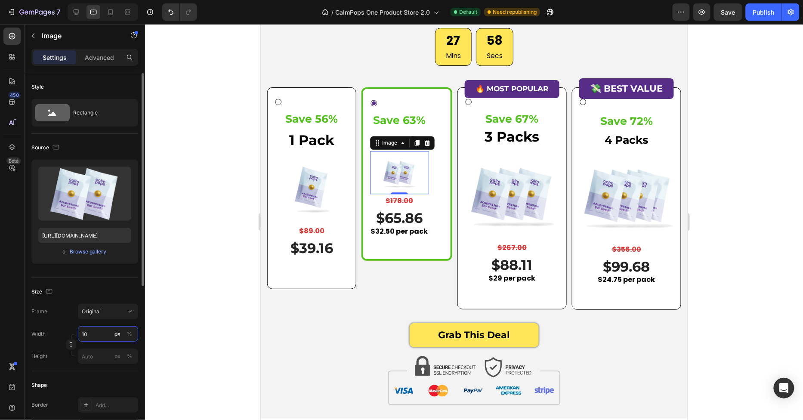
type input "1"
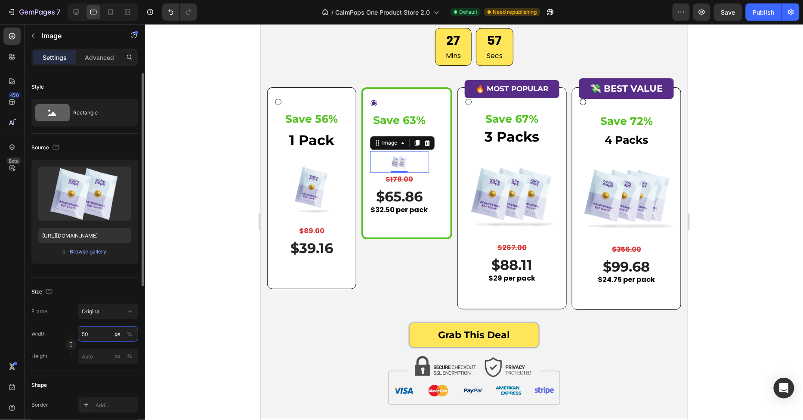
type input "5"
type input "3"
type input "4"
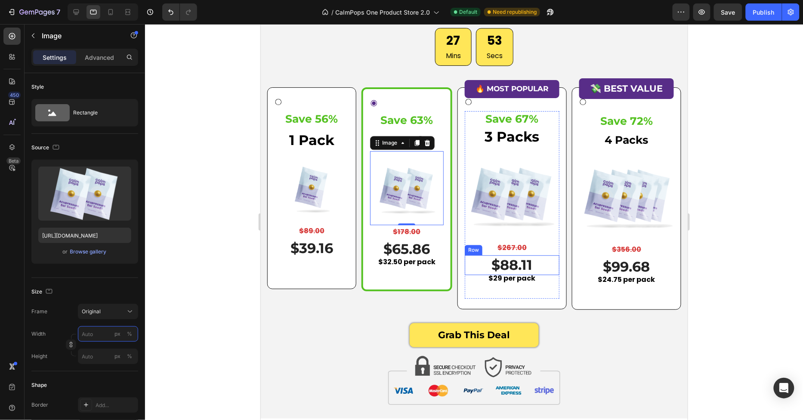
type input "4"
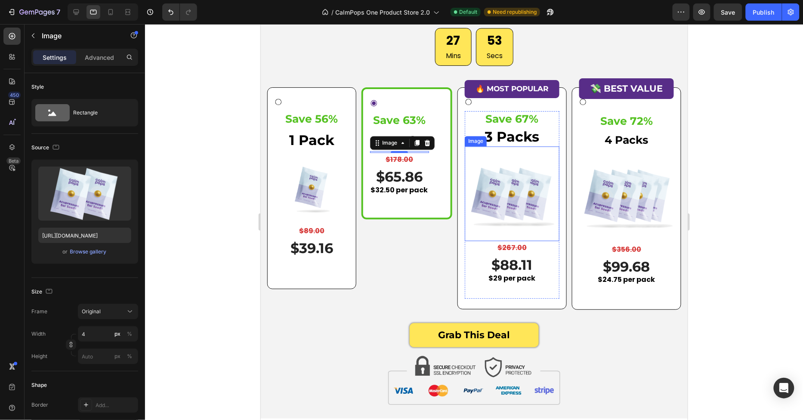
click at [509, 213] on img at bounding box center [511, 193] width 95 height 95
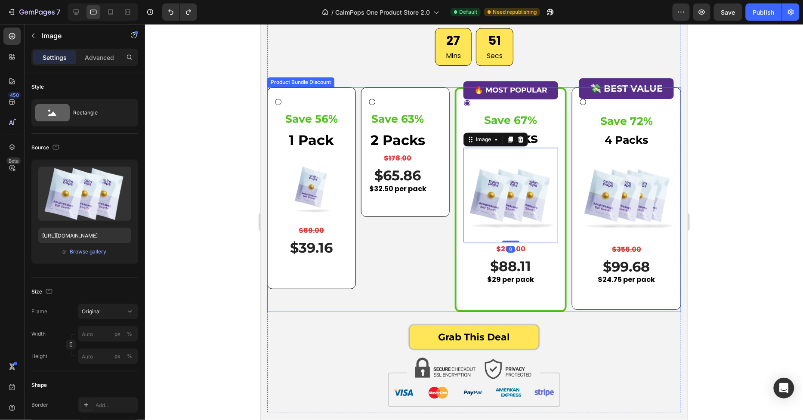
click at [398, 276] on div "Save 56% Heading 1 Pack Text block Image $89.00 Product Price Product Price Row…" at bounding box center [474, 199] width 414 height 224
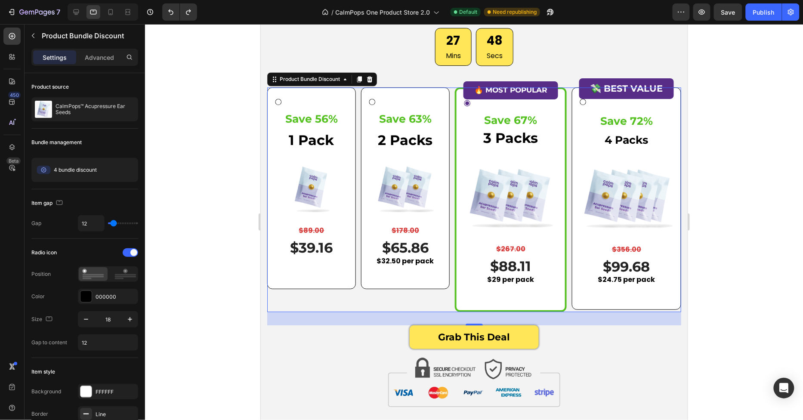
click at [450, 207] on div "Save 56% Heading 1 Pack Text block Image $89.00 Product Price Product Price Row…" at bounding box center [474, 199] width 414 height 224
click at [327, 339] on div "Grab This Deal Add to Cart" at bounding box center [474, 337] width 414 height 24
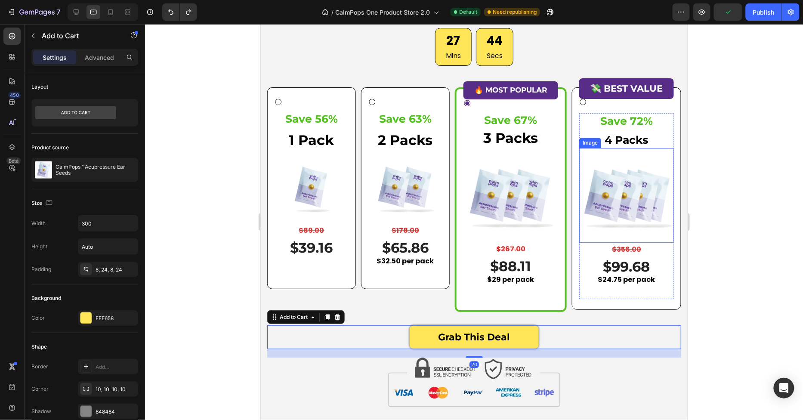
click at [616, 187] on img at bounding box center [626, 195] width 95 height 95
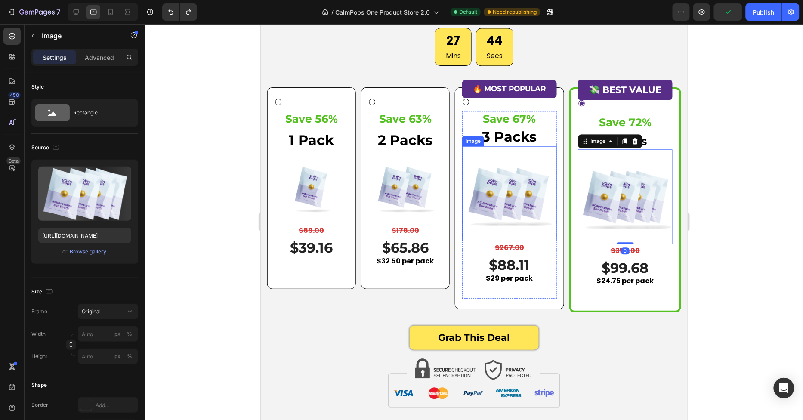
click at [516, 198] on img at bounding box center [509, 193] width 95 height 95
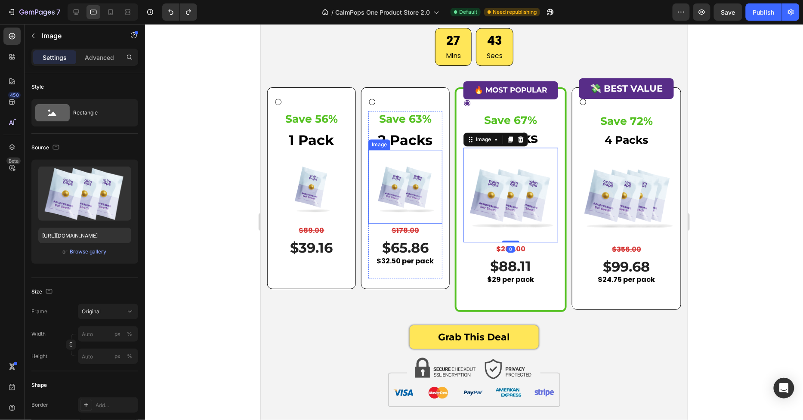
click at [396, 197] on img at bounding box center [405, 186] width 74 height 74
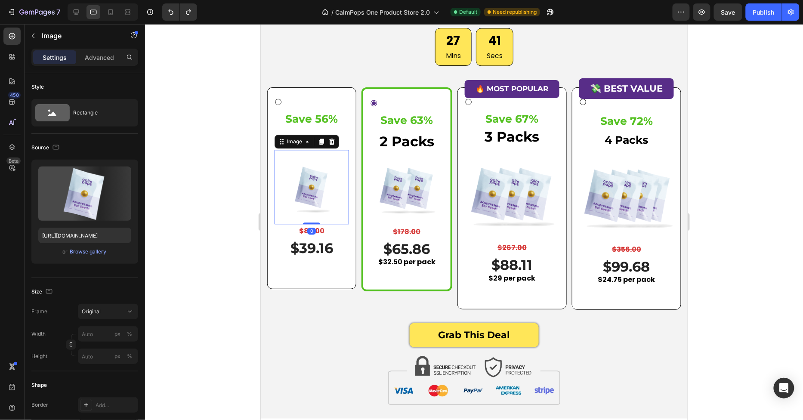
click at [322, 197] on img at bounding box center [311, 186] width 74 height 74
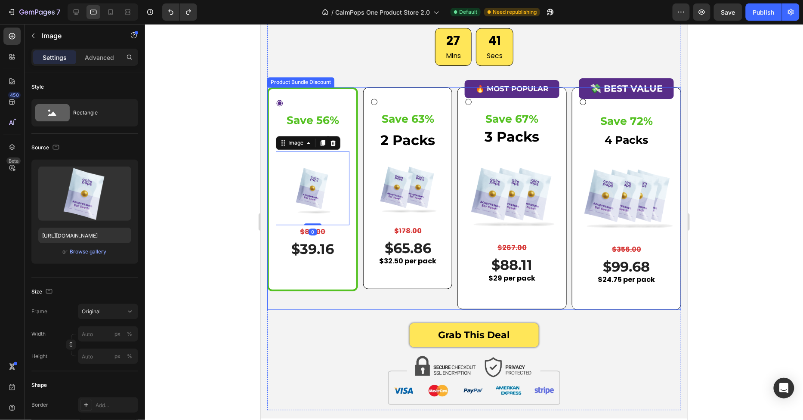
click at [452, 290] on div "Save 56% Heading 1 Pack Text block Image 0 $89.00 Product Price Product Price R…" at bounding box center [474, 198] width 414 height 222
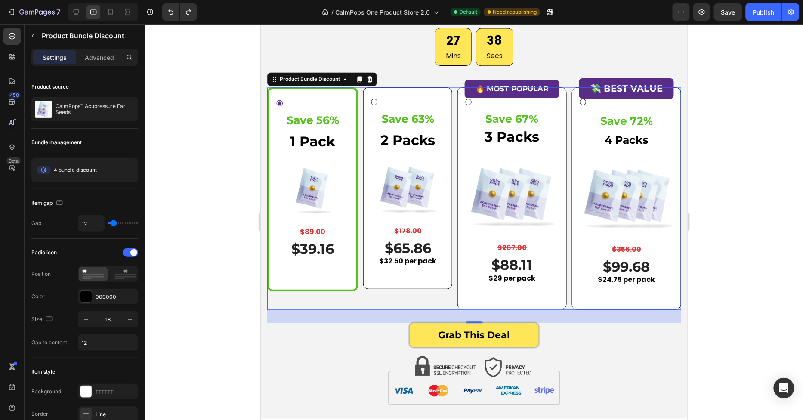
click at [454, 228] on div "Save 56% Heading 1 Pack Text block Image $89.00 Product Price Product Price Row…" at bounding box center [474, 198] width 414 height 222
click at [488, 170] on img at bounding box center [511, 193] width 95 height 95
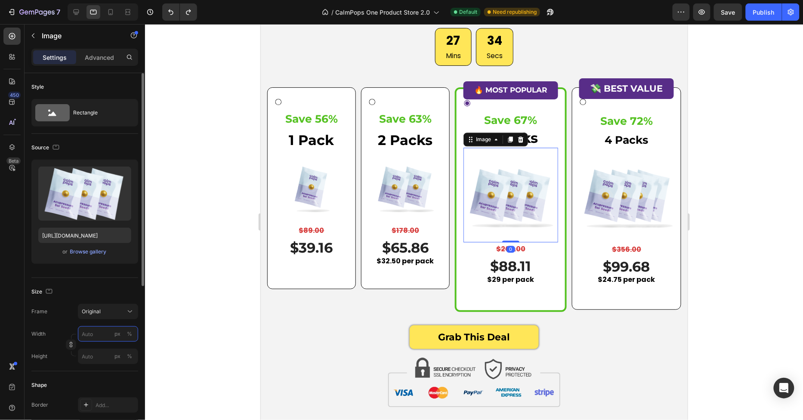
click at [89, 335] on input "px %" at bounding box center [108, 333] width 60 height 15
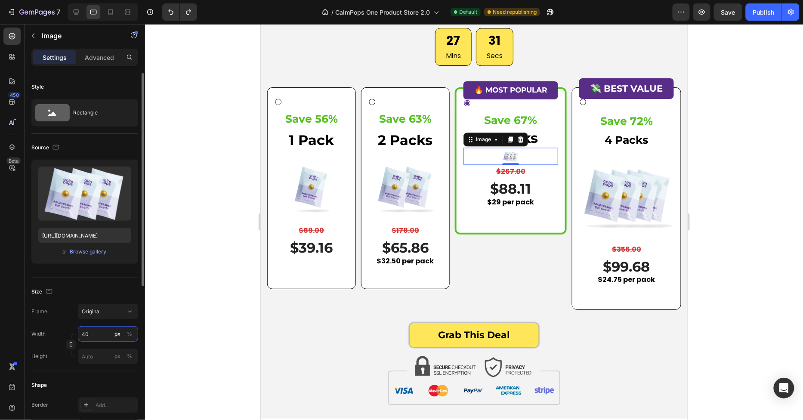
type input "4"
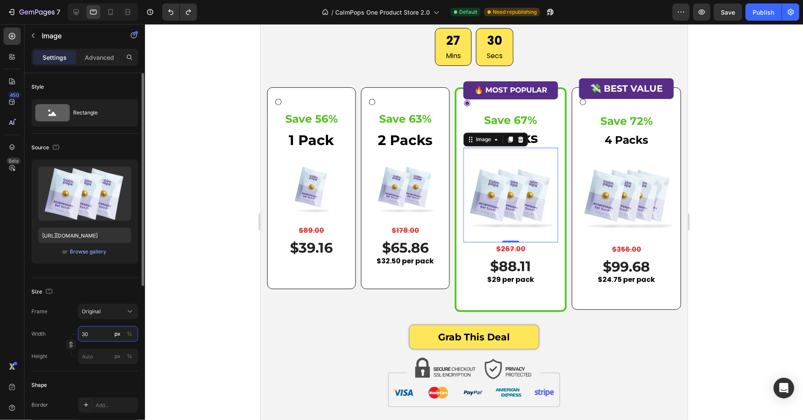
type input "3"
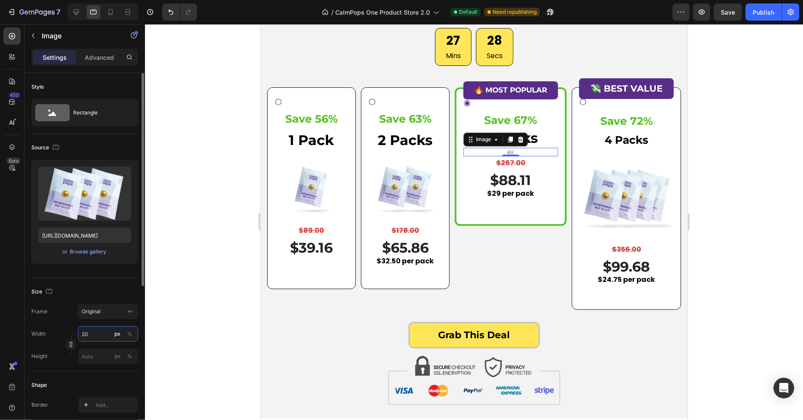
type input "2"
type input "170"
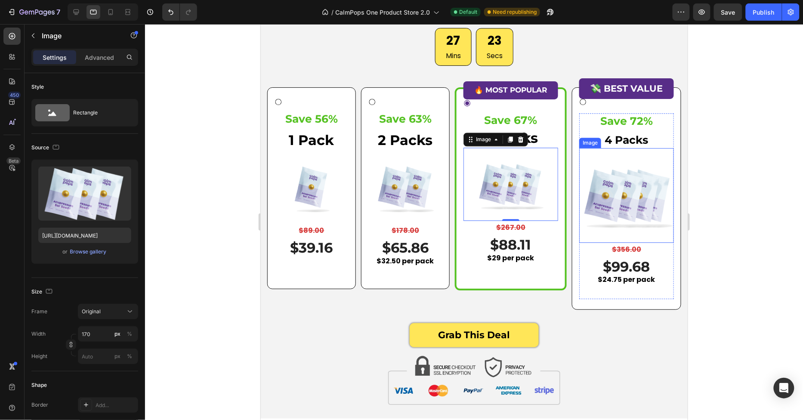
click at [621, 201] on img at bounding box center [626, 195] width 95 height 95
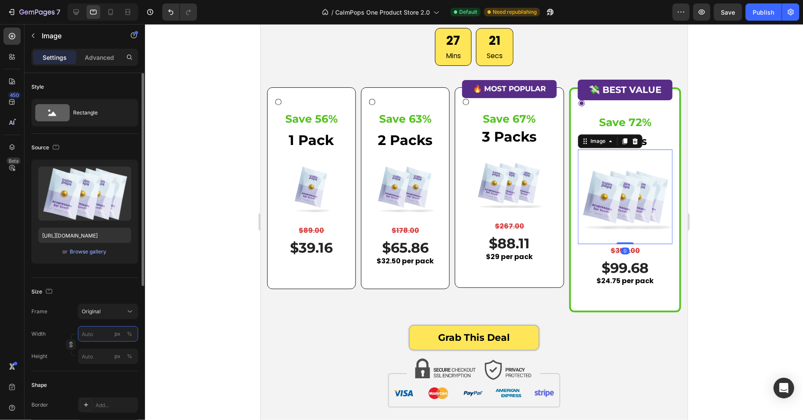
click at [84, 339] on input "px %" at bounding box center [108, 333] width 60 height 15
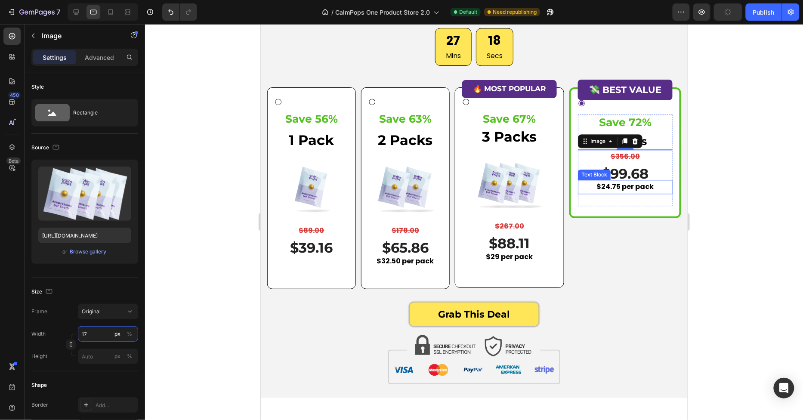
type input "170"
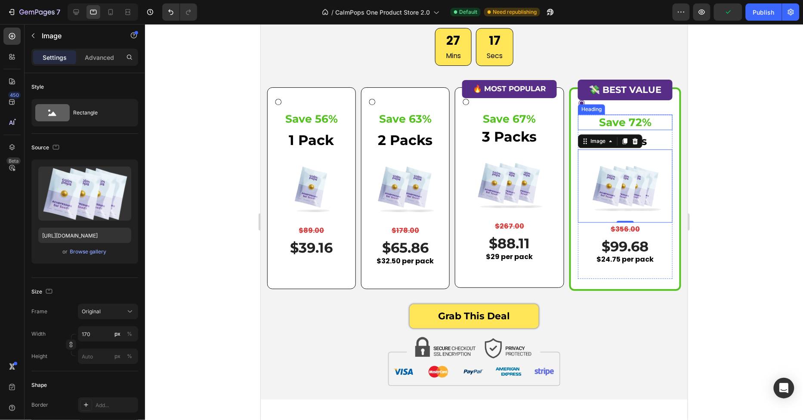
click at [657, 125] on h3 "Save 72%" at bounding box center [624, 122] width 95 height 16
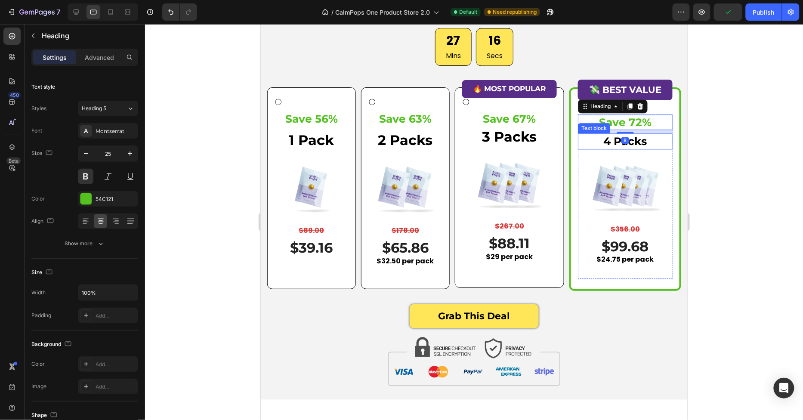
click at [641, 136] on p "4 Packs" at bounding box center [624, 141] width 93 height 14
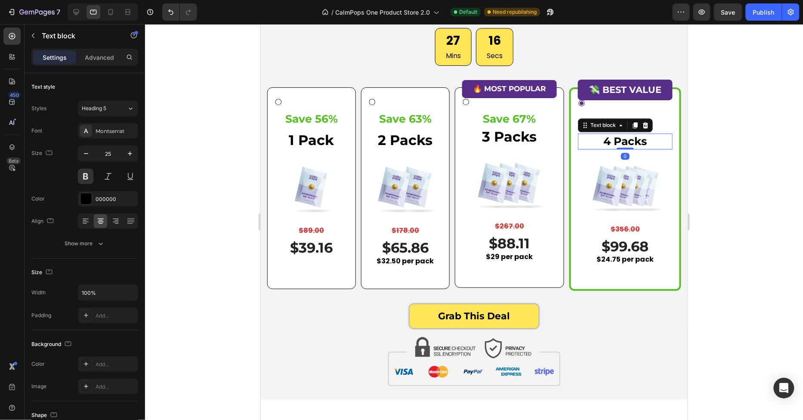
click at [654, 121] on h3 "Save 72%" at bounding box center [624, 122] width 95 height 16
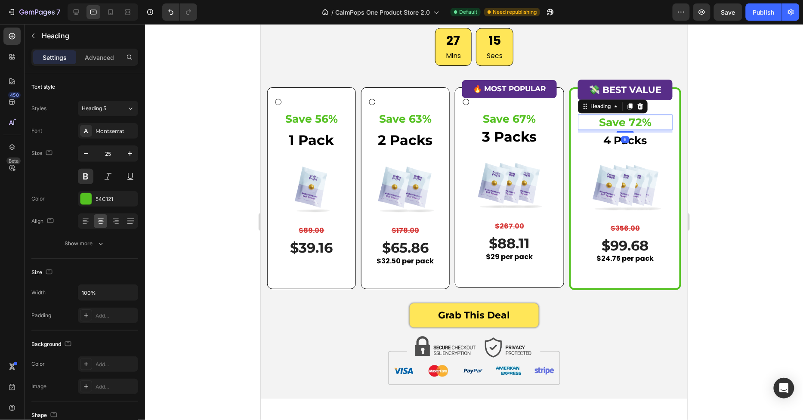
drag, startPoint x: 625, startPoint y: 131, endPoint x: 625, endPoint y: 112, distance: 18.9
click at [625, 117] on div "Save 72% Heading 6" at bounding box center [624, 122] width 95 height 16
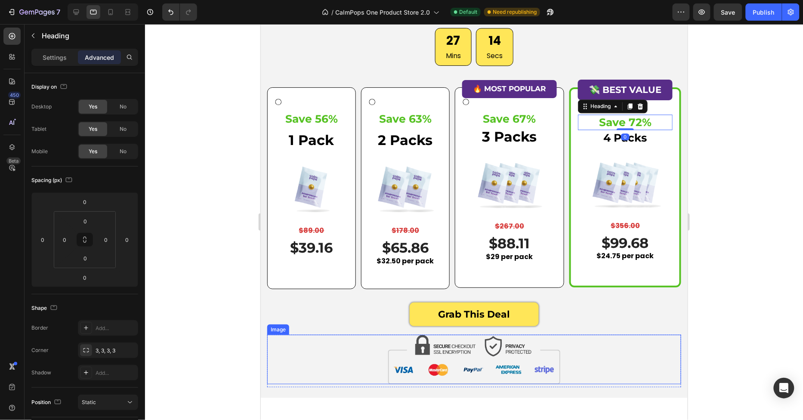
click at [611, 353] on div at bounding box center [474, 358] width 414 height 49
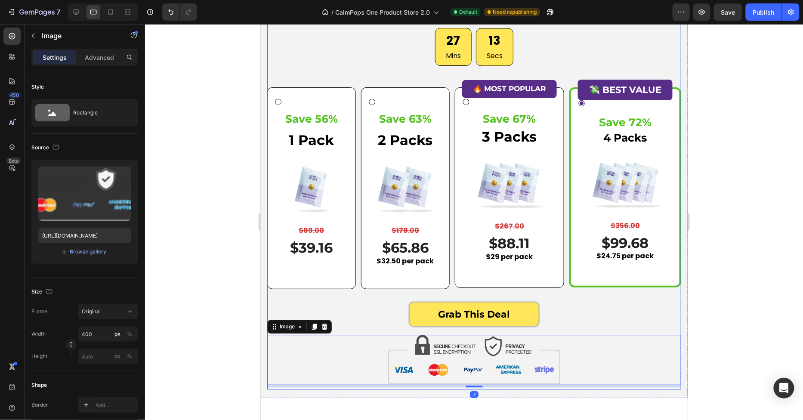
click at [531, 277] on div "🔥 MOST POPULAR Button Save 67% Heading 3 Packs Text block Image $267.00 Product…" at bounding box center [508, 187] width 109 height 200
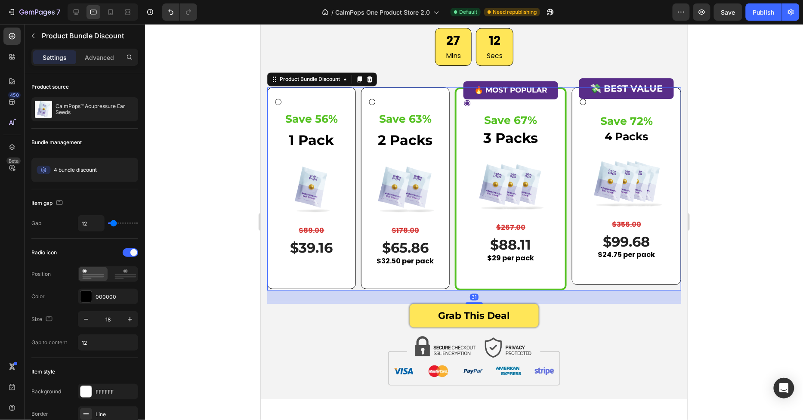
click at [578, 270] on div "💸 BEST VALUE Button Save 72% Heading 4 Packs Text block Image $356.00 Product P…" at bounding box center [625, 185] width 109 height 197
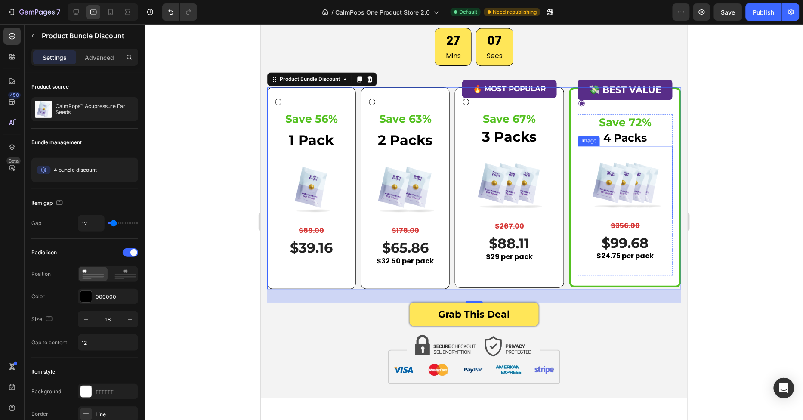
click at [623, 178] on img at bounding box center [624, 181] width 73 height 73
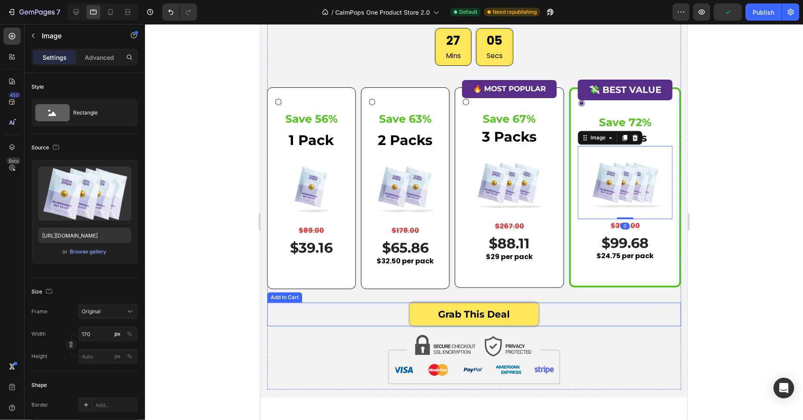
click at [566, 314] on div "Grab This Deal Add to Cart" at bounding box center [474, 314] width 414 height 24
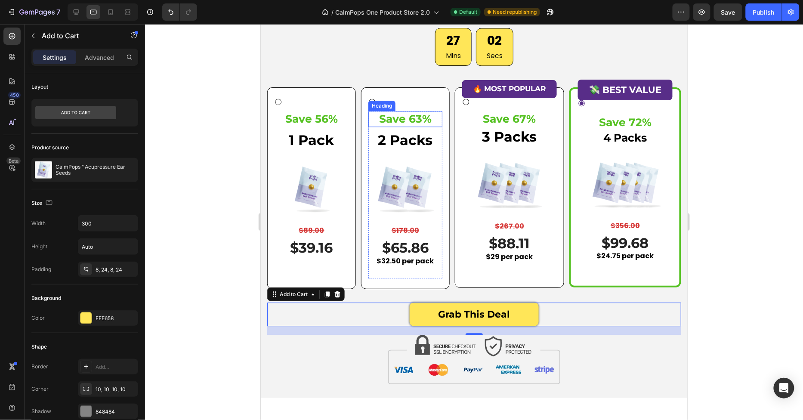
click at [423, 120] on h3 "Save 63%" at bounding box center [405, 119] width 74 height 16
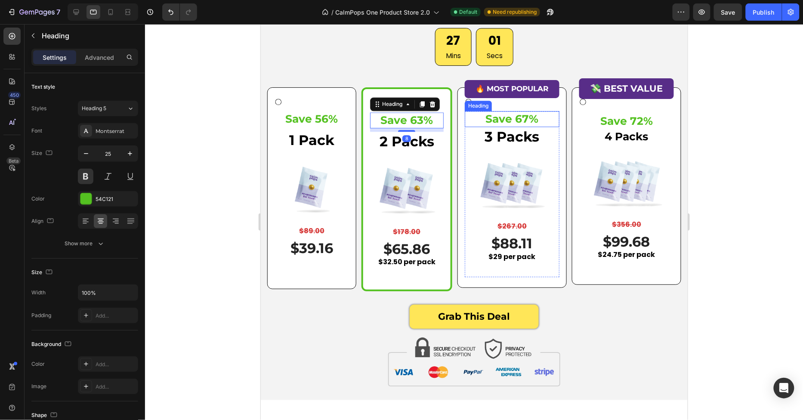
click at [512, 117] on h3 "Save 67%" at bounding box center [511, 119] width 95 height 16
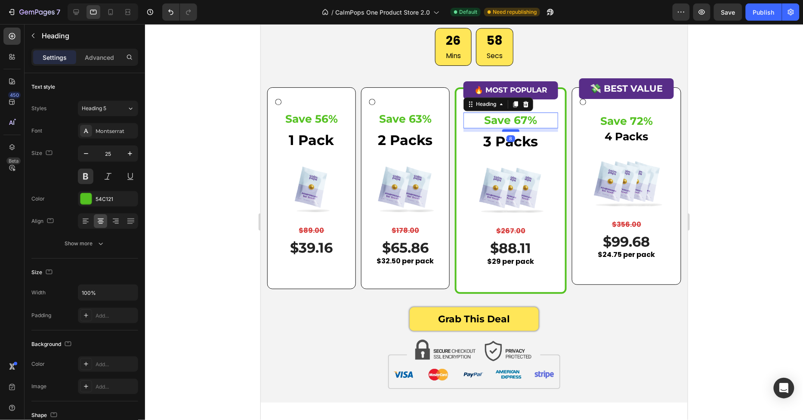
click at [514, 129] on div at bounding box center [510, 130] width 17 height 3
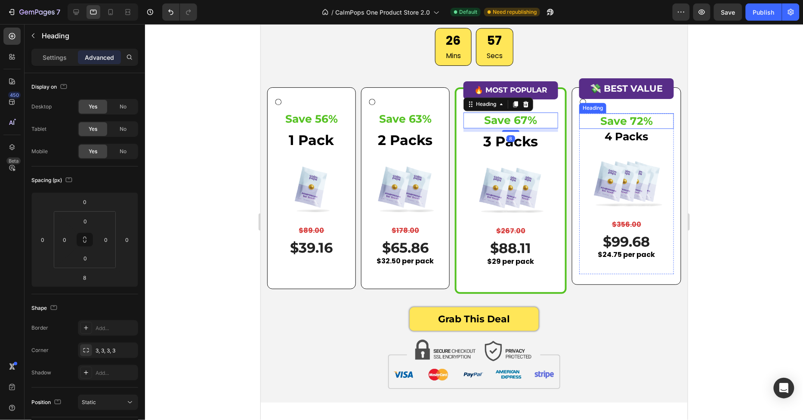
click at [618, 122] on h3 "Save 72%" at bounding box center [626, 121] width 95 height 16
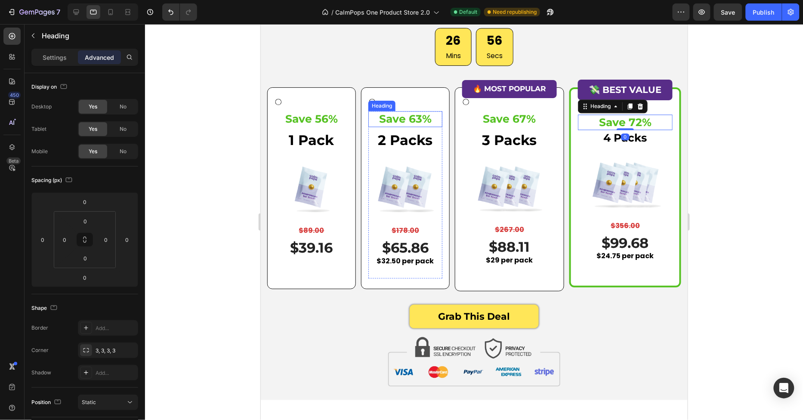
click at [400, 117] on h3 "Save 63%" at bounding box center [405, 119] width 74 height 16
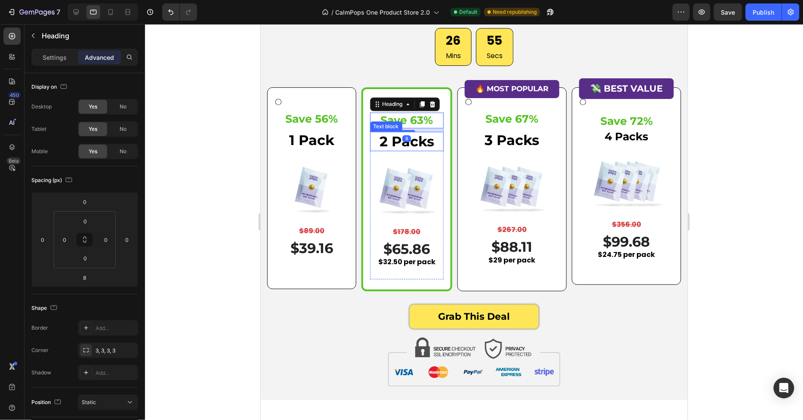
click at [421, 141] on p "2 Packs" at bounding box center [406, 141] width 72 height 18
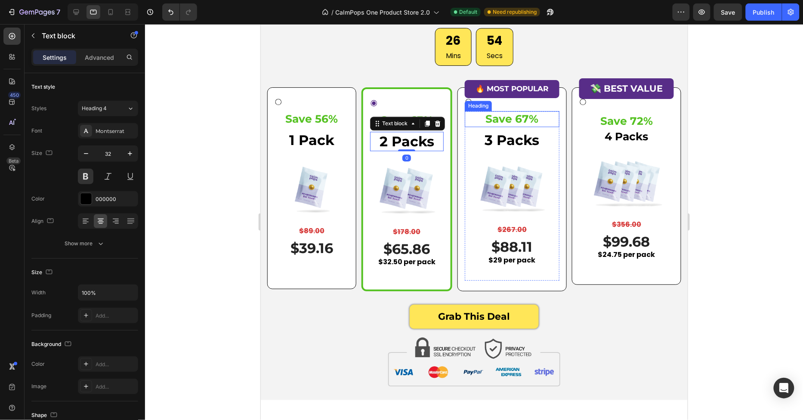
click at [496, 136] on p "3 Packs" at bounding box center [511, 140] width 93 height 18
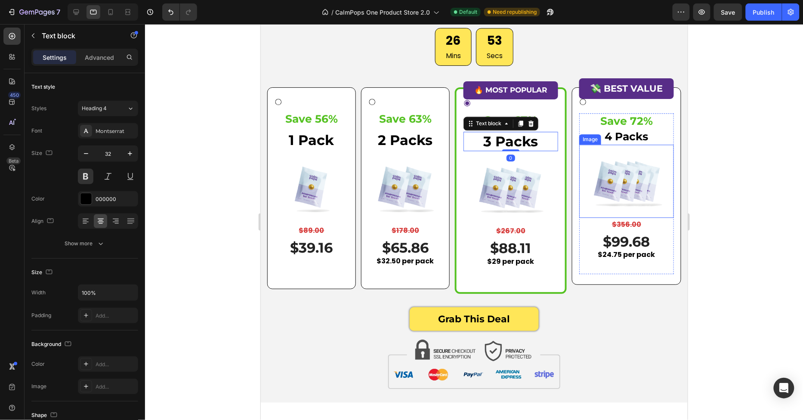
click at [643, 136] on p "4 Packs" at bounding box center [626, 136] width 93 height 14
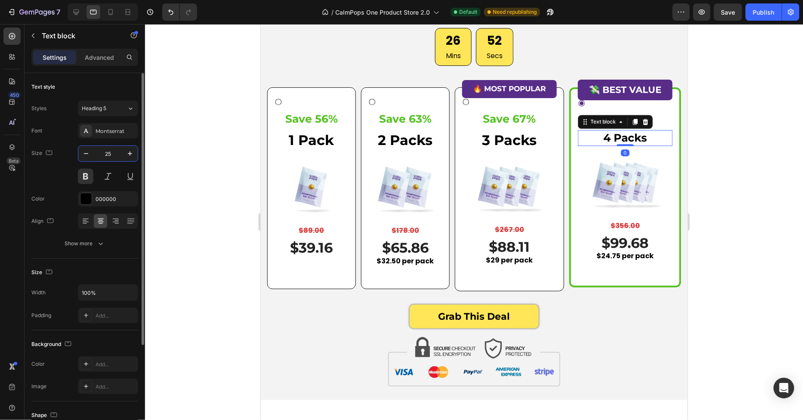
click at [106, 152] on input "25" at bounding box center [108, 153] width 28 height 15
type input "32"
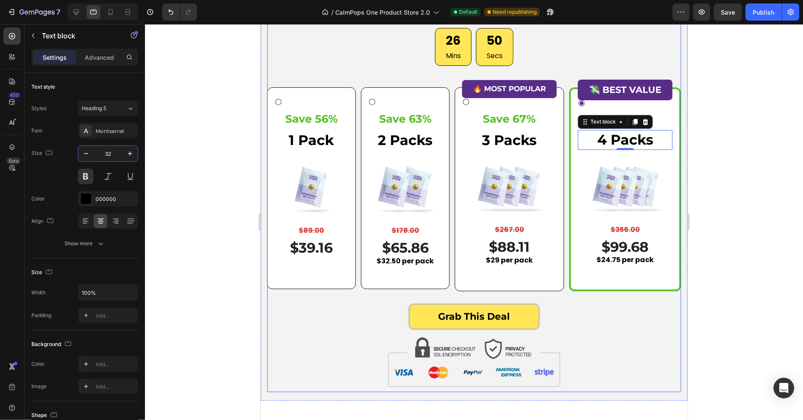
click at [626, 329] on div "Grab This Deal Add to Cart" at bounding box center [474, 320] width 414 height 33
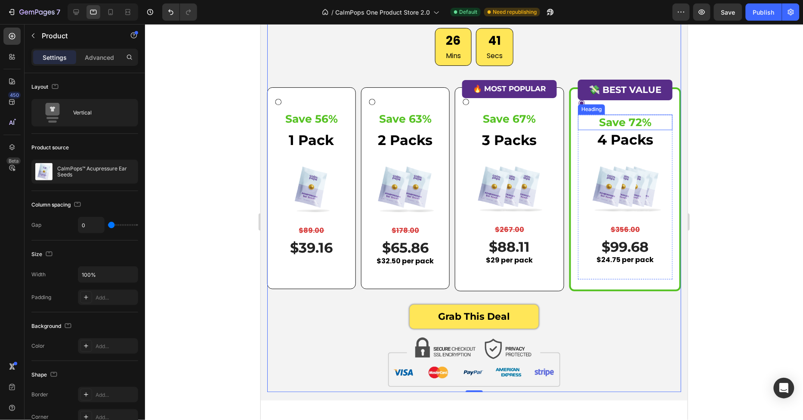
click at [619, 107] on div "💸 BEST VALUE Button Save 72% Heading 4 Packs Text block Image $356.00 Product P…" at bounding box center [624, 189] width 95 height 180
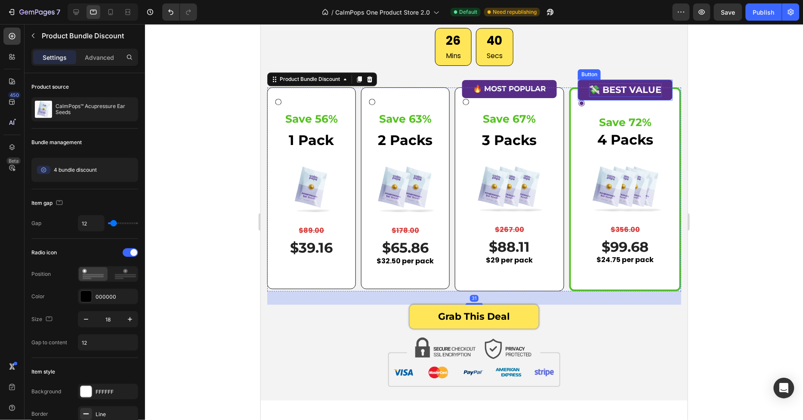
click at [599, 93] on p "💸 BEST VALUE" at bounding box center [625, 90] width 73 height 14
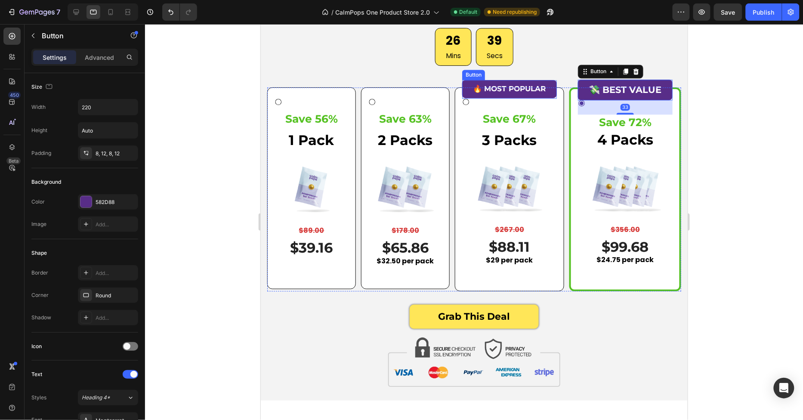
click at [487, 96] on button "🔥 MOST POPULAR" at bounding box center [509, 89] width 95 height 18
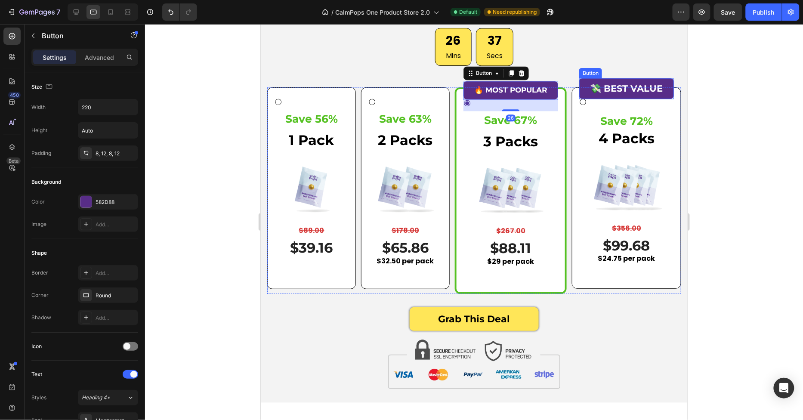
click at [606, 96] on button "💸 BEST VALUE" at bounding box center [626, 88] width 95 height 21
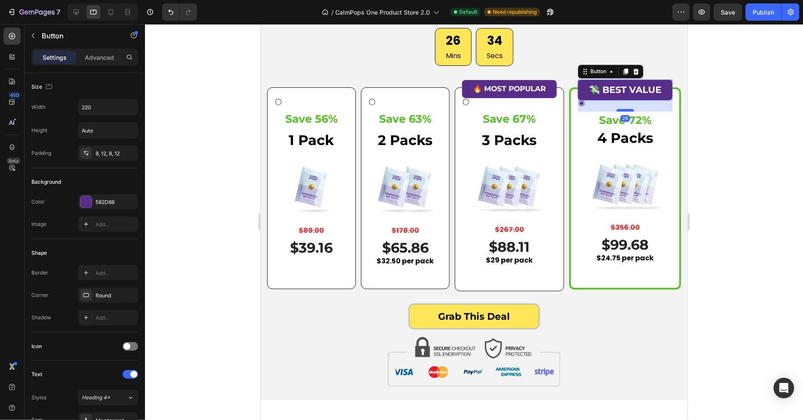
click at [629, 108] on div at bounding box center [624, 109] width 17 height 3
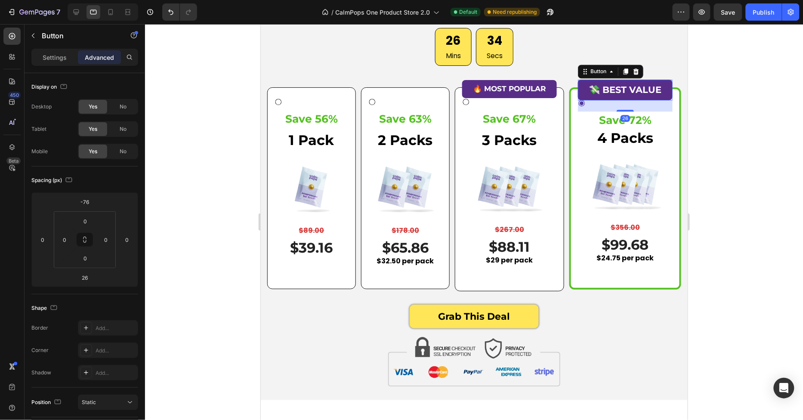
click at [723, 109] on div at bounding box center [474, 222] width 658 height 396
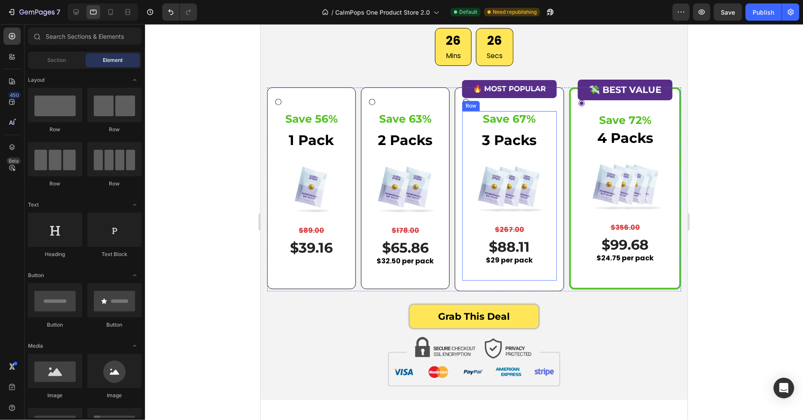
click at [524, 265] on p "$29 per pack" at bounding box center [509, 260] width 93 height 12
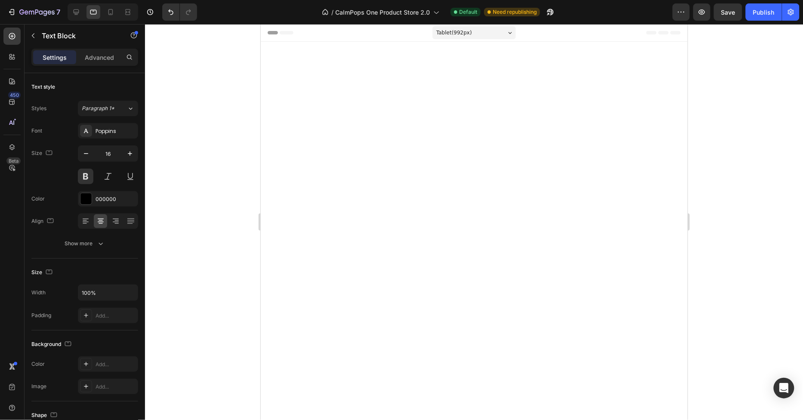
scroll to position [3089, 0]
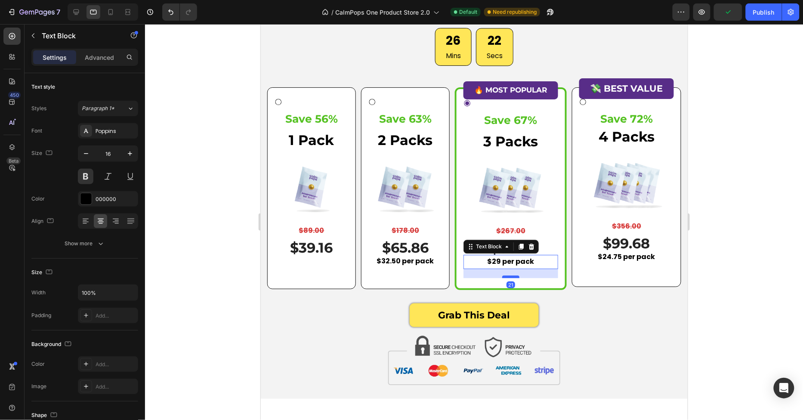
click at [513, 275] on div at bounding box center [510, 276] width 17 height 3
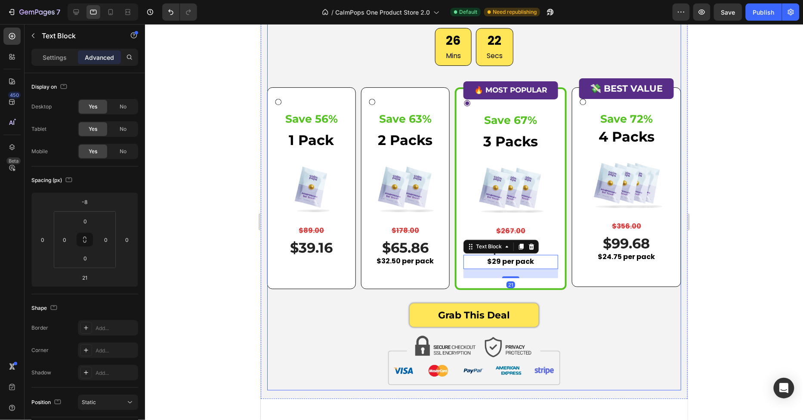
click at [603, 309] on div "Grab This Deal Add to Cart" at bounding box center [474, 315] width 414 height 24
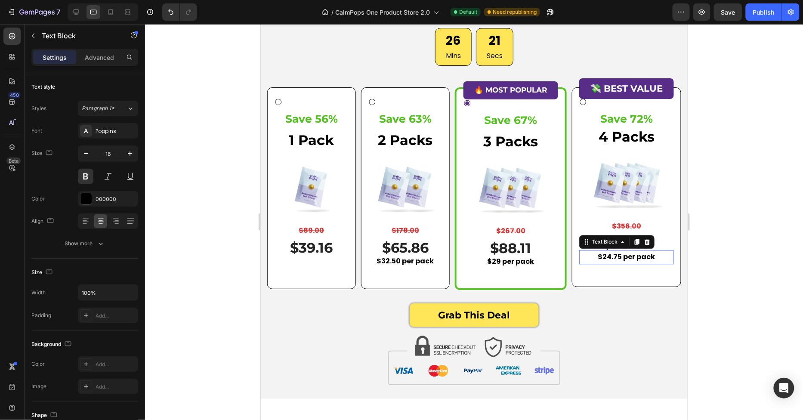
click at [632, 256] on p "$24.75 per pack" at bounding box center [626, 256] width 93 height 12
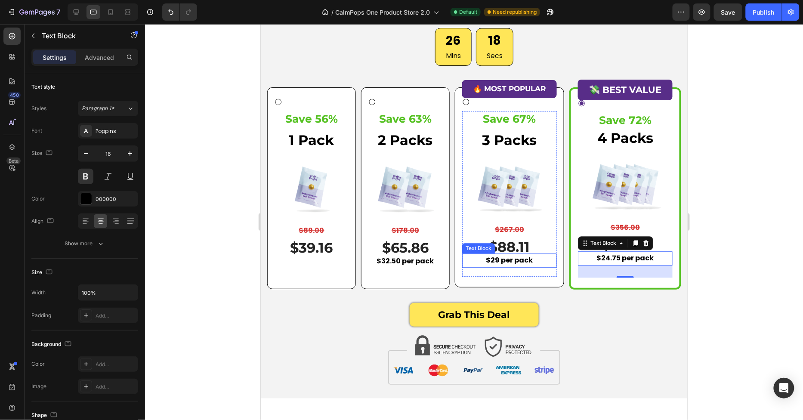
click at [527, 261] on p "$29 per pack" at bounding box center [509, 260] width 93 height 12
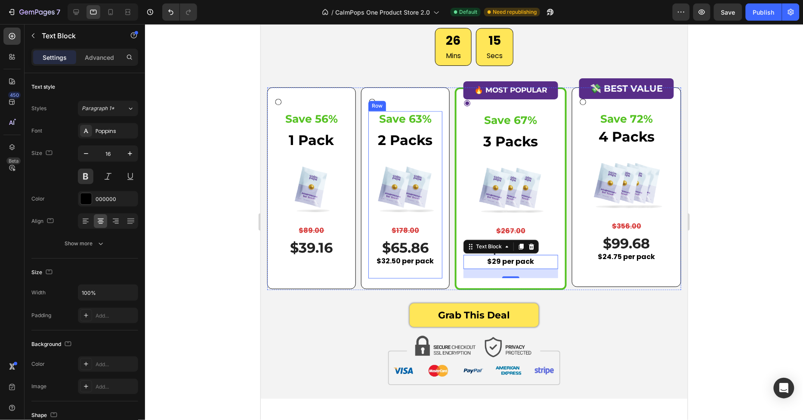
click at [403, 277] on div "Save 63% Heading 2 Packs Text block Image $178.00 Product Price Product Price R…" at bounding box center [405, 194] width 74 height 167
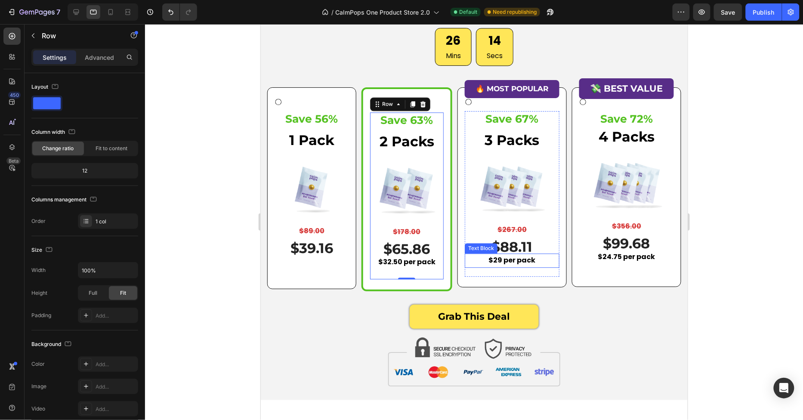
click at [487, 260] on p "$29 per pack" at bounding box center [511, 260] width 93 height 12
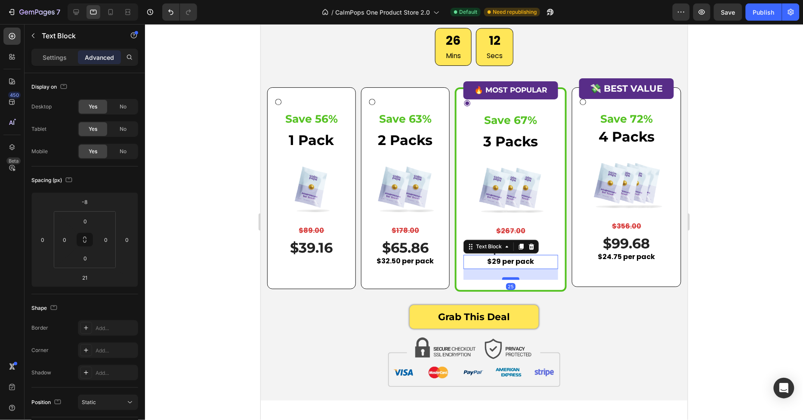
click at [505, 278] on div at bounding box center [510, 278] width 17 height 3
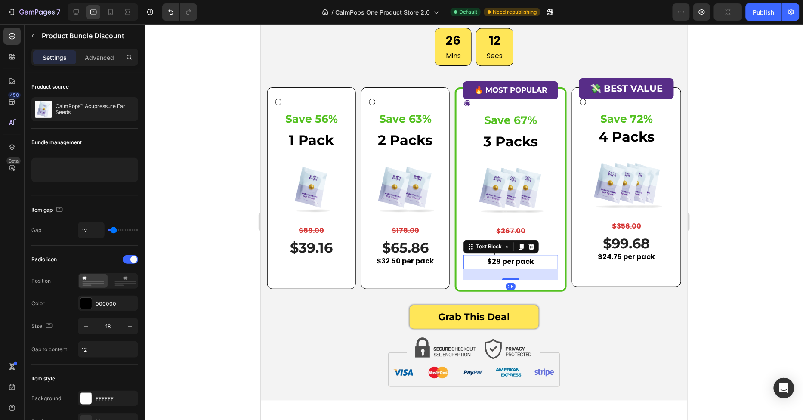
click at [445, 280] on div "Save 63% Heading 2 Packs Text block Image $178.00 Product Price Product Price R…" at bounding box center [405, 187] width 89 height 201
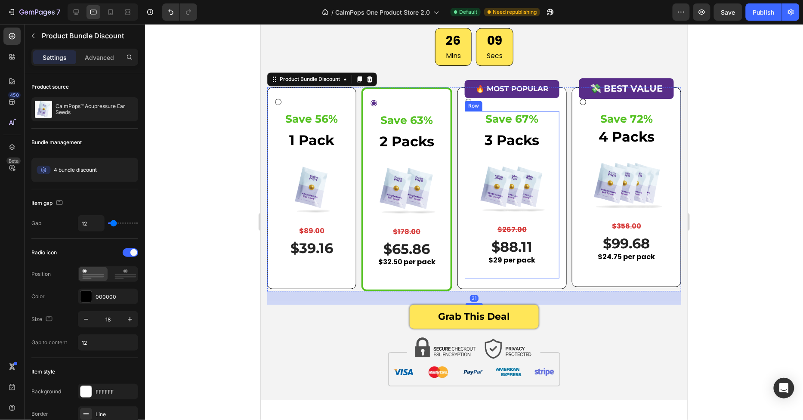
click at [533, 269] on div "Save 67% Heading 3 Packs Text block Image $267.00 Product Price Product Price R…" at bounding box center [511, 194] width 95 height 167
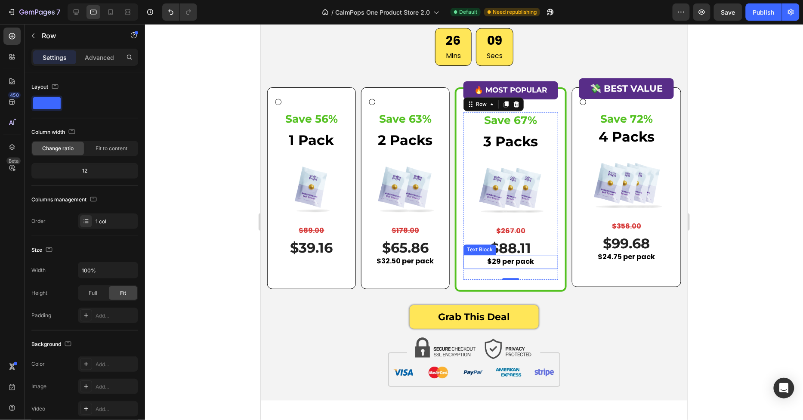
click at [533, 259] on p "$29 per pack" at bounding box center [510, 261] width 93 height 12
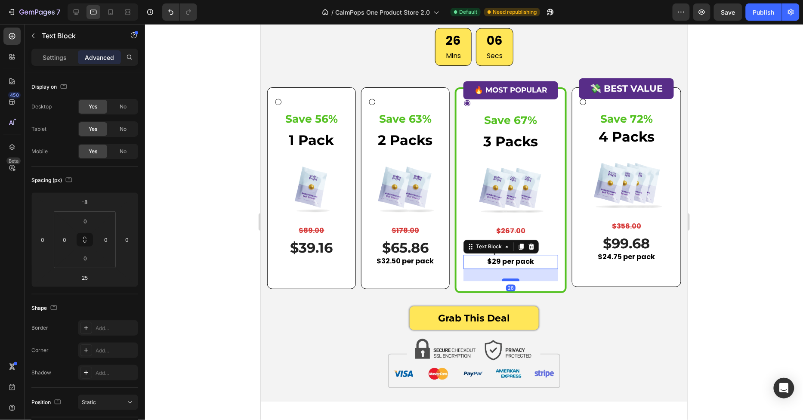
click at [515, 278] on div at bounding box center [510, 279] width 17 height 3
type input "28"
click at [419, 273] on div "Save 63% Heading 2 Packs Text block Image $178.00 Product Price Product Price R…" at bounding box center [405, 194] width 74 height 167
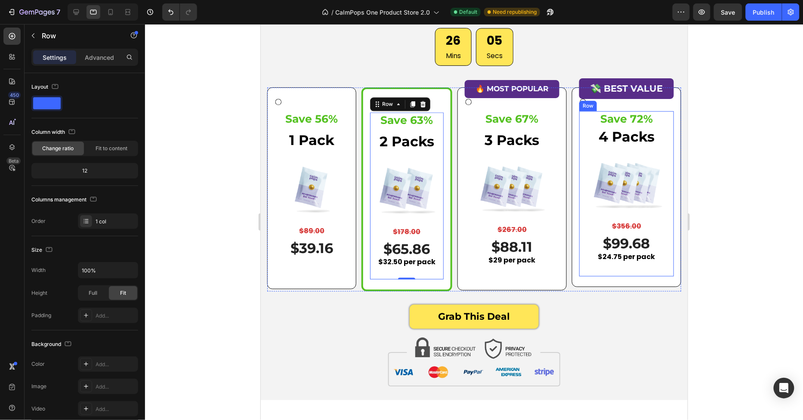
click at [610, 270] on div "Save 72% Heading 4 Packs Text block Image $356.00 Product Price Product Price R…" at bounding box center [626, 193] width 95 height 165
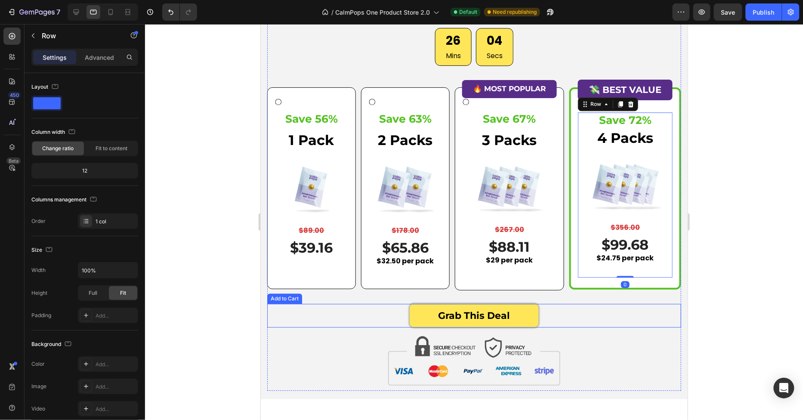
click at [599, 305] on div "Grab This Deal Add to Cart" at bounding box center [474, 315] width 414 height 24
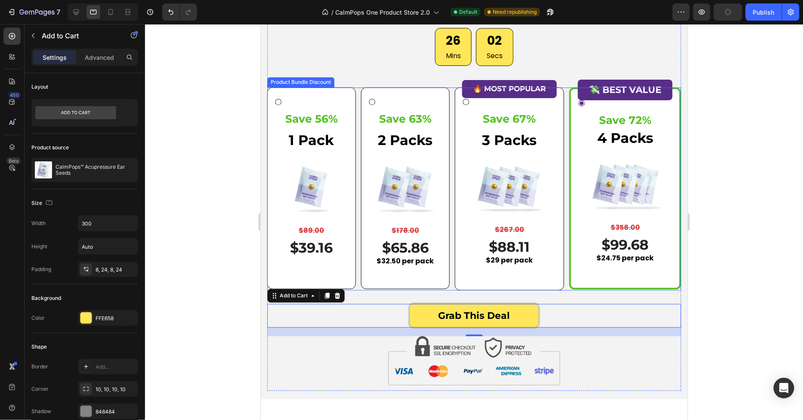
click at [449, 194] on div "Save 63% Heading 2 Packs Text block Image $178.00 Product Price Product Price R…" at bounding box center [405, 187] width 89 height 201
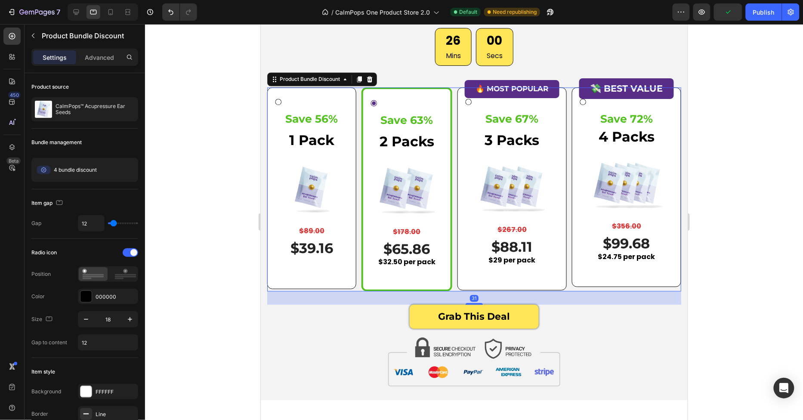
click at [358, 218] on div "Save 56% Heading 1 Pack Text block Image $89.00 Product Price Product Price Row…" at bounding box center [474, 189] width 414 height 204
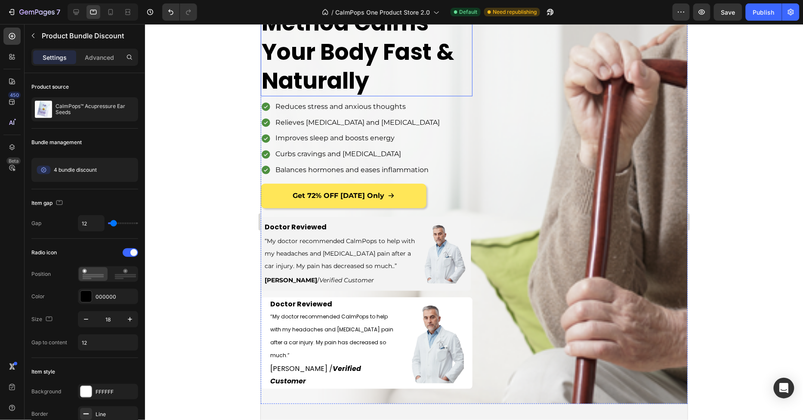
scroll to position [287, 0]
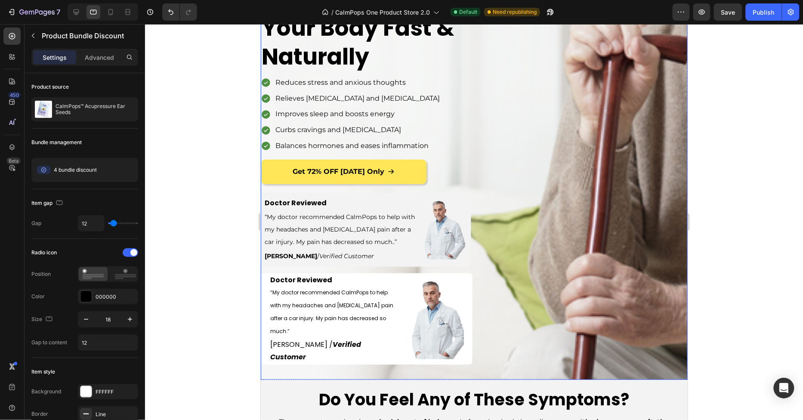
click at [503, 338] on div "Image" at bounding box center [581, 71] width 212 height 599
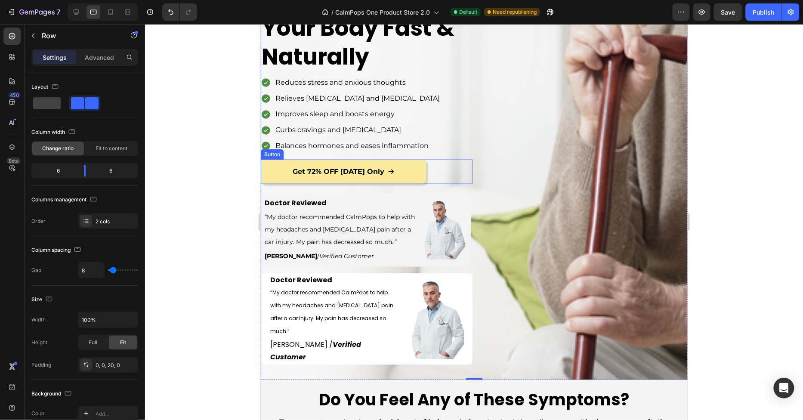
scroll to position [0, 0]
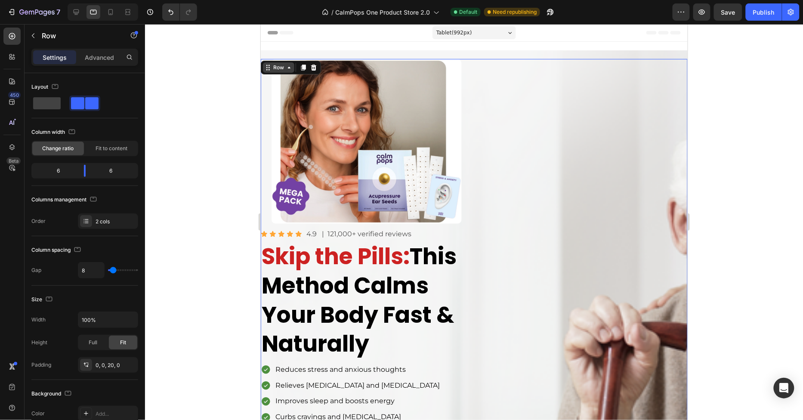
click at [278, 65] on div "Row" at bounding box center [278, 67] width 14 height 8
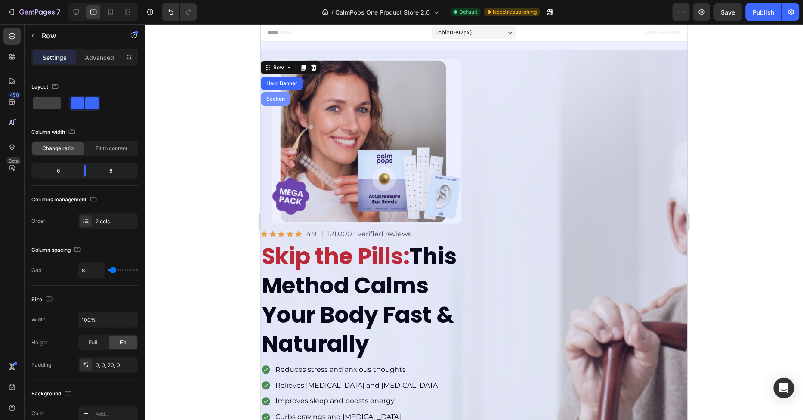
click at [276, 93] on div "Section" at bounding box center [275, 99] width 29 height 14
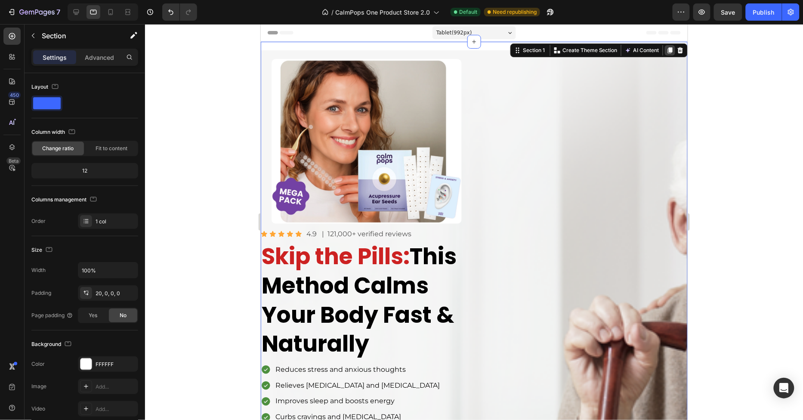
click at [669, 46] on div at bounding box center [669, 50] width 10 height 10
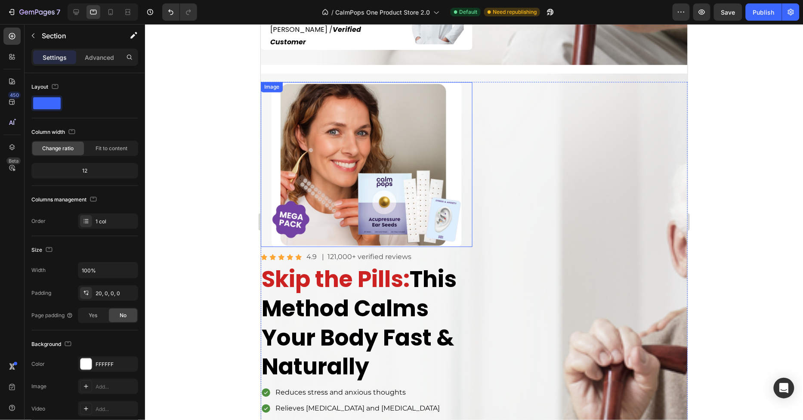
scroll to position [608, 0]
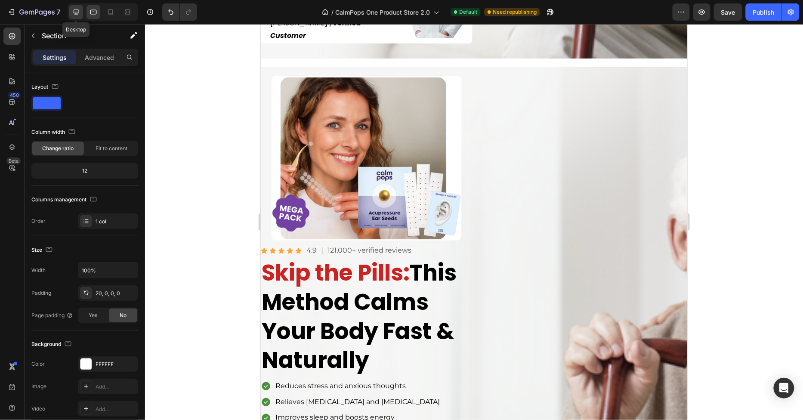
click at [77, 16] on icon at bounding box center [76, 12] width 9 height 9
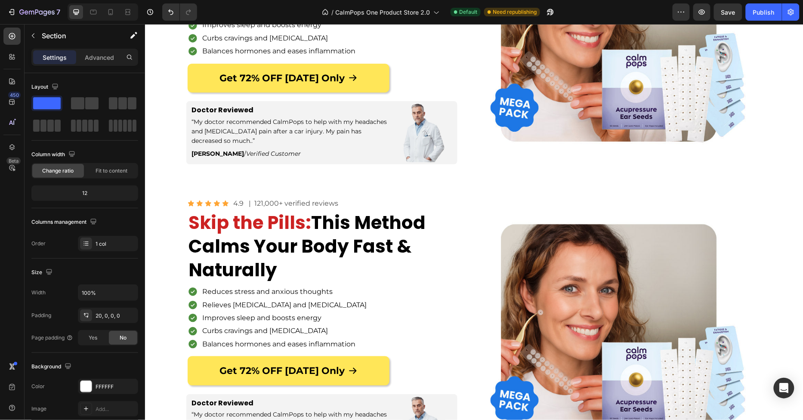
scroll to position [147, 0]
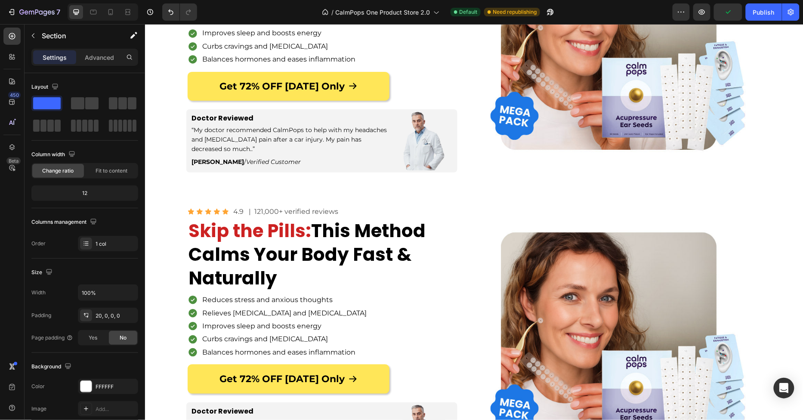
click at [188, 195] on div "Image Icon Icon Icon Icon Icon Icon List 4.9 Text Block | 121,000+ verified rev…" at bounding box center [474, 333] width 658 height 293
click at [166, 225] on div "Overlay" at bounding box center [474, 338] width 658 height 284
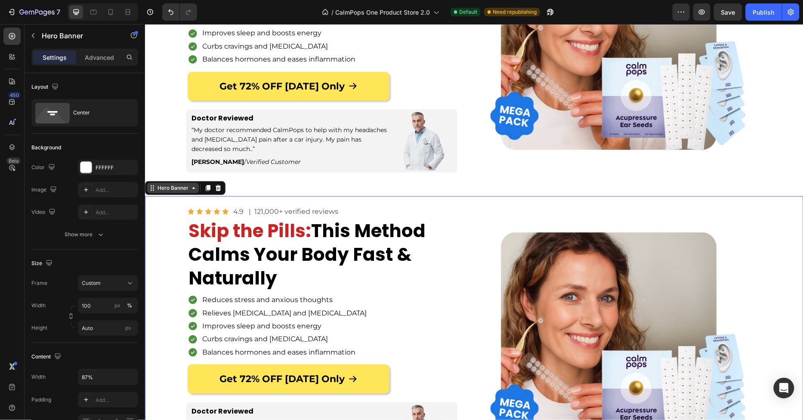
click at [170, 188] on div "Hero Banner" at bounding box center [172, 188] width 34 height 8
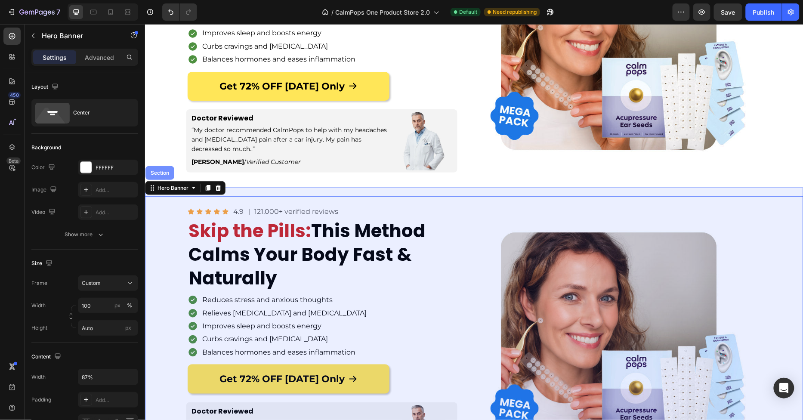
click at [170, 173] on div "Section" at bounding box center [159, 172] width 22 height 5
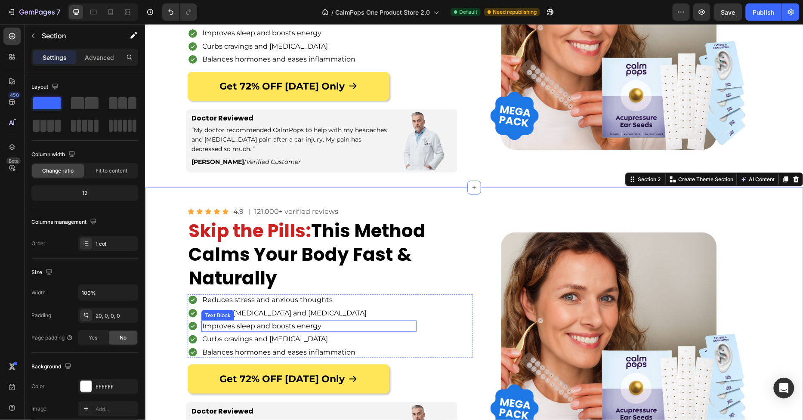
scroll to position [255, 0]
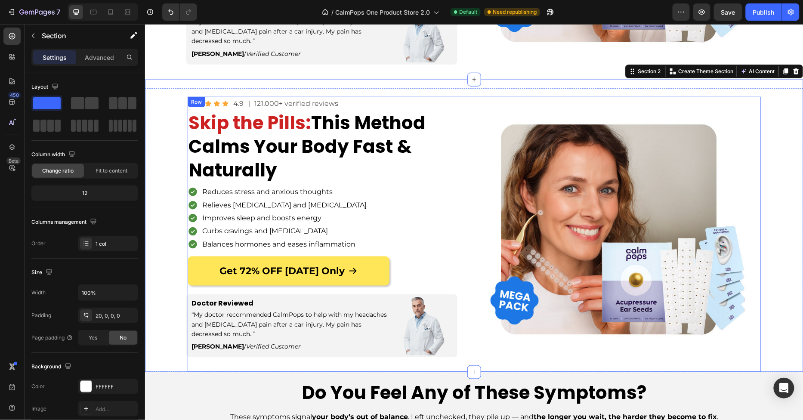
click at [472, 187] on div "Image Icon Icon Icon Icon Icon Icon List 4.9 Text Block | 121,000+ verified rev…" at bounding box center [473, 234] width 573 height 276
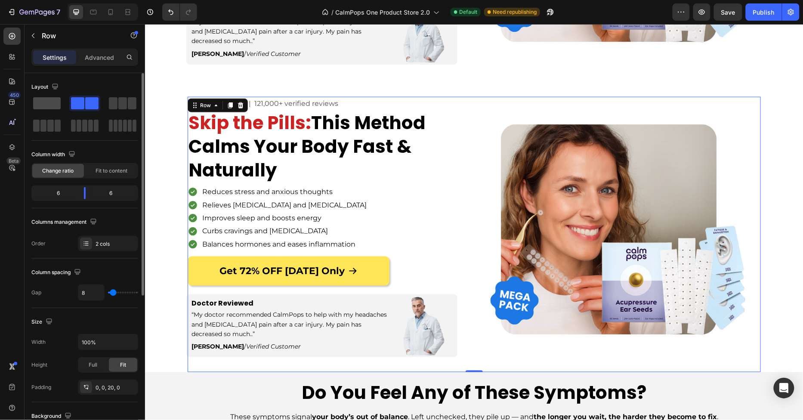
click at [51, 107] on span at bounding box center [47, 103] width 28 height 12
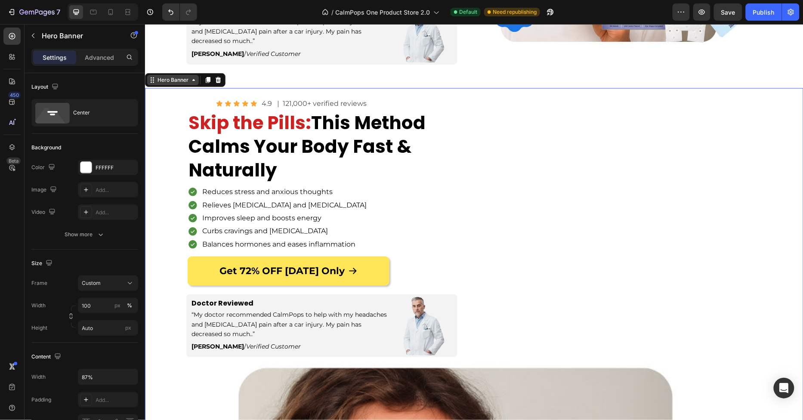
click at [166, 79] on div "Hero Banner" at bounding box center [172, 80] width 34 height 8
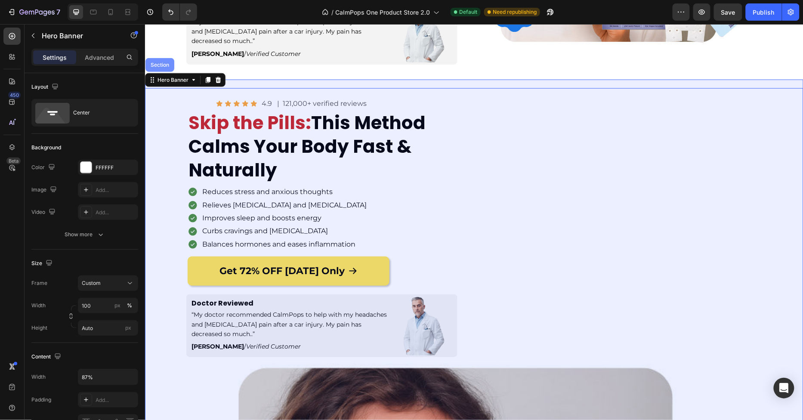
click at [164, 69] on div "Section" at bounding box center [159, 65] width 29 height 14
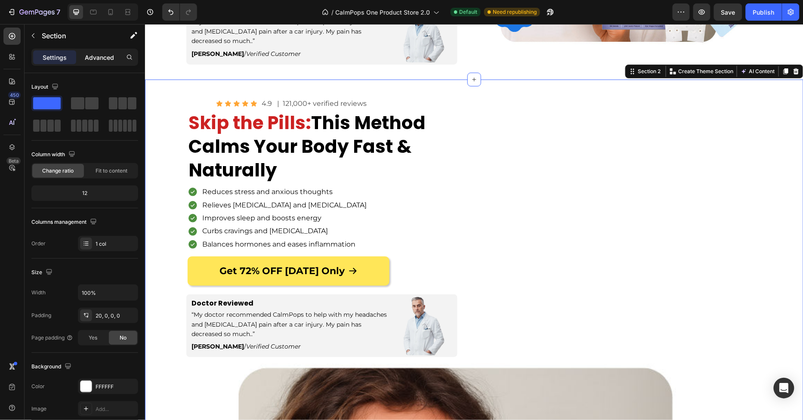
click at [86, 62] on div "Advanced" at bounding box center [99, 57] width 43 height 14
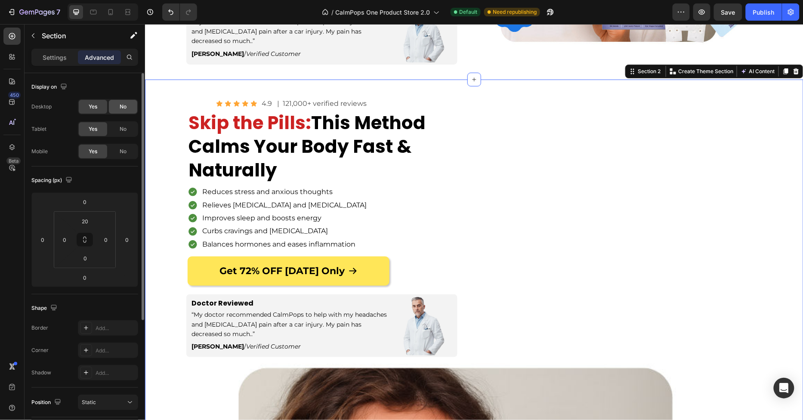
click at [121, 110] on div "No" at bounding box center [123, 107] width 28 height 14
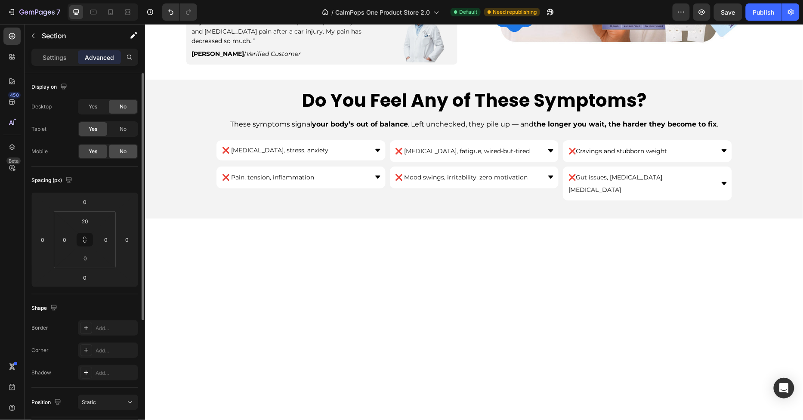
click at [126, 149] on span "No" at bounding box center [123, 152] width 7 height 8
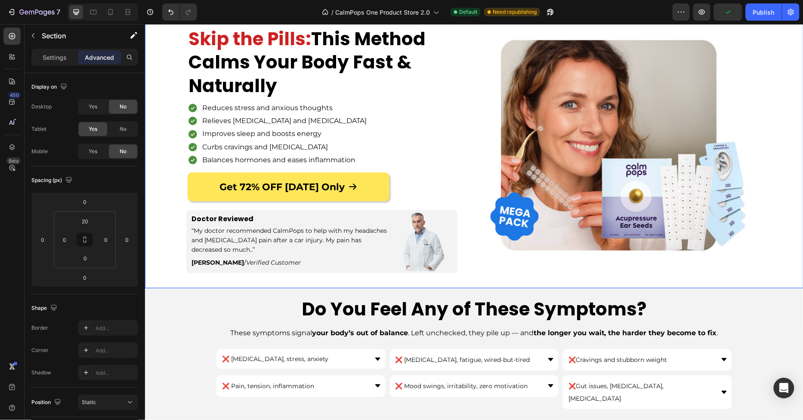
scroll to position [0, 0]
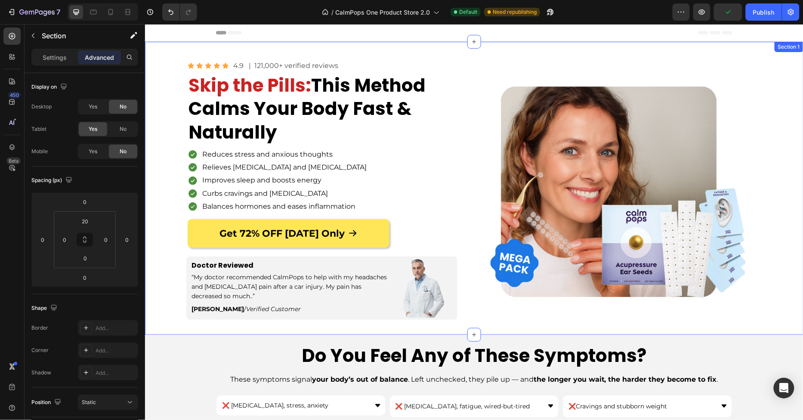
click at [157, 44] on div "Image Icon Icon Icon Icon Icon Icon List 4.9 Text Block | 121,000+ verified rev…" at bounding box center [474, 187] width 658 height 293
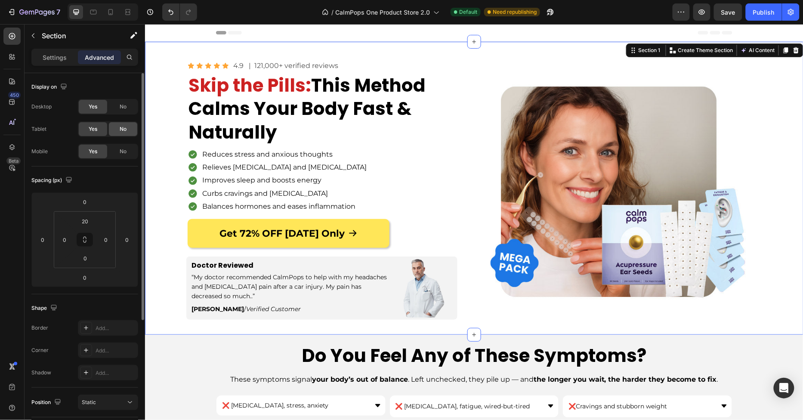
click at [116, 127] on div "No" at bounding box center [123, 129] width 28 height 14
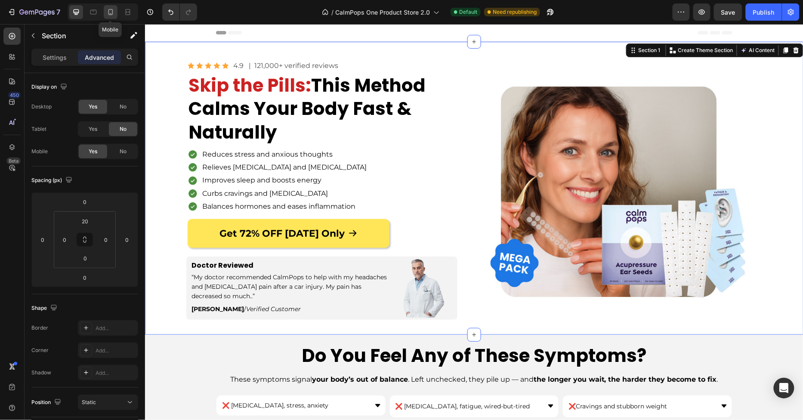
click at [108, 13] on icon at bounding box center [110, 12] width 9 height 9
type input "0"
type input "15"
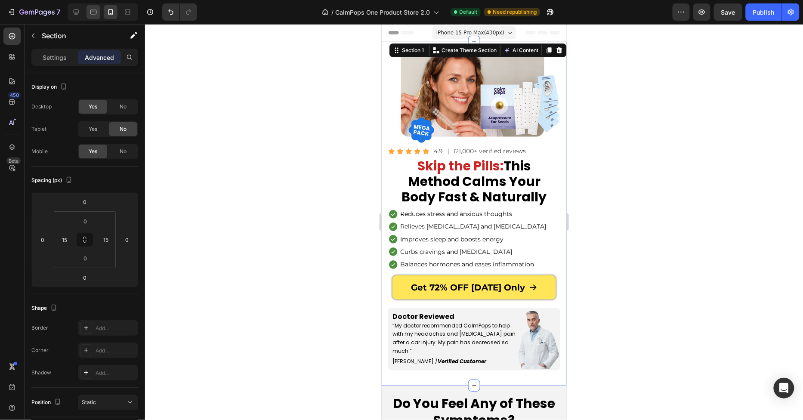
click at [91, 17] on div at bounding box center [93, 12] width 14 height 14
type input "20"
type input "0"
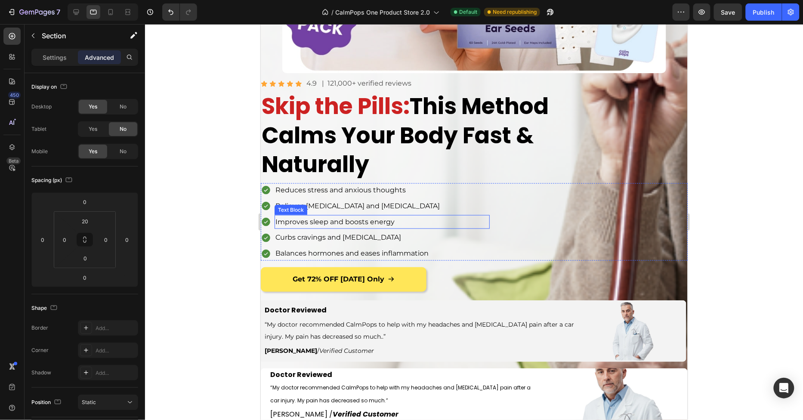
scroll to position [453, 0]
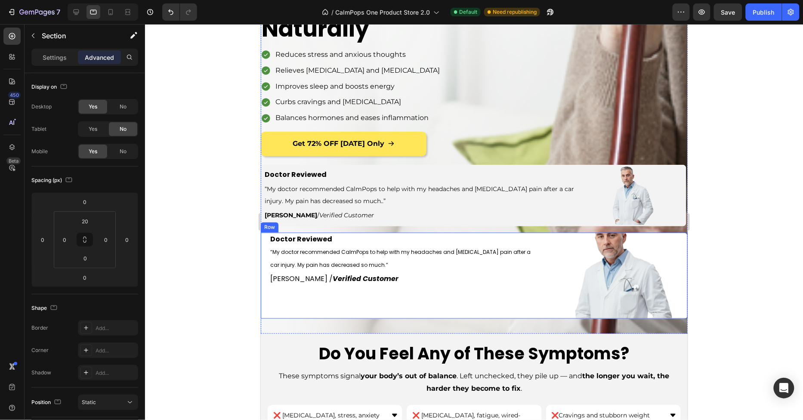
click at [417, 310] on div "Doctor Reviewed “My doctor recommended CalmPops to help with my headaches and […" at bounding box center [404, 275] width 271 height 86
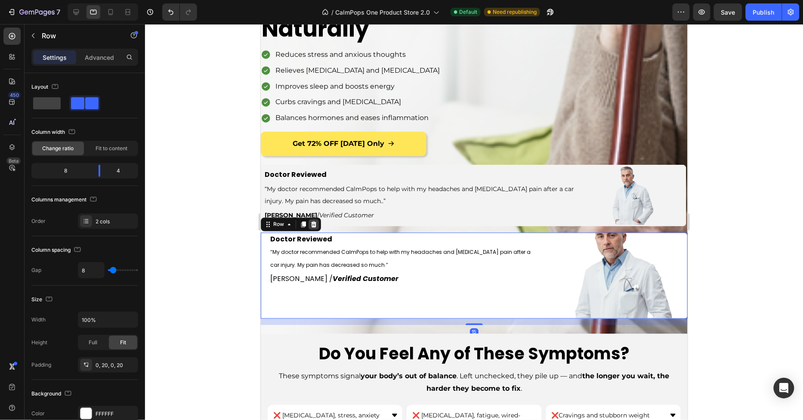
click at [312, 226] on icon at bounding box center [314, 224] width 6 height 6
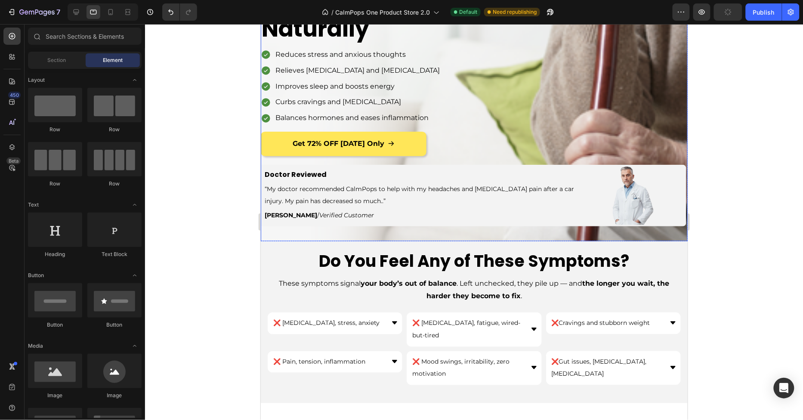
scroll to position [310, 0]
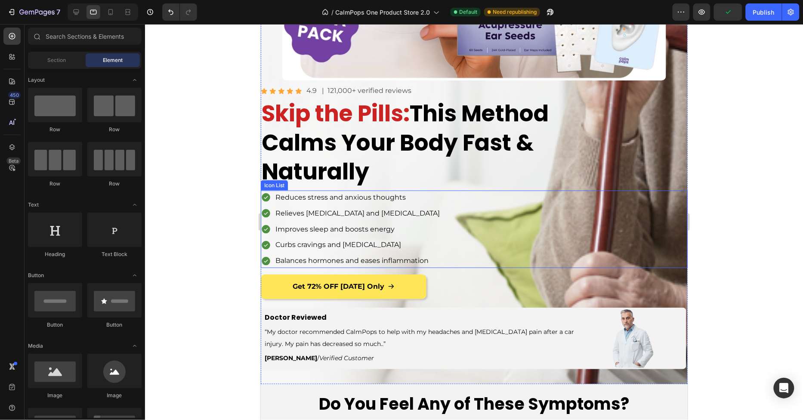
click at [533, 204] on div "Icon Reduces stress and anxious thoughts Text Block Icon Relieves [MEDICAL_DATA…" at bounding box center [473, 228] width 427 height 77
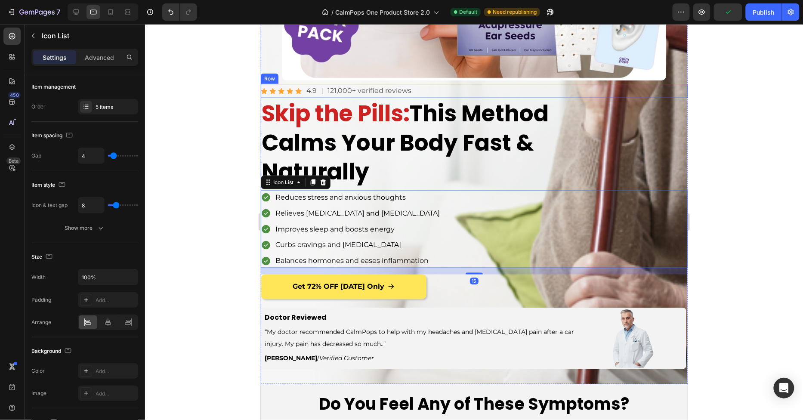
click at [501, 92] on div "Icon Icon Icon Icon Icon Icon List 4.9 Text Block | 121,000+ verified reviews T…" at bounding box center [473, 90] width 427 height 14
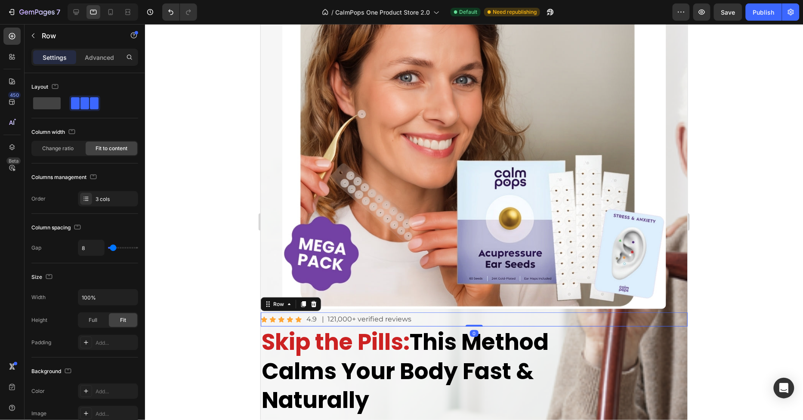
scroll to position [0, 0]
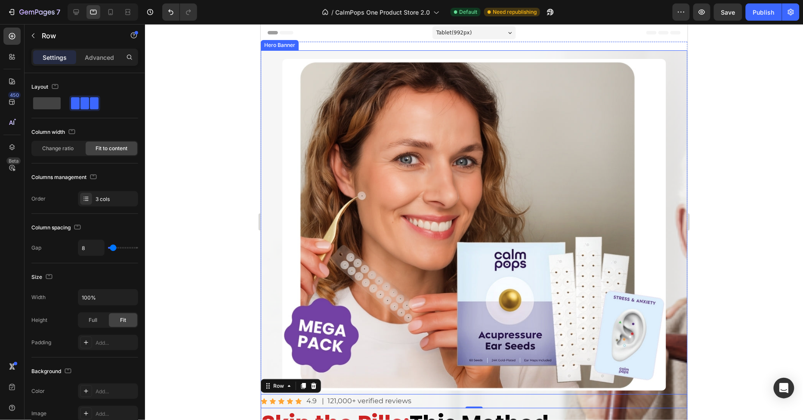
click at [273, 55] on div "Image Icon Icon Icon Icon Icon Icon List 4.9 Text Block | 121,000+ verified rev…" at bounding box center [473, 372] width 427 height 644
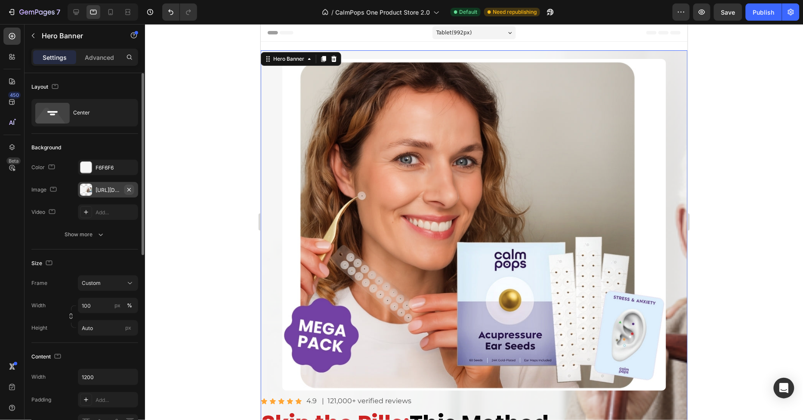
click at [129, 191] on icon "button" at bounding box center [129, 189] width 7 height 7
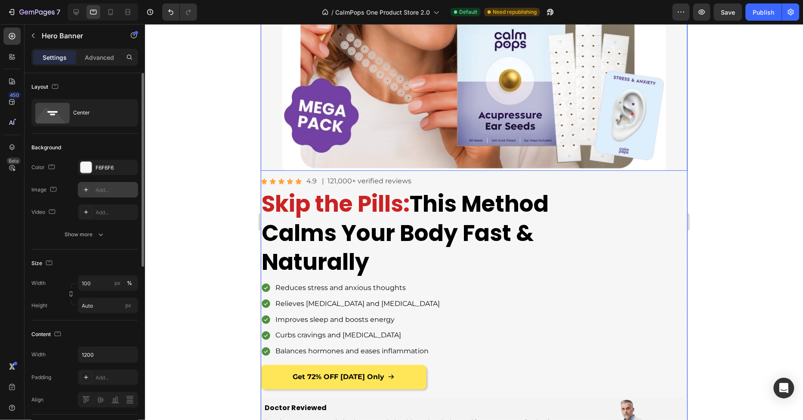
scroll to position [59, 0]
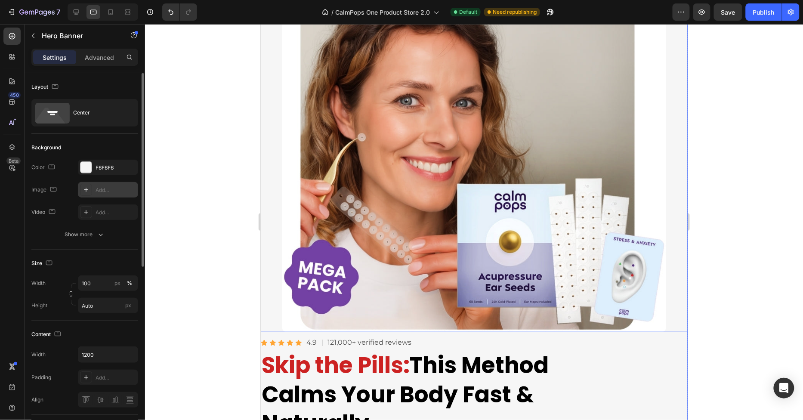
click at [399, 190] on img at bounding box center [474, 166] width 384 height 332
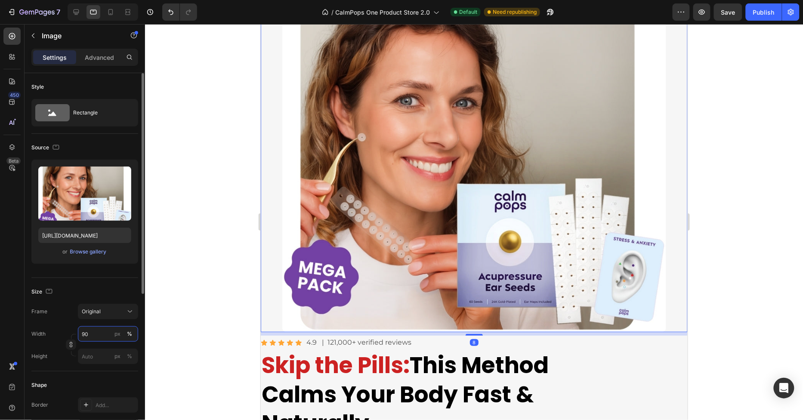
click at [99, 339] on input "90" at bounding box center [108, 333] width 60 height 15
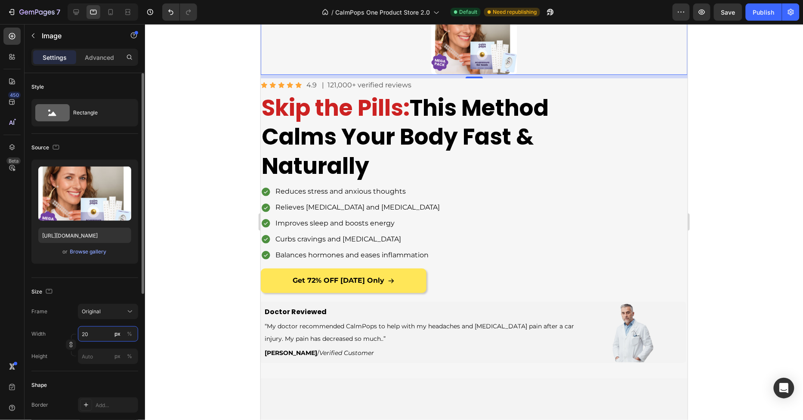
type input "2"
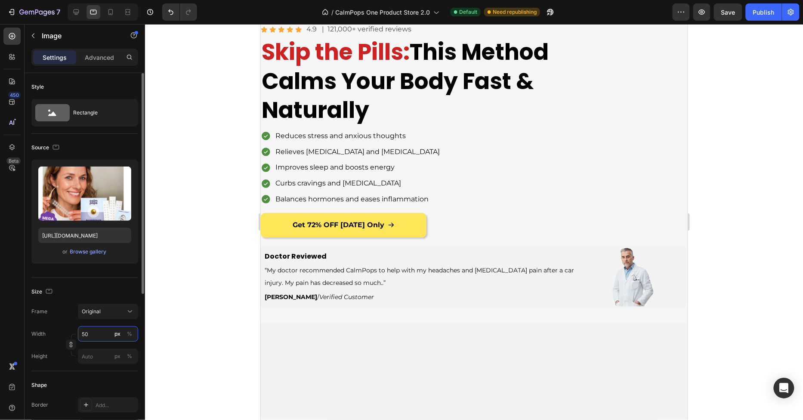
type input "500"
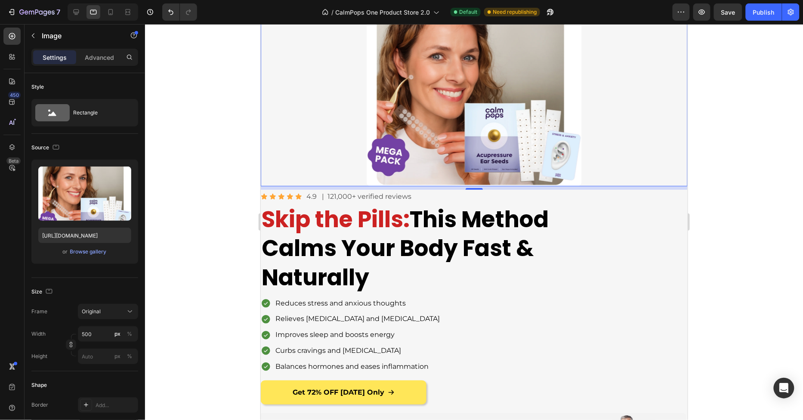
click at [183, 240] on div at bounding box center [474, 222] width 658 height 396
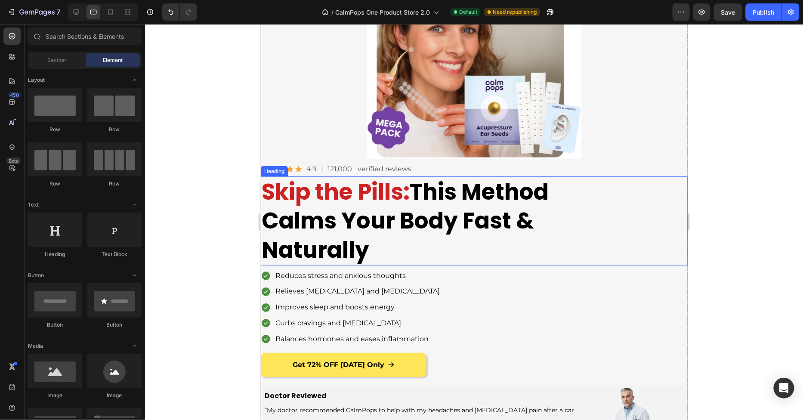
scroll to position [0, 0]
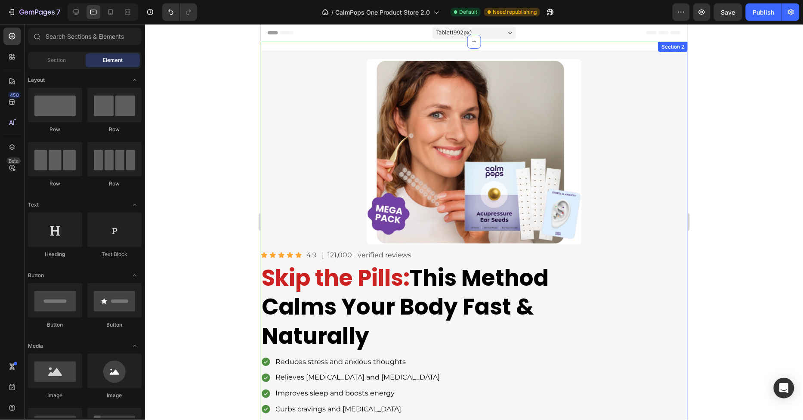
click at [327, 47] on div "Image Icon Icon Icon Icon Icon Icon List 4.9 Text Block | 121,000+ verified rev…" at bounding box center [473, 294] width 427 height 507
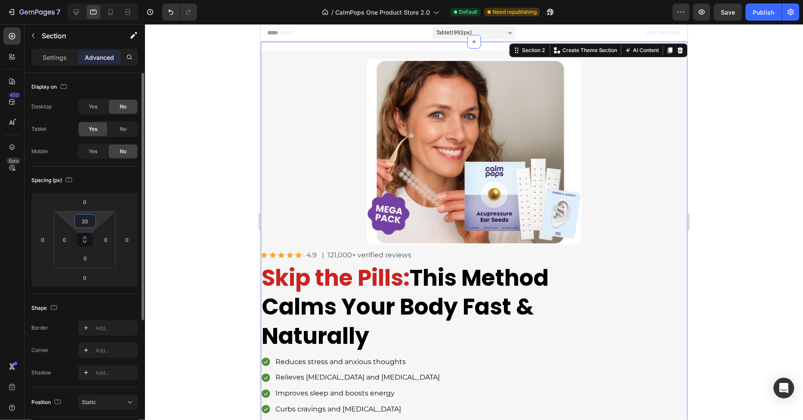
click at [82, 219] on input "20" at bounding box center [85, 221] width 17 height 13
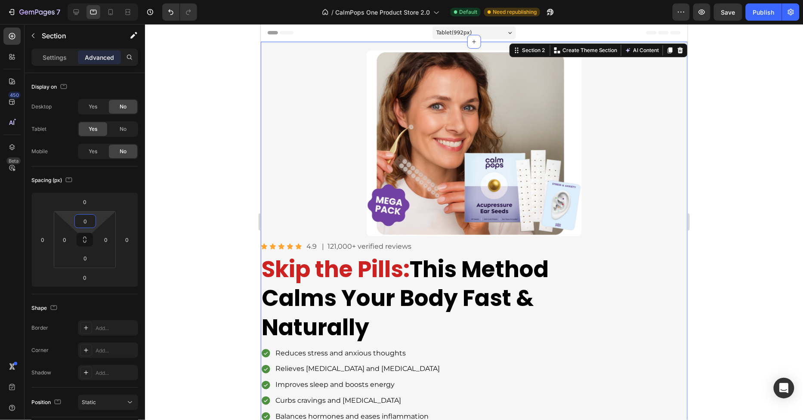
click at [188, 164] on div at bounding box center [474, 222] width 658 height 396
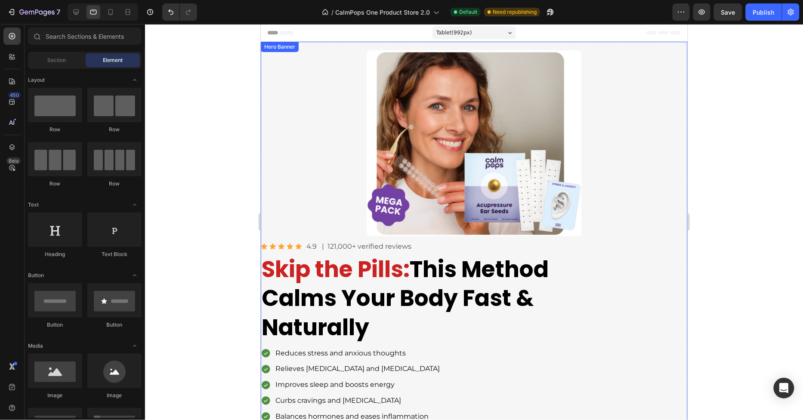
click at [297, 43] on div "Hero Banner" at bounding box center [279, 46] width 38 height 10
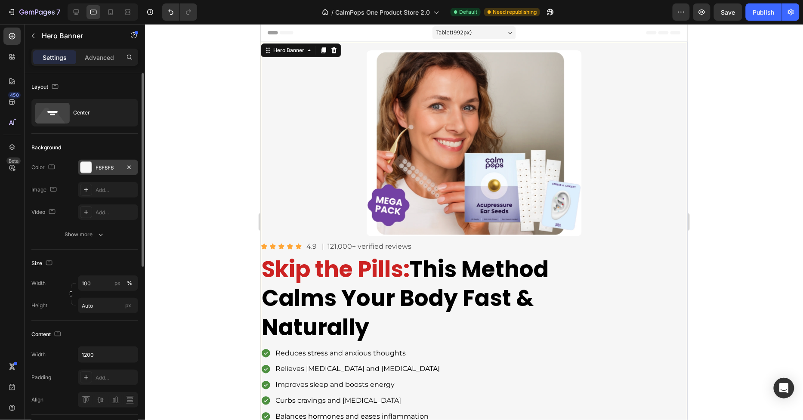
click at [105, 164] on div "F6F6F6" at bounding box center [108, 168] width 25 height 8
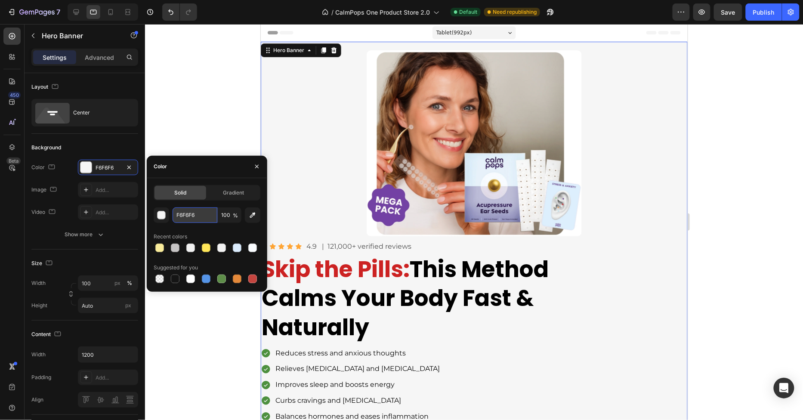
click at [188, 210] on input "F6F6F6" at bounding box center [195, 214] width 45 height 15
type input "fff"
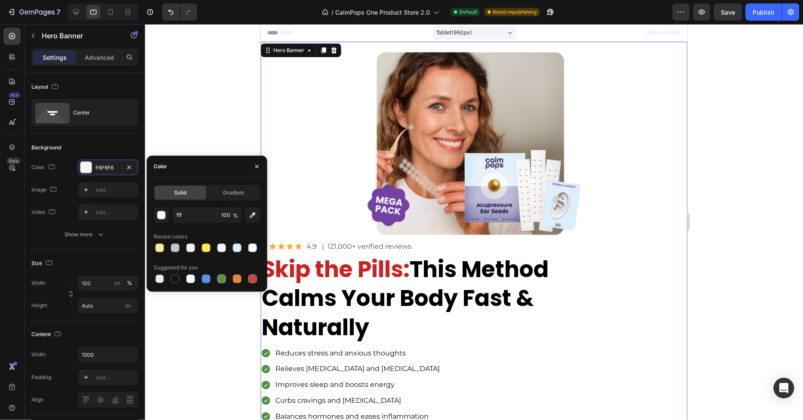
click at [198, 102] on div at bounding box center [474, 222] width 658 height 396
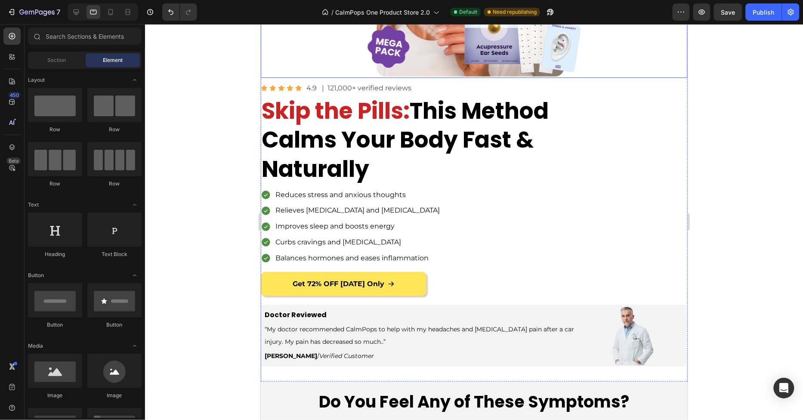
scroll to position [165, 0]
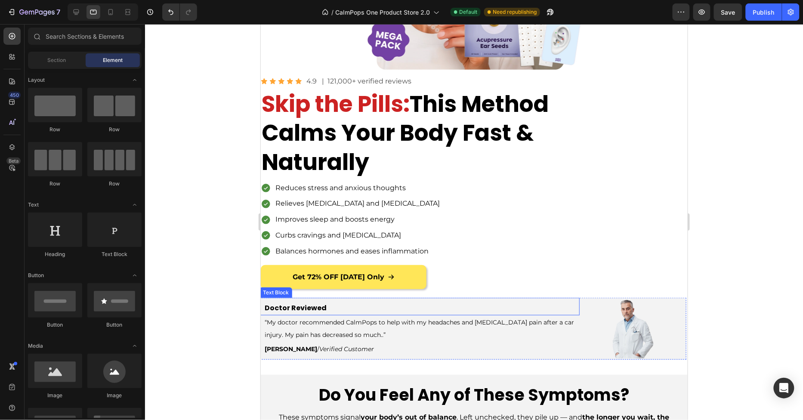
click at [432, 302] on p "Doctor Reviewed" at bounding box center [421, 308] width 314 height 12
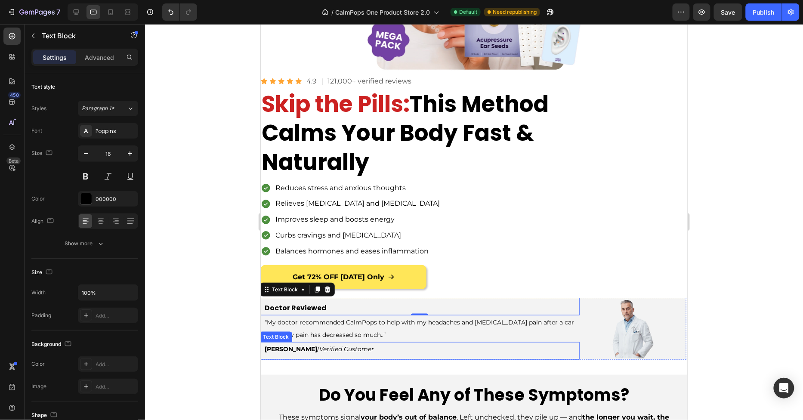
click at [543, 359] on div "[PERSON_NAME] / Verified Customer Text Block" at bounding box center [419, 351] width 320 height 18
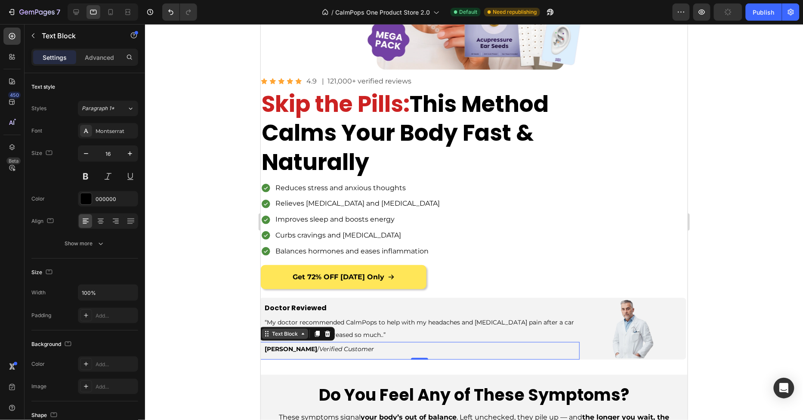
click at [284, 333] on div "Text Block" at bounding box center [284, 334] width 29 height 8
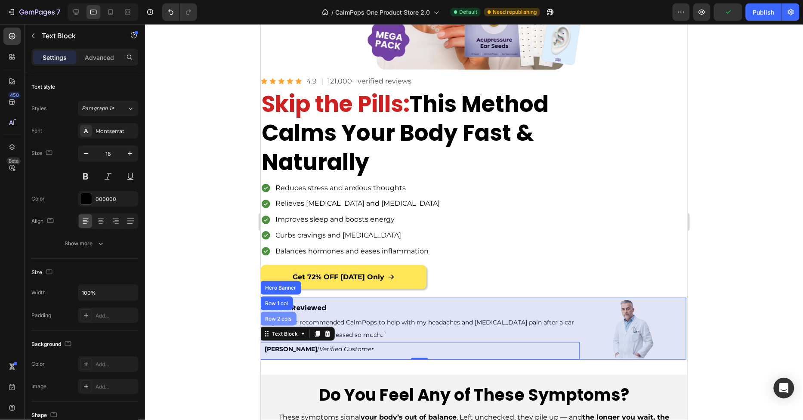
click at [281, 319] on div "Row 2 cols" at bounding box center [278, 318] width 30 height 5
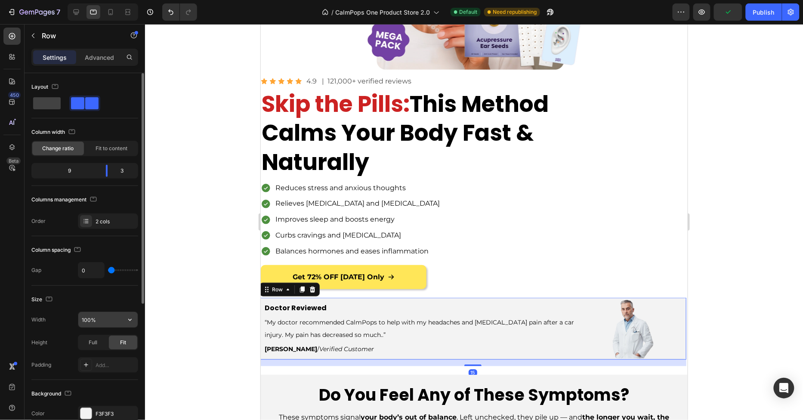
click at [106, 321] on input "100%" at bounding box center [107, 319] width 59 height 15
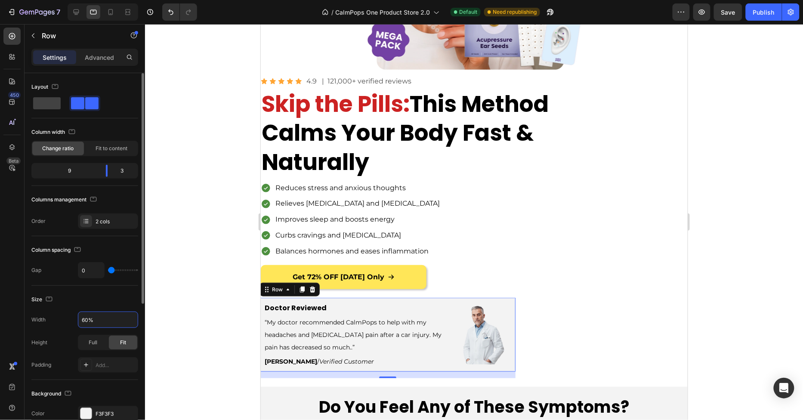
type input "60%"
click at [121, 290] on div "Size Width 60% Height Full Fit Padding Add..." at bounding box center [84, 333] width 107 height 94
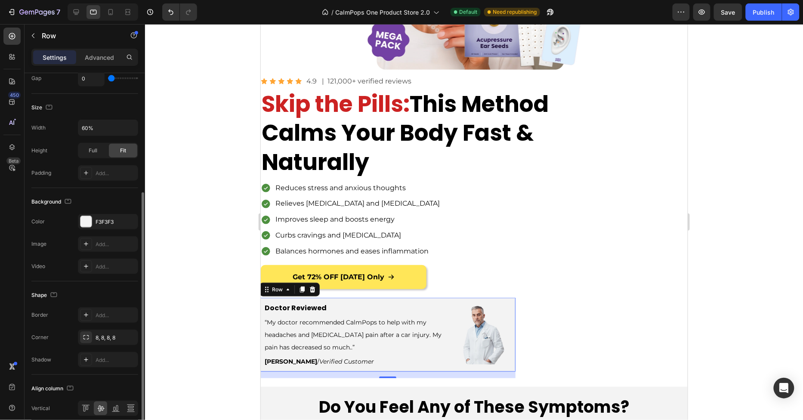
scroll to position [227, 0]
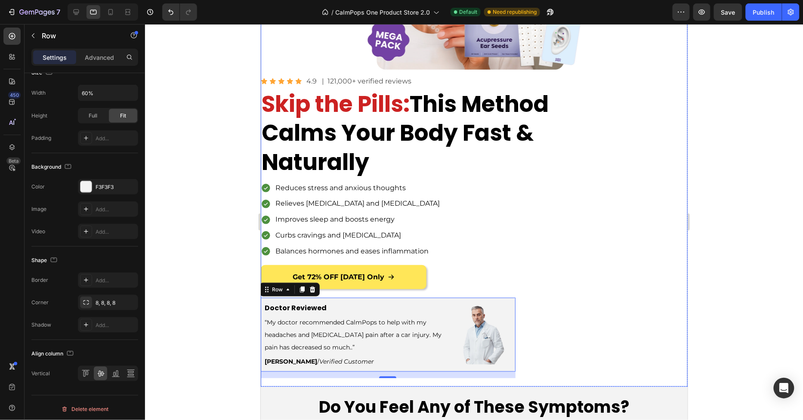
click at [540, 321] on div "Image Icon Icon Icon Icon Icon Icon List 4.9 Text Block | 121,000+ verified rev…" at bounding box center [473, 131] width 427 height 493
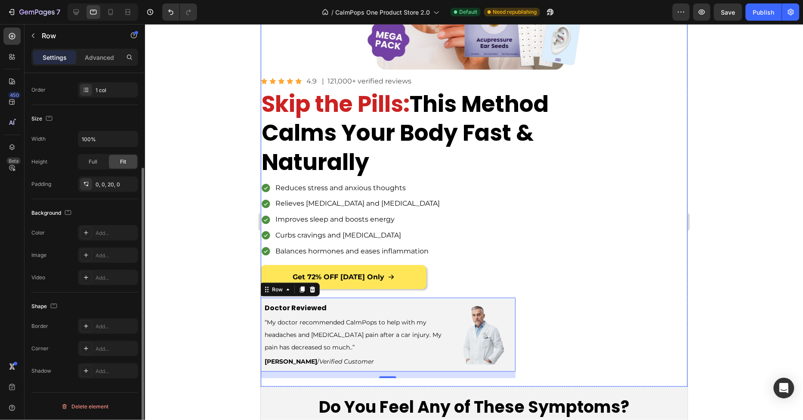
scroll to position [130, 0]
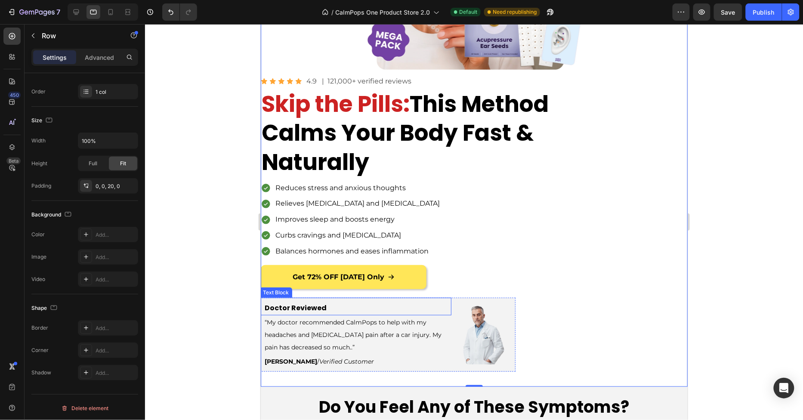
click at [373, 298] on div "Doctor Reviewed Text Block" at bounding box center [355, 306] width 192 height 18
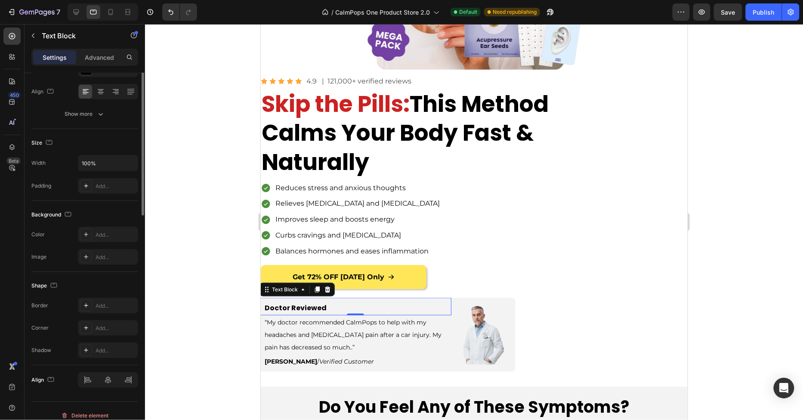
scroll to position [0, 0]
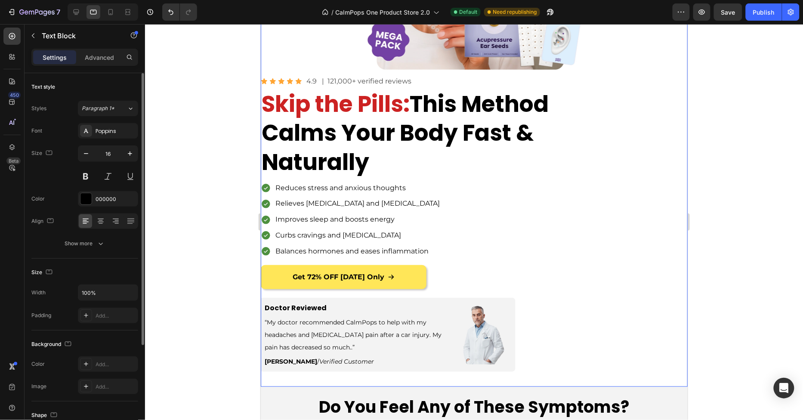
click at [457, 261] on div "Image Icon Icon Icon Icon Icon Icon List 4.9 Text Block | 121,000+ verified rev…" at bounding box center [473, 131] width 427 height 493
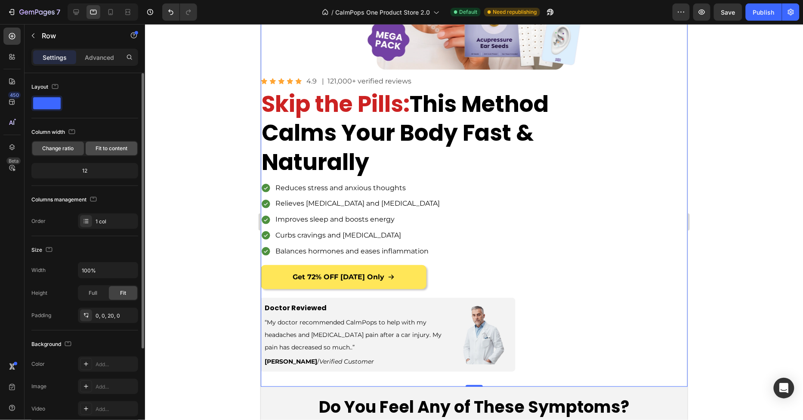
click at [106, 145] on span "Fit to content" at bounding box center [112, 149] width 32 height 8
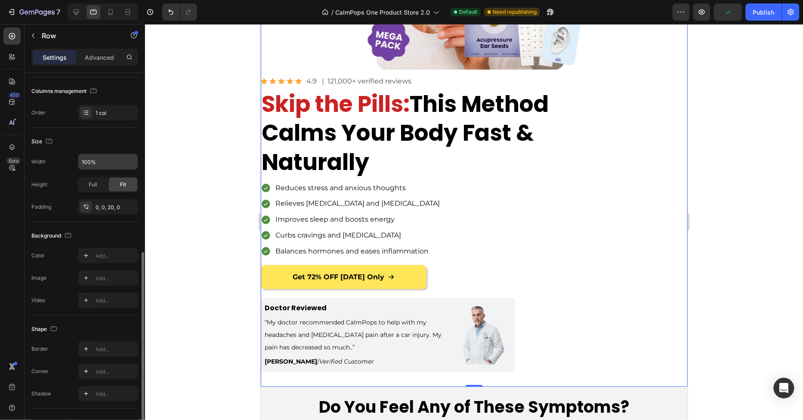
scroll to position [155, 0]
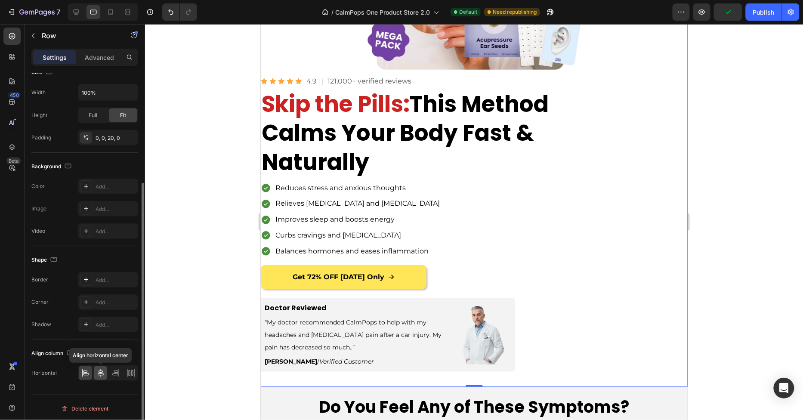
click at [103, 371] on icon at bounding box center [100, 373] width 9 height 9
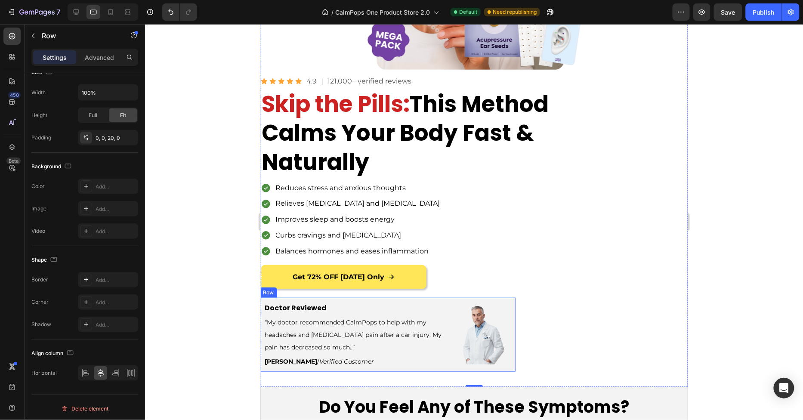
click at [454, 298] on div "Image" at bounding box center [483, 334] width 64 height 74
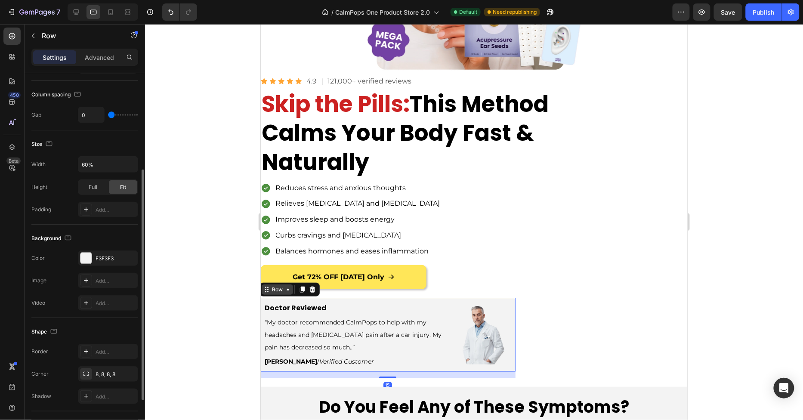
click at [271, 286] on div "Row" at bounding box center [277, 289] width 14 height 8
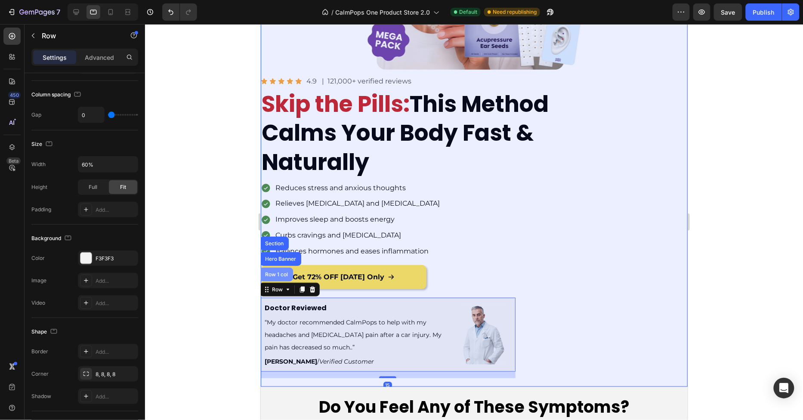
click at [272, 272] on div "Row 1 col" at bounding box center [276, 274] width 26 height 5
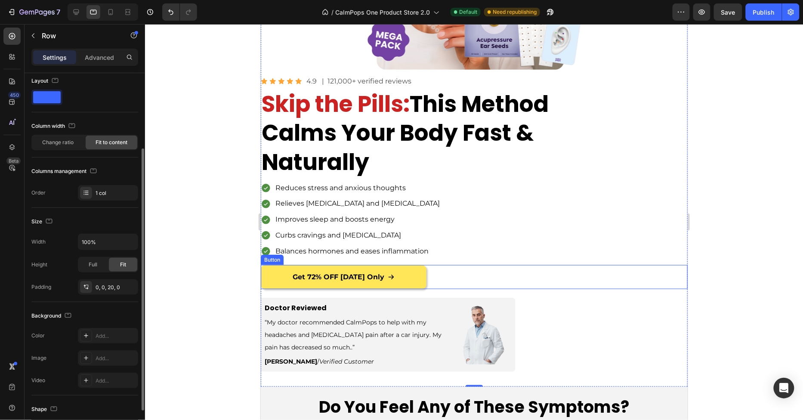
scroll to position [0, 0]
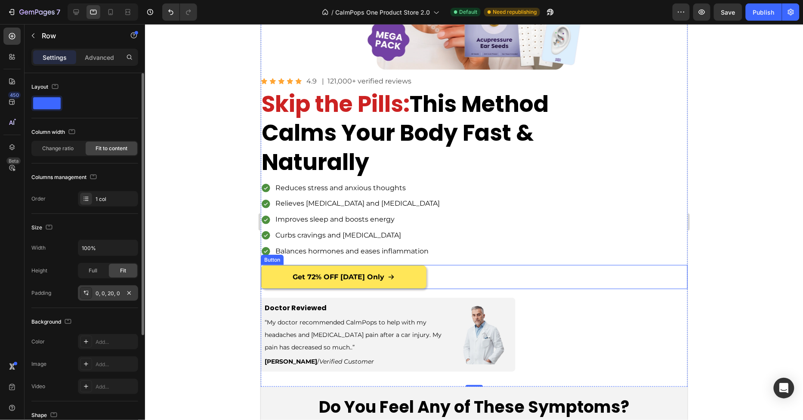
click at [112, 292] on div "0, 0, 20, 0" at bounding box center [108, 294] width 25 height 8
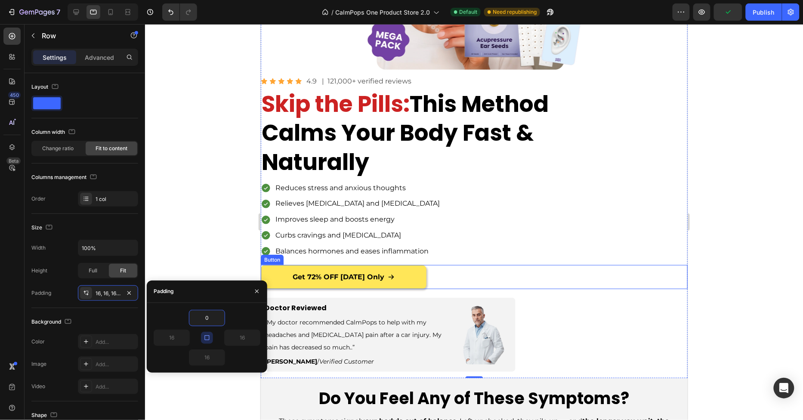
type input "0"
click at [210, 337] on icon "button" at bounding box center [207, 337] width 7 height 7
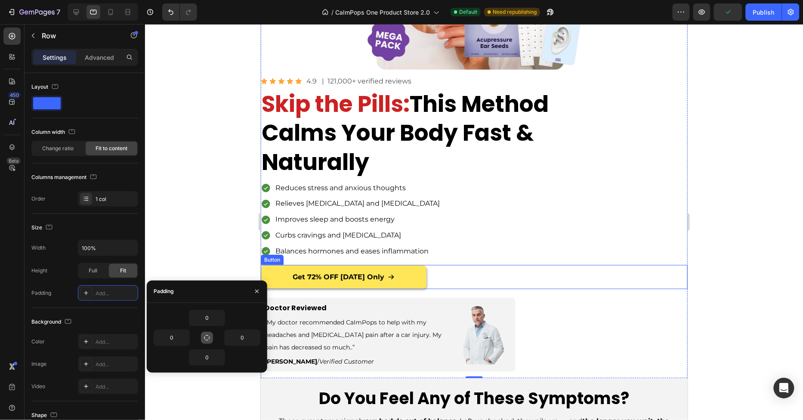
click at [210, 337] on icon "button" at bounding box center [207, 337] width 7 height 7
click at [210, 231] on div at bounding box center [474, 222] width 658 height 396
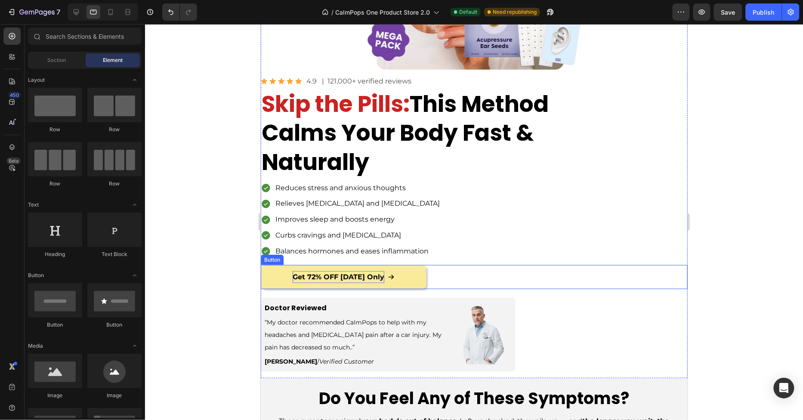
click at [372, 274] on p "Get 72% OFF [DATE] Only" at bounding box center [338, 277] width 92 height 12
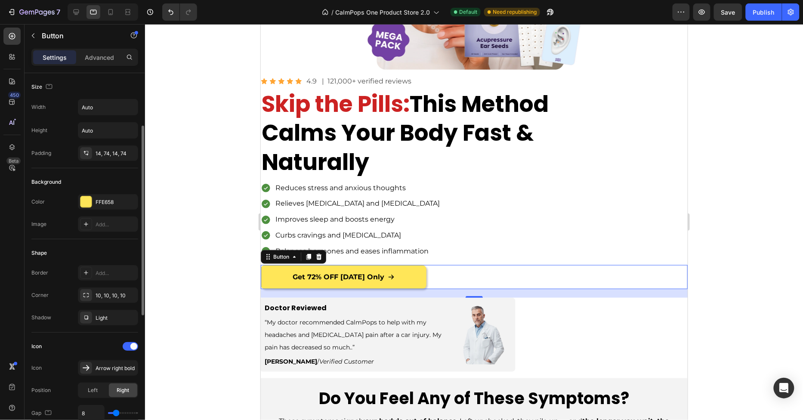
scroll to position [263, 0]
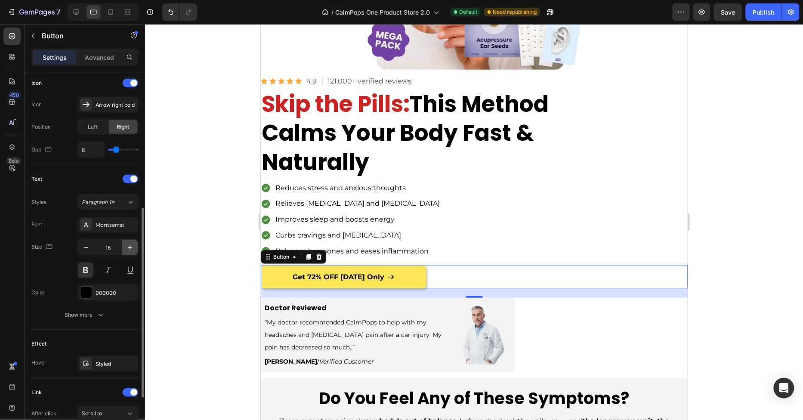
click at [126, 248] on icon "button" at bounding box center [130, 247] width 9 height 9
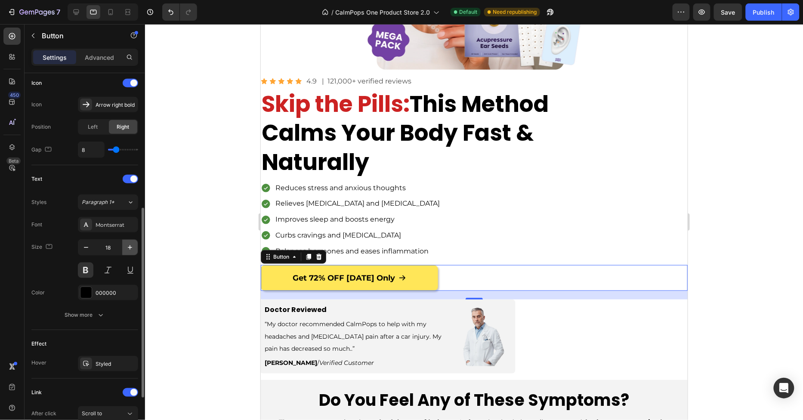
type input "19"
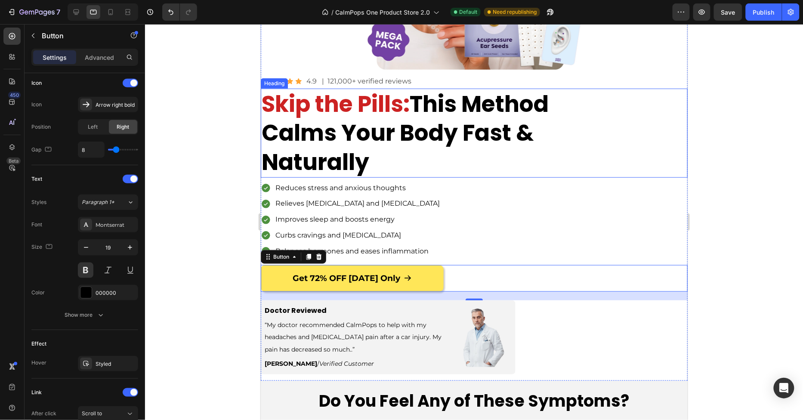
click at [383, 130] on h1 "Skip the Pills: This Method Calms Your Body Fast & Naturally" at bounding box center [406, 132] width 293 height 89
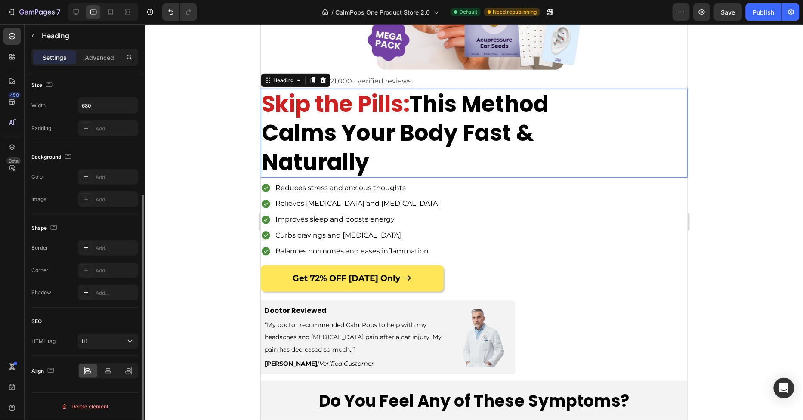
scroll to position [0, 0]
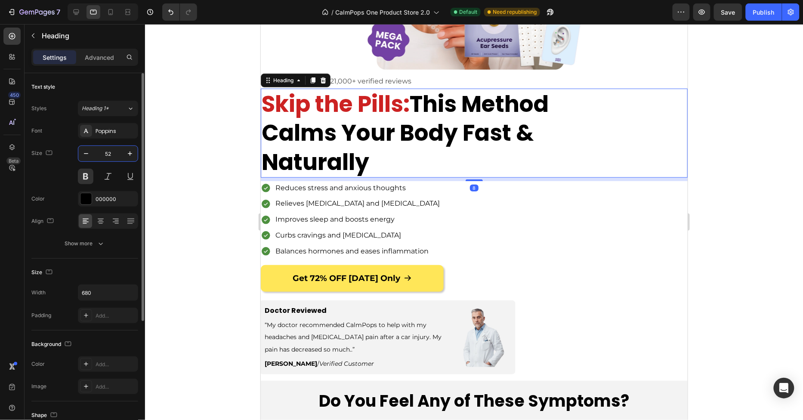
click at [106, 155] on input "52" at bounding box center [108, 153] width 28 height 15
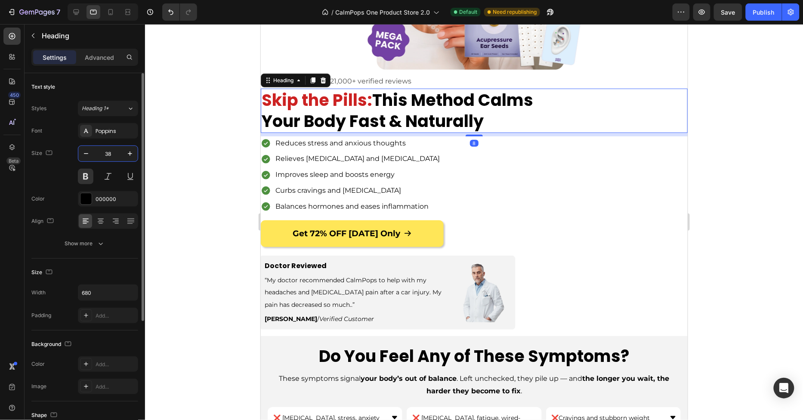
type input "38"
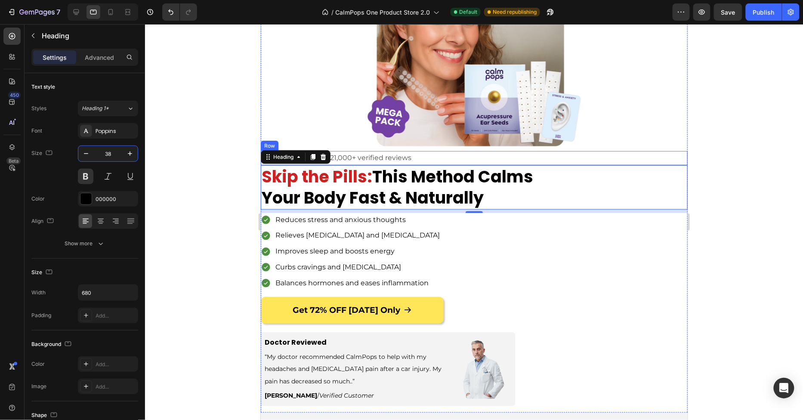
scroll to position [49, 0]
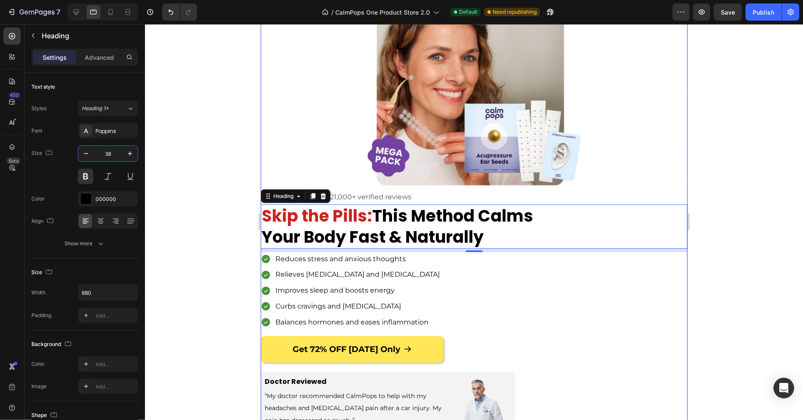
click at [482, 192] on div "Icon Icon Icon Icon Icon Icon List 4.9 Text Block | 121,000+ verified reviews T…" at bounding box center [473, 197] width 427 height 14
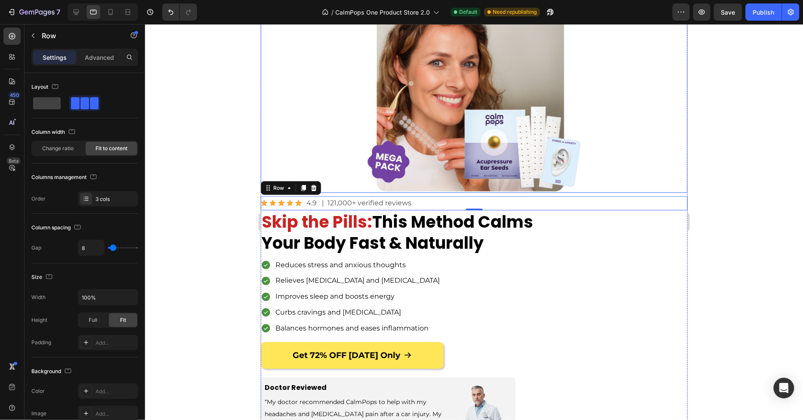
scroll to position [181, 0]
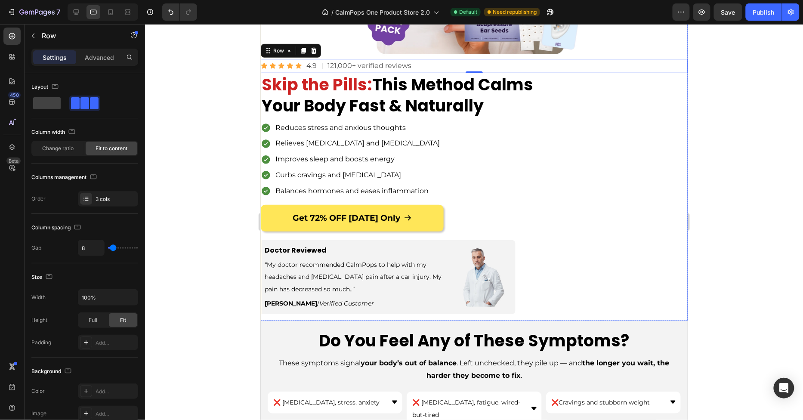
click at [548, 300] on div "Image Icon Icon Icon Icon Icon Icon List 4.9 Text Block | 121,000+ verified rev…" at bounding box center [473, 94] width 427 height 451
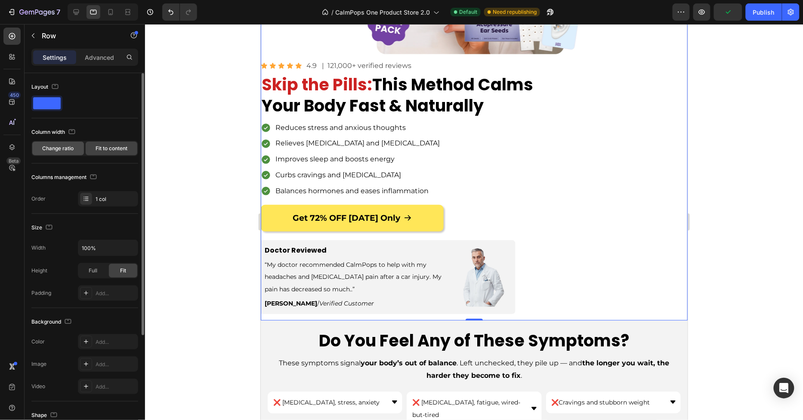
click at [69, 148] on span "Change ratio" at bounding box center [58, 149] width 31 height 8
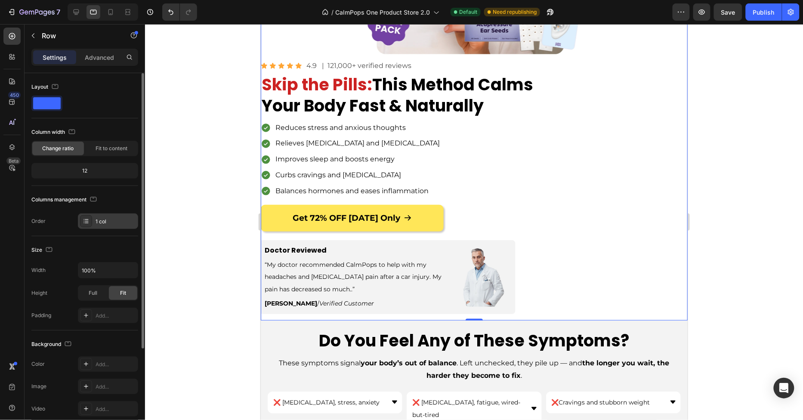
click at [98, 214] on div "1 col" at bounding box center [108, 220] width 60 height 15
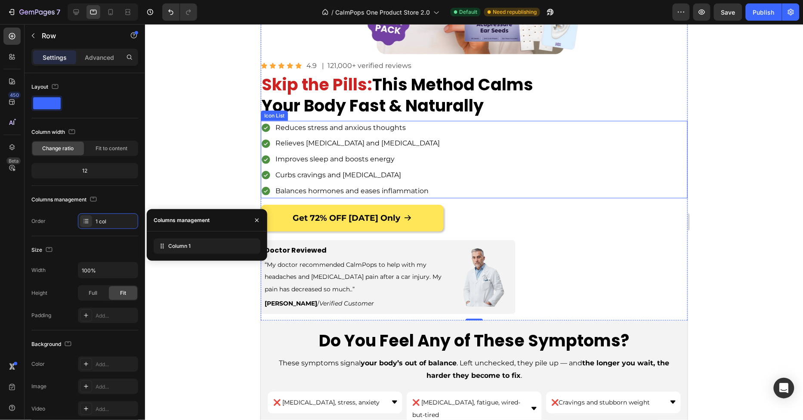
click at [549, 186] on div "Icon Reduces stress and anxious thoughts Text Block Icon Relieves [MEDICAL_DATA…" at bounding box center [473, 158] width 427 height 77
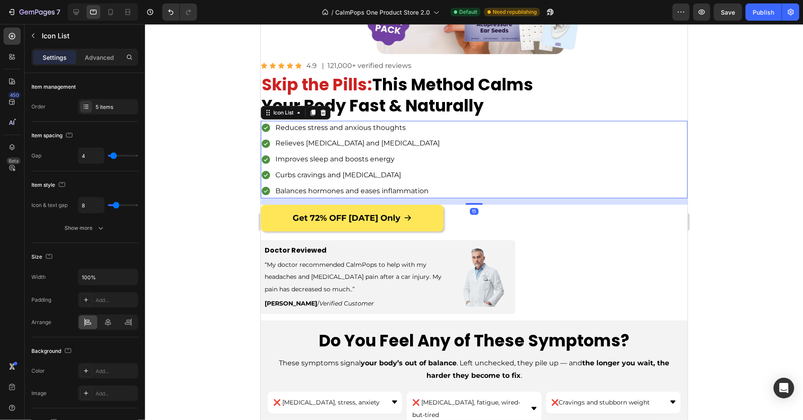
scroll to position [0, 0]
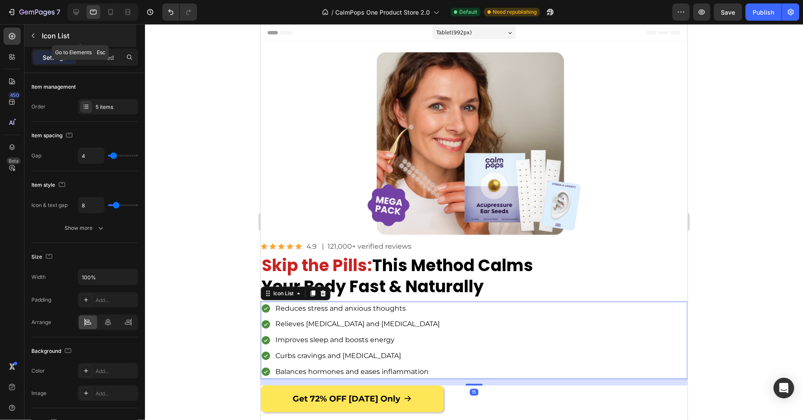
click at [60, 37] on p "Icon List" at bounding box center [88, 36] width 93 height 10
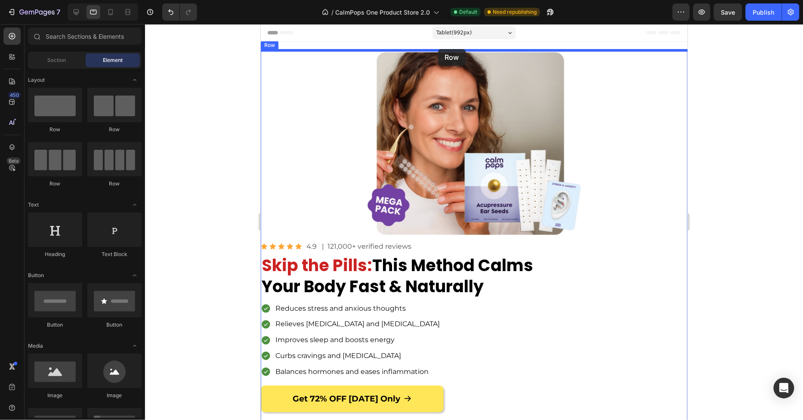
drag, startPoint x: 360, startPoint y: 124, endPoint x: 438, endPoint y: 49, distance: 108.6
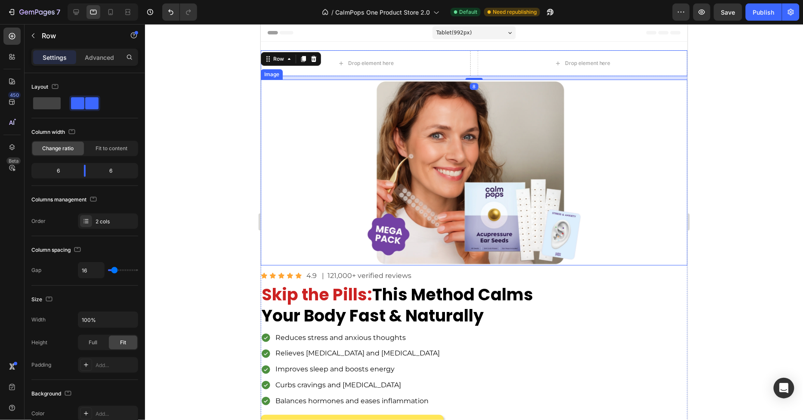
click at [441, 168] on img at bounding box center [473, 172] width 215 height 186
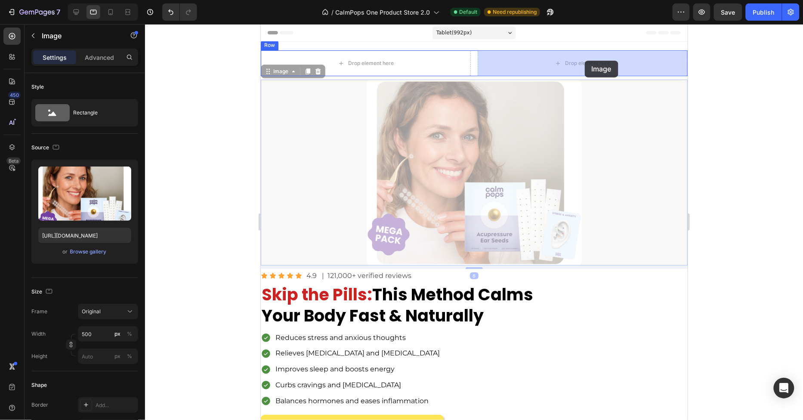
drag, startPoint x: 276, startPoint y: 71, endPoint x: 584, endPoint y: 60, distance: 308.3
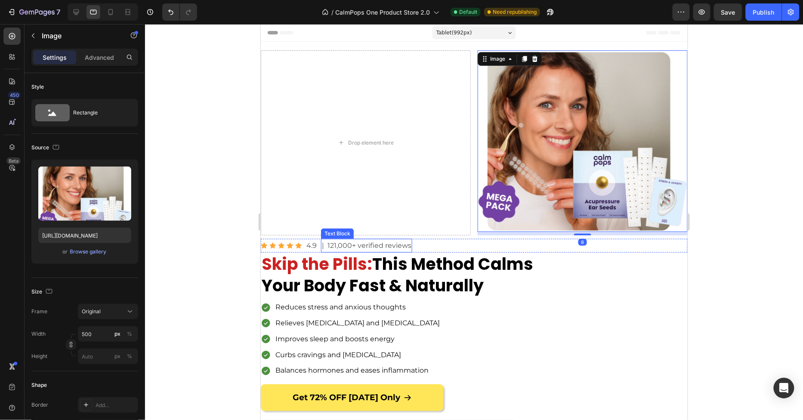
click at [404, 245] on p "| 121,000+ verified reviews" at bounding box center [365, 245] width 89 height 12
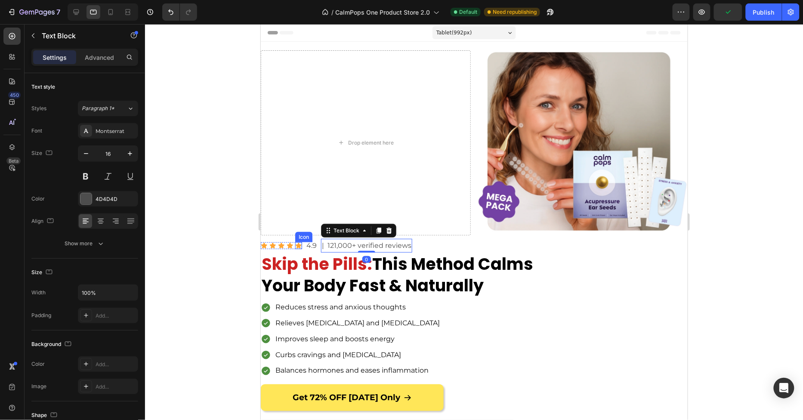
click at [295, 251] on div "Icon Icon Icon Icon Icon Icon List" at bounding box center [280, 245] width 41 height 14
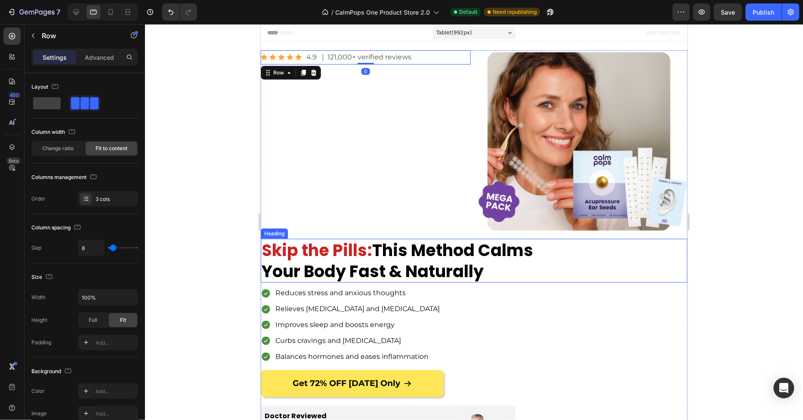
click at [506, 254] on h1 "Skip the Pills: This Method Calms Your Body Fast & Naturally" at bounding box center [406, 260] width 293 height 44
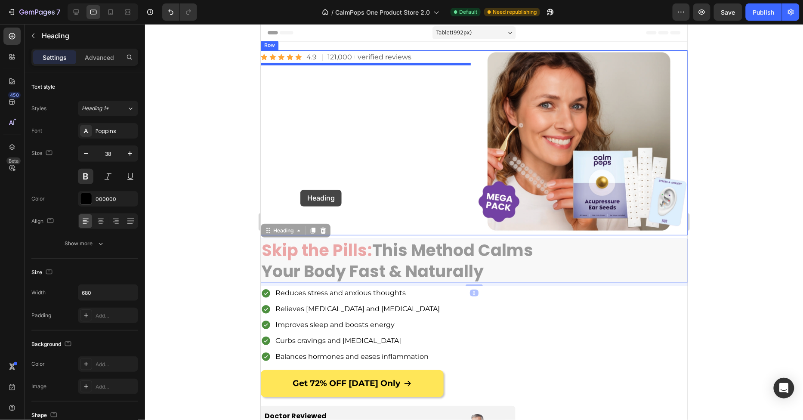
drag, startPoint x: 279, startPoint y: 234, endPoint x: 300, endPoint y: 189, distance: 49.7
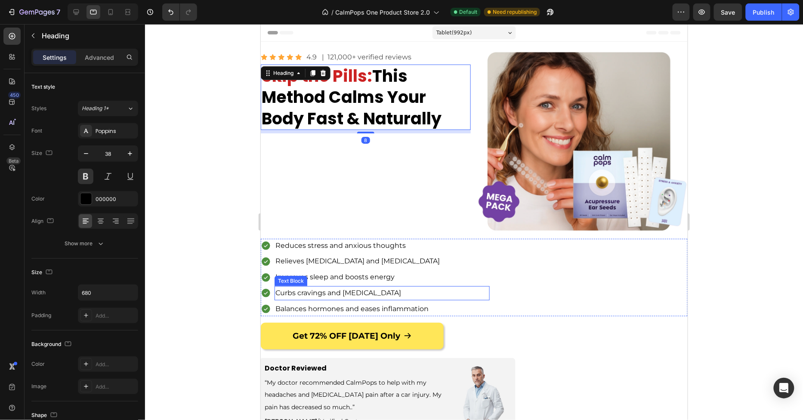
click at [466, 308] on p "Balances hormones and eases inflammation" at bounding box center [381, 308] width 213 height 12
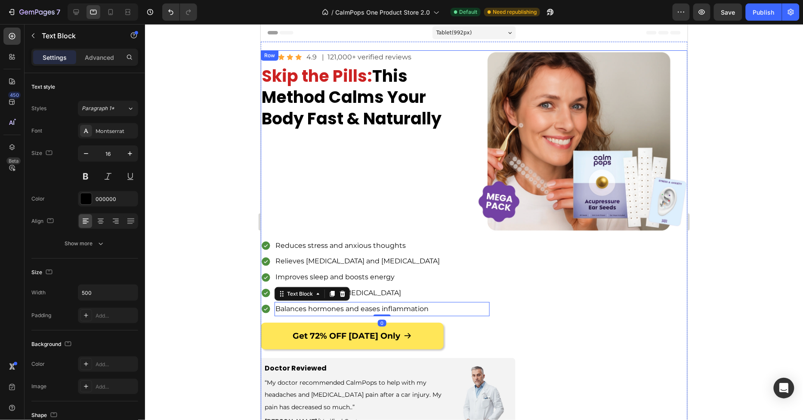
click at [421, 239] on p "Reduces stress and anxious thoughts" at bounding box center [381, 245] width 213 height 12
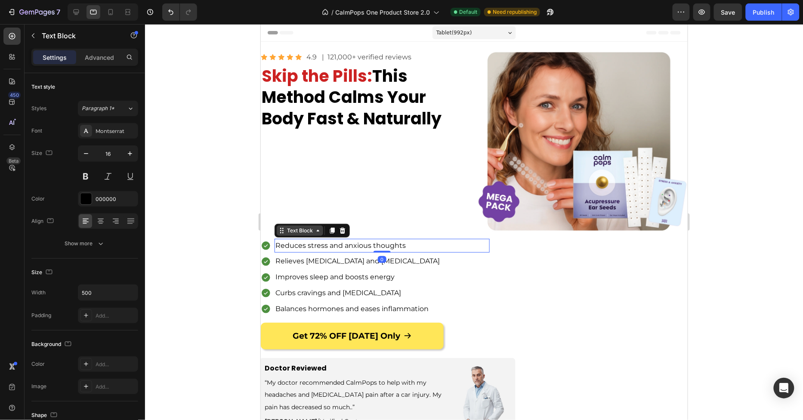
click at [302, 225] on div "Text Block" at bounding box center [299, 230] width 46 height 10
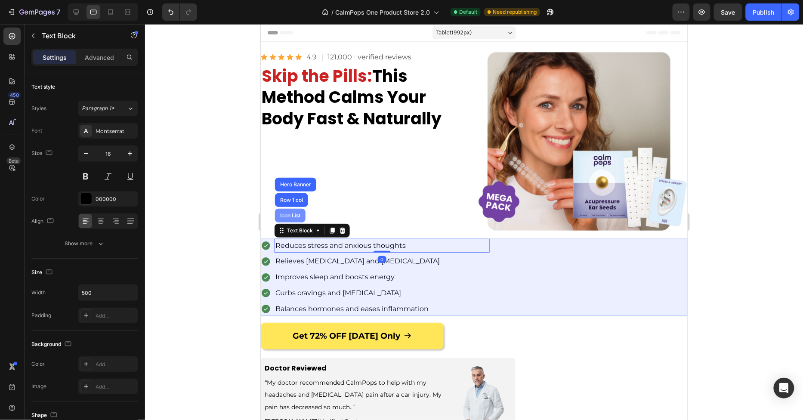
click at [298, 216] on div "Icon List" at bounding box center [290, 215] width 24 height 5
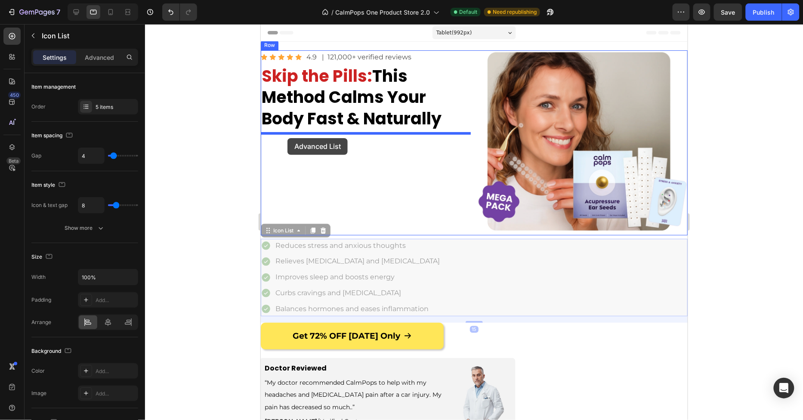
drag, startPoint x: 265, startPoint y: 232, endPoint x: 287, endPoint y: 138, distance: 97.1
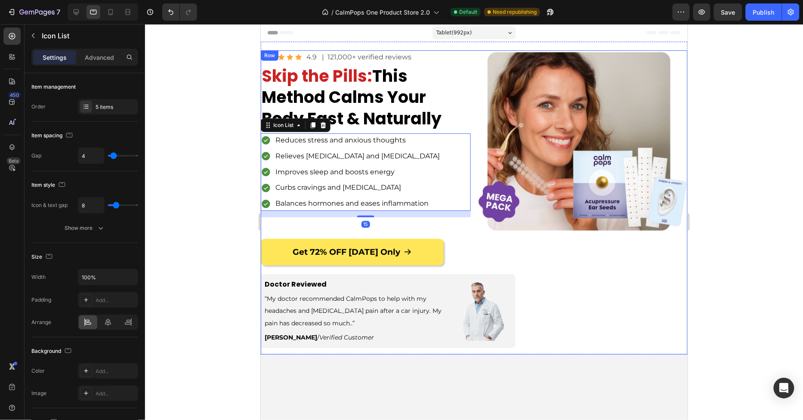
click at [461, 263] on div "Get 72% OFF [DATE] Only Button" at bounding box center [473, 251] width 427 height 27
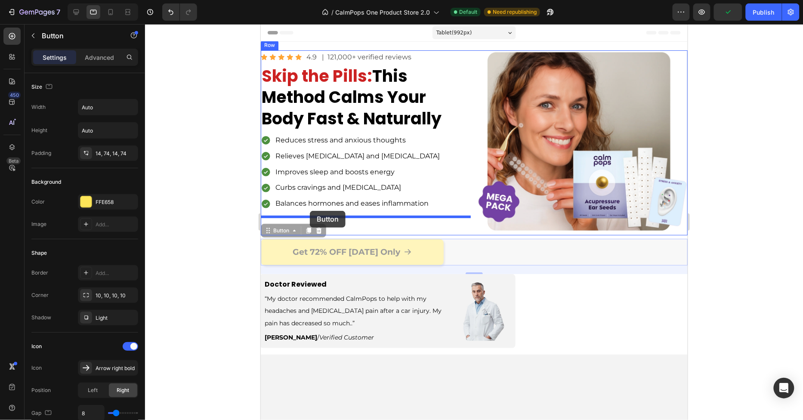
drag, startPoint x: 271, startPoint y: 231, endPoint x: 309, endPoint y: 210, distance: 44.1
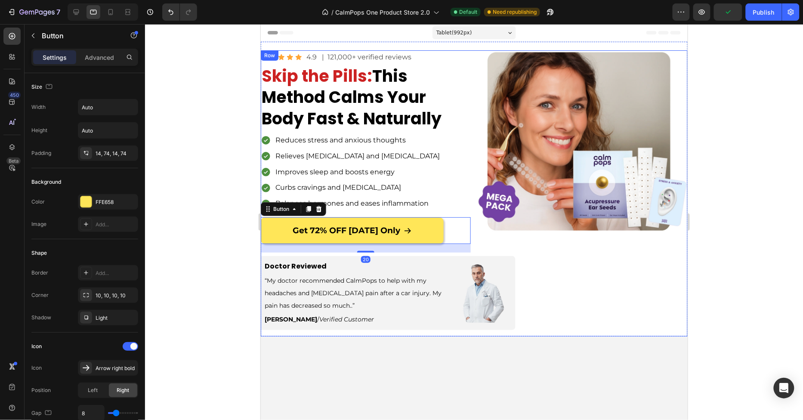
click at [537, 296] on div "Icon Icon Icon Icon Icon Icon List 4.9 Text Block | 121,000+ verified reviews T…" at bounding box center [473, 193] width 427 height 286
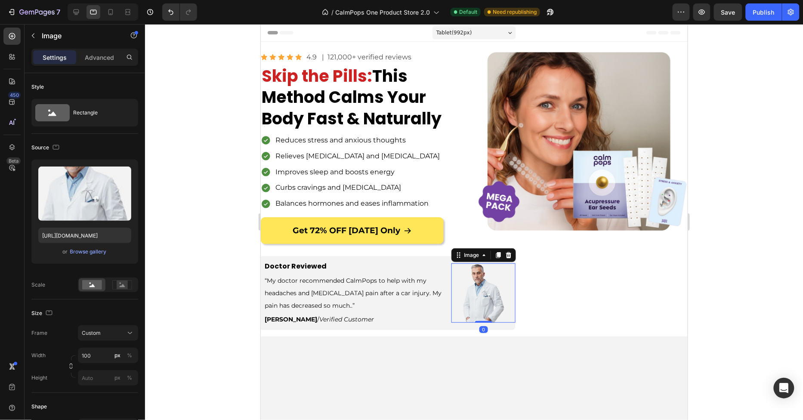
click at [514, 289] on div at bounding box center [483, 292] width 64 height 59
click at [466, 255] on div "Image" at bounding box center [471, 255] width 19 height 8
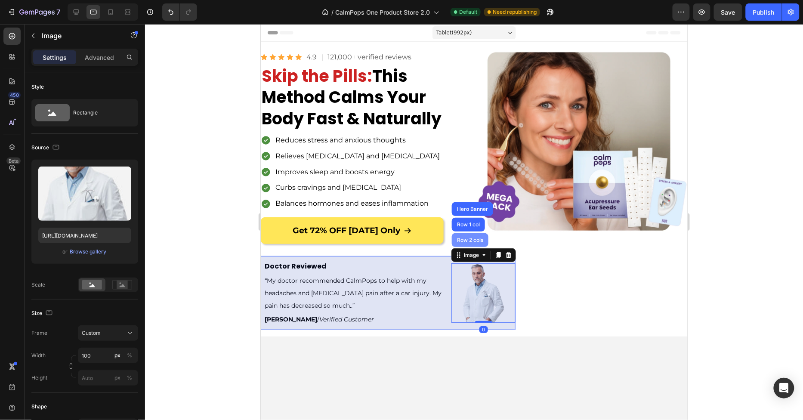
click at [464, 244] on div "Row 2 cols" at bounding box center [469, 240] width 37 height 14
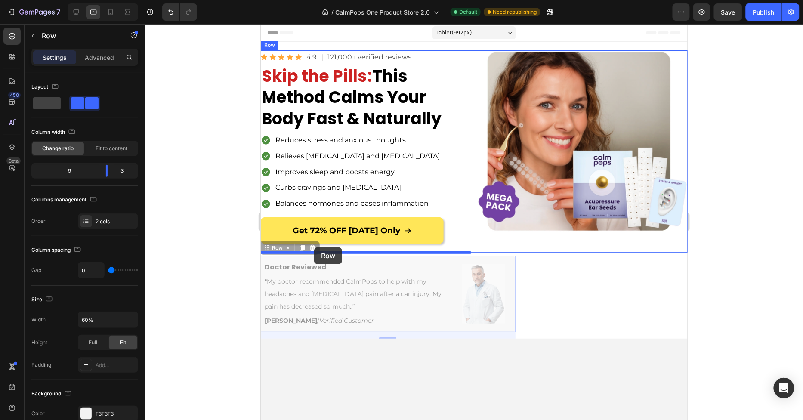
drag, startPoint x: 269, startPoint y: 250, endPoint x: 314, endPoint y: 247, distance: 44.8
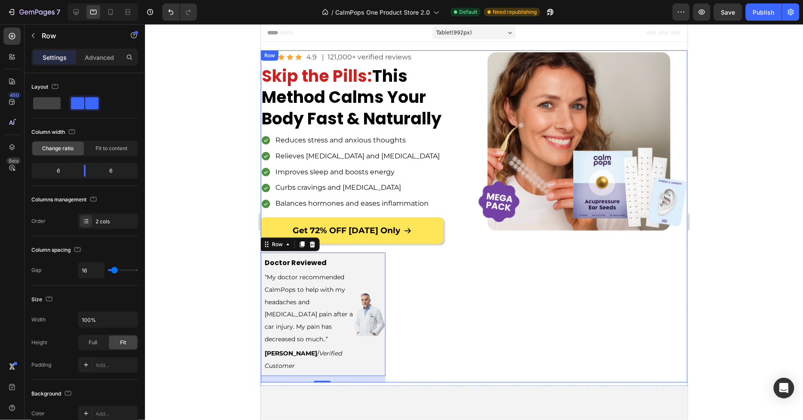
click at [442, 263] on div "Icon Icon Icon Icon Icon Icon List 4.9 Text Block | 121,000+ verified reviews T…" at bounding box center [365, 216] width 210 height 332
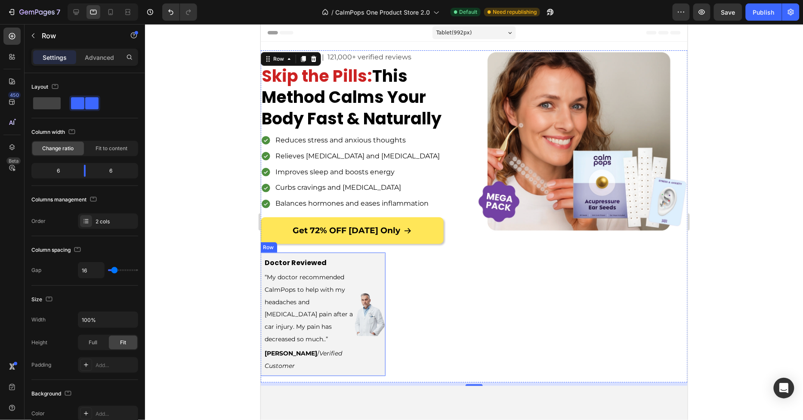
click at [380, 259] on div "Image" at bounding box center [369, 313] width 31 height 123
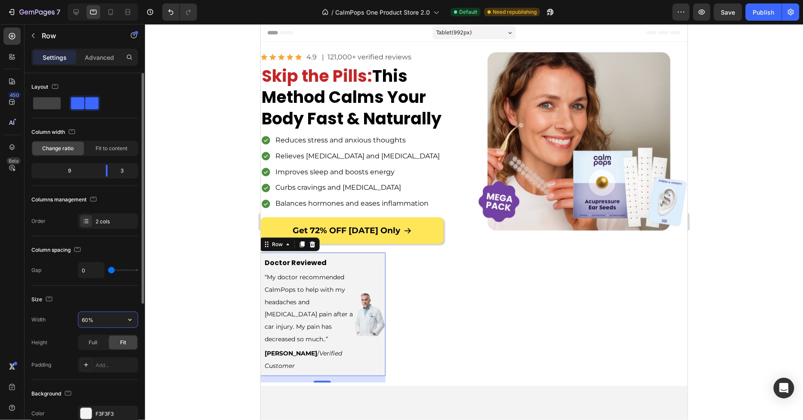
click at [97, 320] on input "60%" at bounding box center [107, 319] width 59 height 15
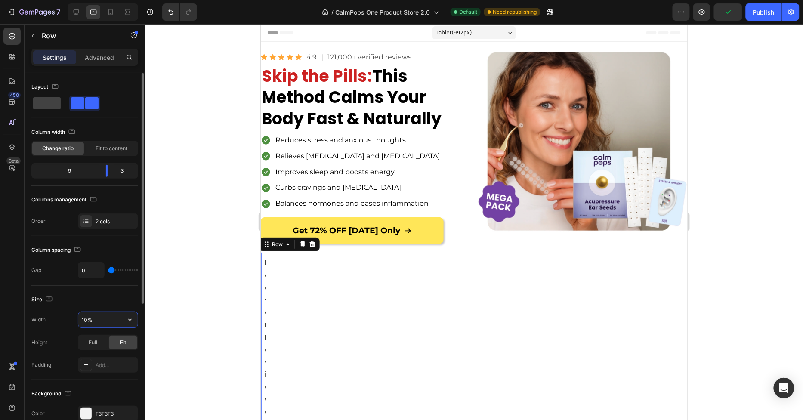
type input "100%"
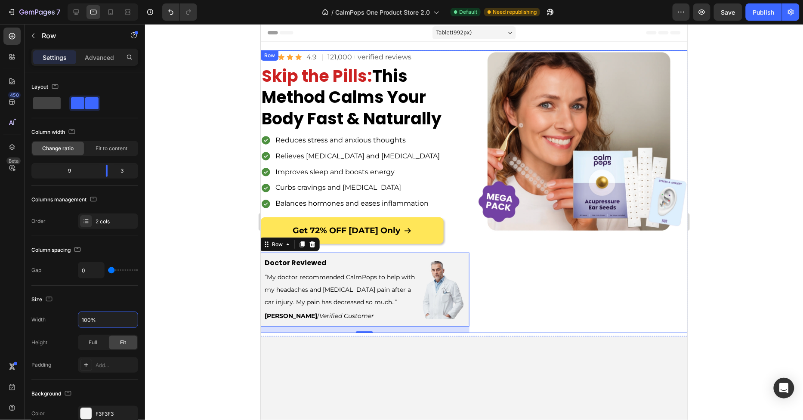
click at [512, 256] on div "Image" at bounding box center [582, 191] width 210 height 283
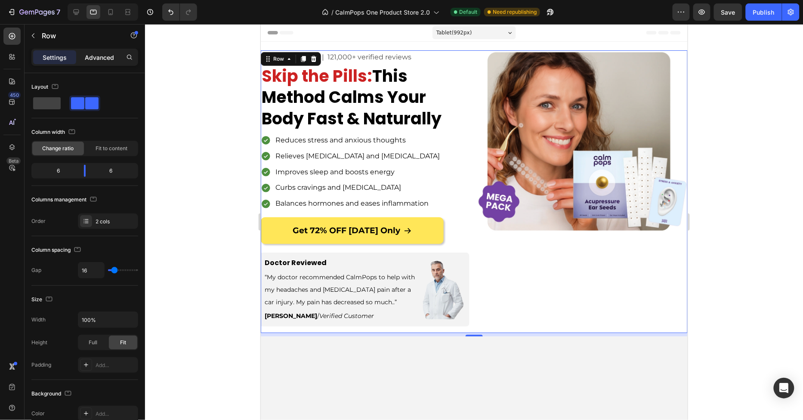
click at [95, 61] on p "Advanced" at bounding box center [99, 57] width 29 height 9
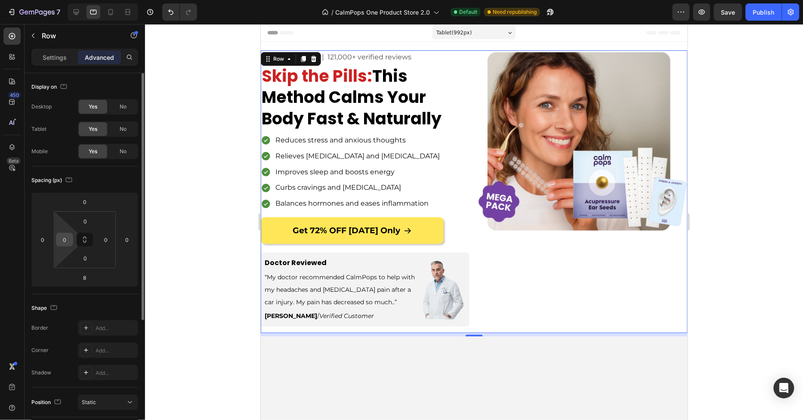
click at [64, 236] on input "0" at bounding box center [64, 239] width 13 height 13
type input "05"
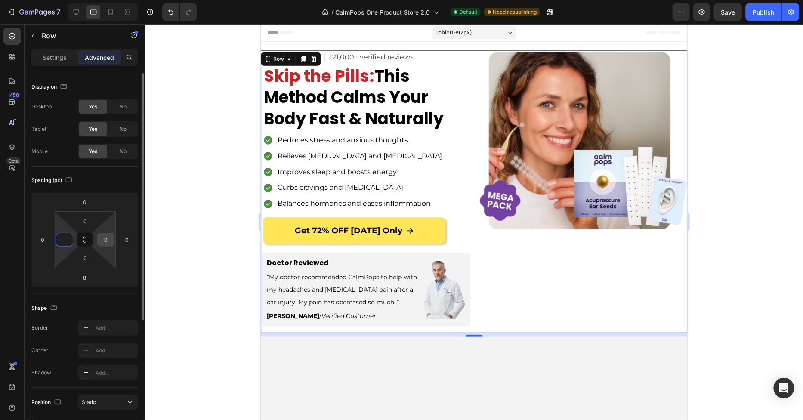
type input "5"
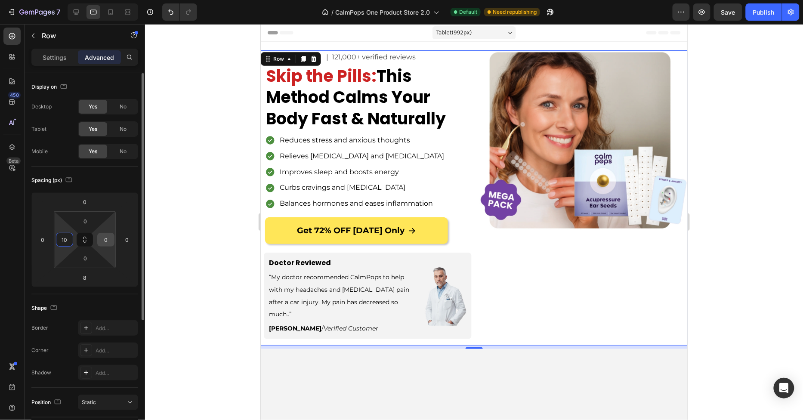
type input "10"
click at [106, 235] on input "0" at bounding box center [105, 239] width 13 height 13
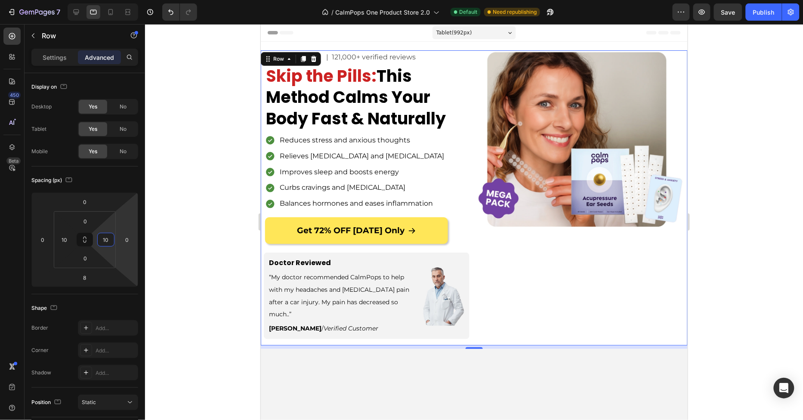
type input "10"
click at [552, 294] on div "Image" at bounding box center [580, 197] width 206 height 295
click at [520, 389] on div at bounding box center [474, 421] width 414 height 128
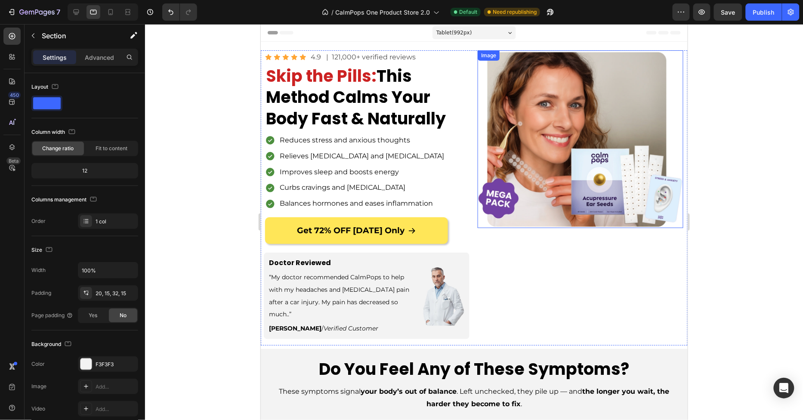
click at [509, 267] on div "Image" at bounding box center [580, 197] width 206 height 295
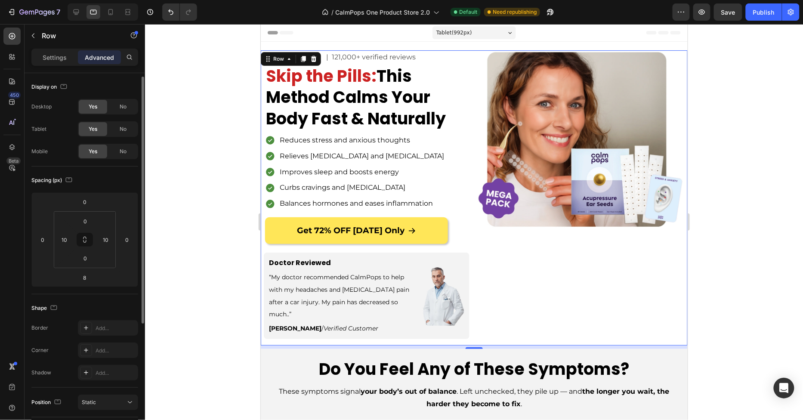
scroll to position [188, 0]
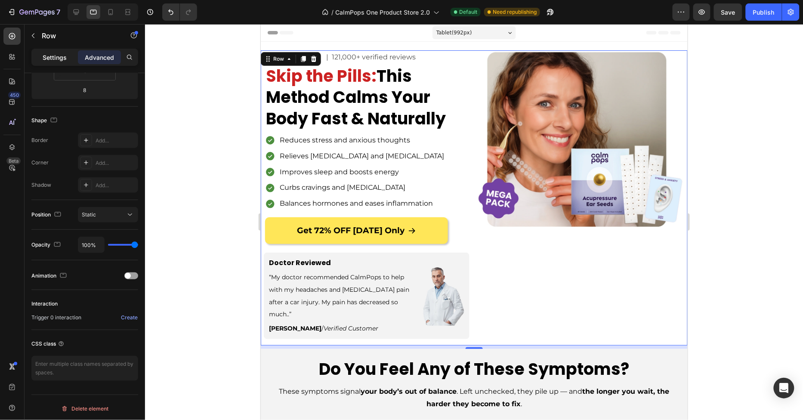
click at [59, 63] on div "Settings" at bounding box center [54, 57] width 43 height 14
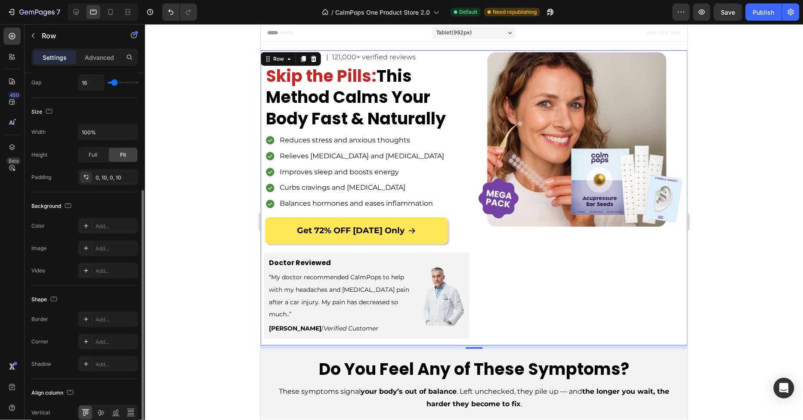
scroll to position [227, 0]
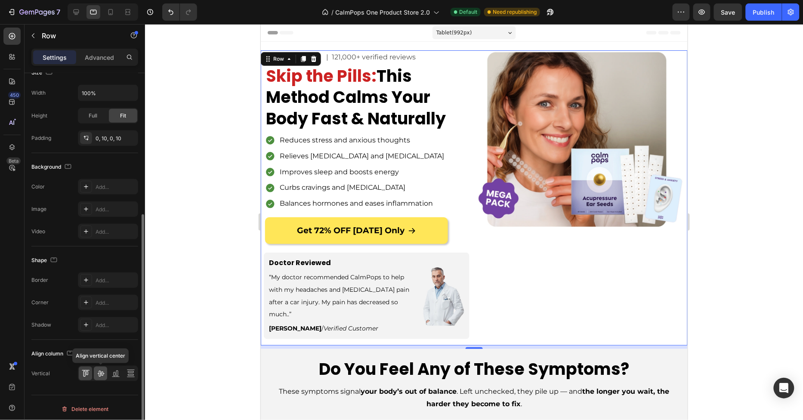
click at [102, 369] on icon at bounding box center [100, 373] width 9 height 9
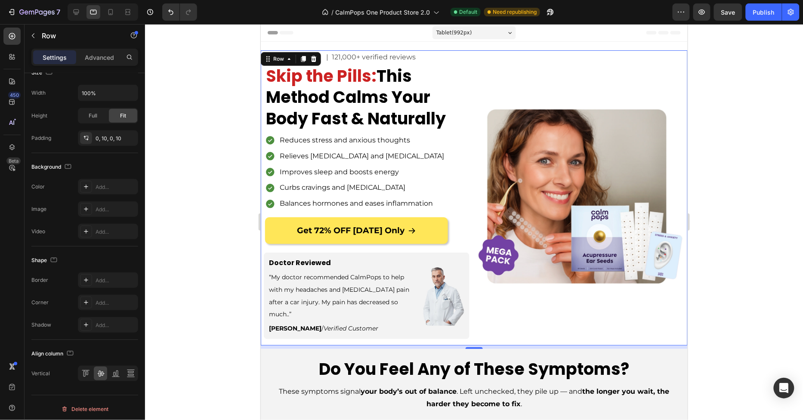
click at [756, 173] on div at bounding box center [474, 222] width 658 height 396
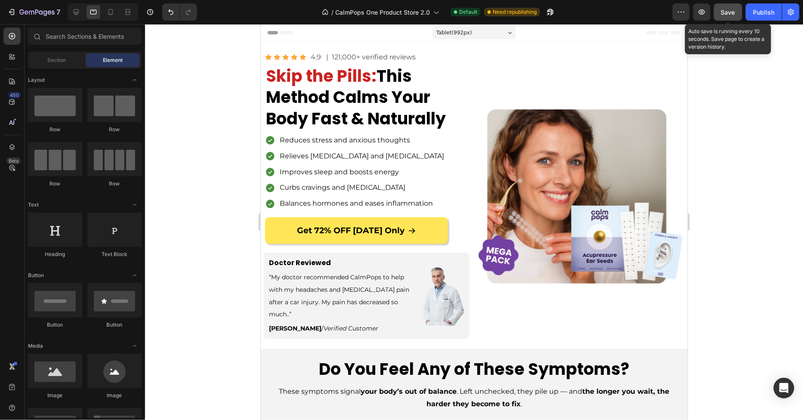
click at [731, 15] on span "Save" at bounding box center [728, 12] width 14 height 7
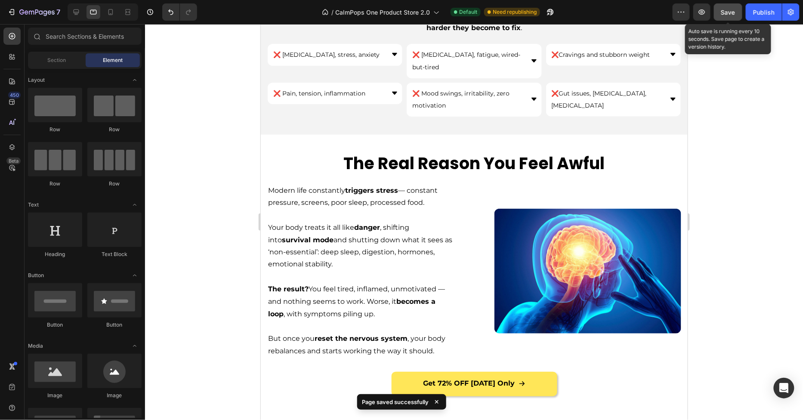
scroll to position [0, 0]
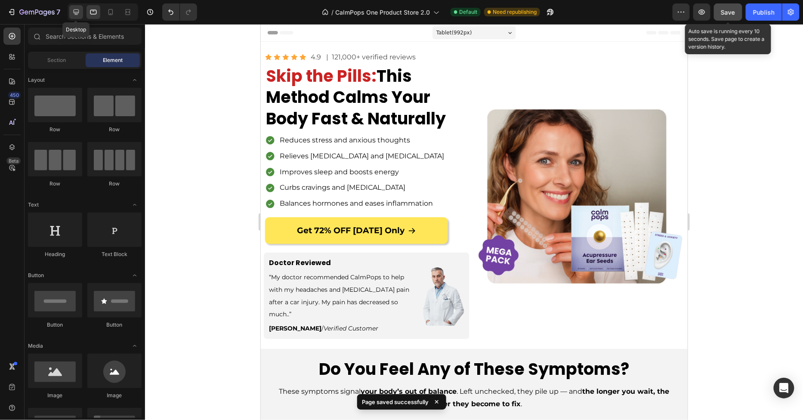
click at [76, 9] on icon at bounding box center [76, 12] width 9 height 9
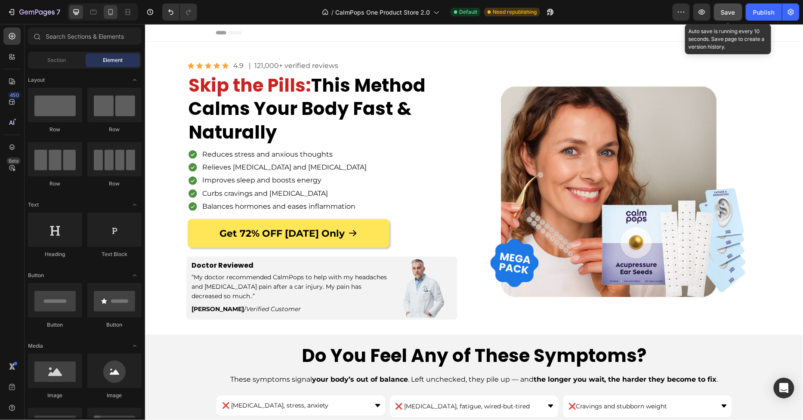
click at [107, 15] on icon at bounding box center [110, 12] width 9 height 9
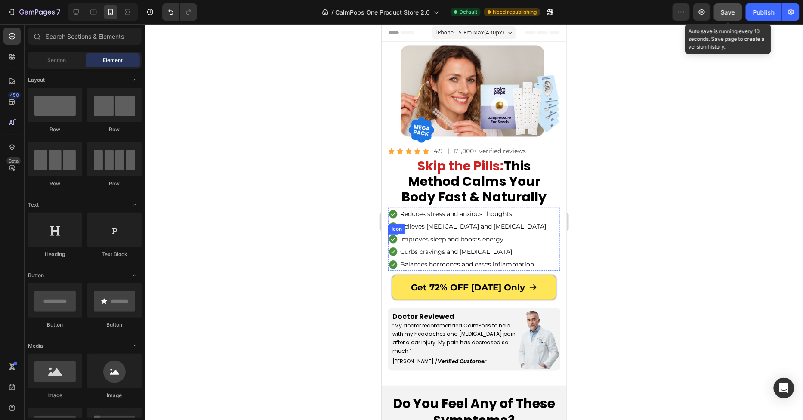
scroll to position [320, 0]
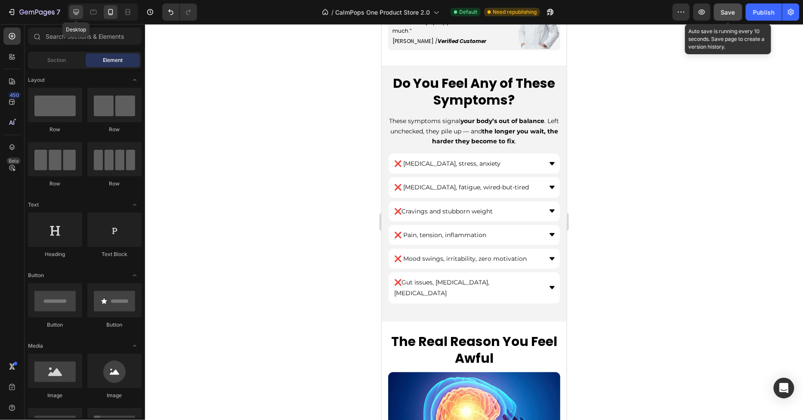
click at [74, 9] on icon at bounding box center [76, 12] width 9 height 9
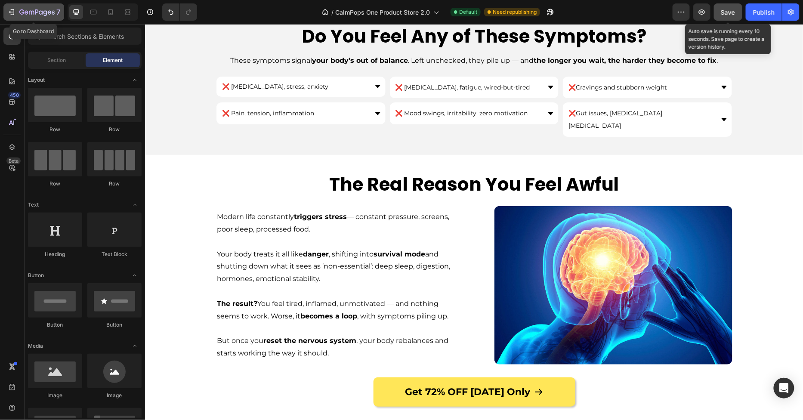
click at [28, 13] on icon "button" at bounding box center [36, 12] width 35 height 7
